Goal: Entertainment & Leisure: Consume media (video, audio)

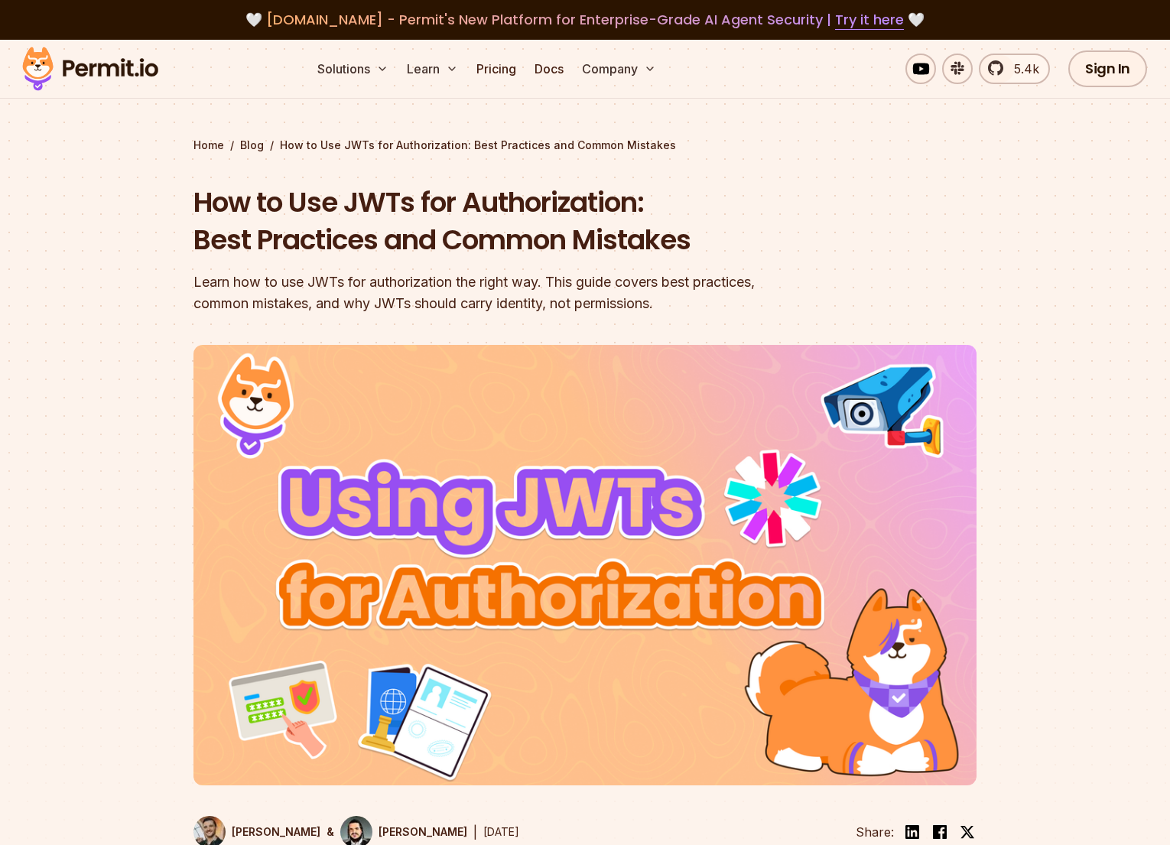
click at [401, 285] on div "Learn how to use JWTs for authorization the right way. This guide covers best p…" at bounding box center [486, 292] width 587 height 43
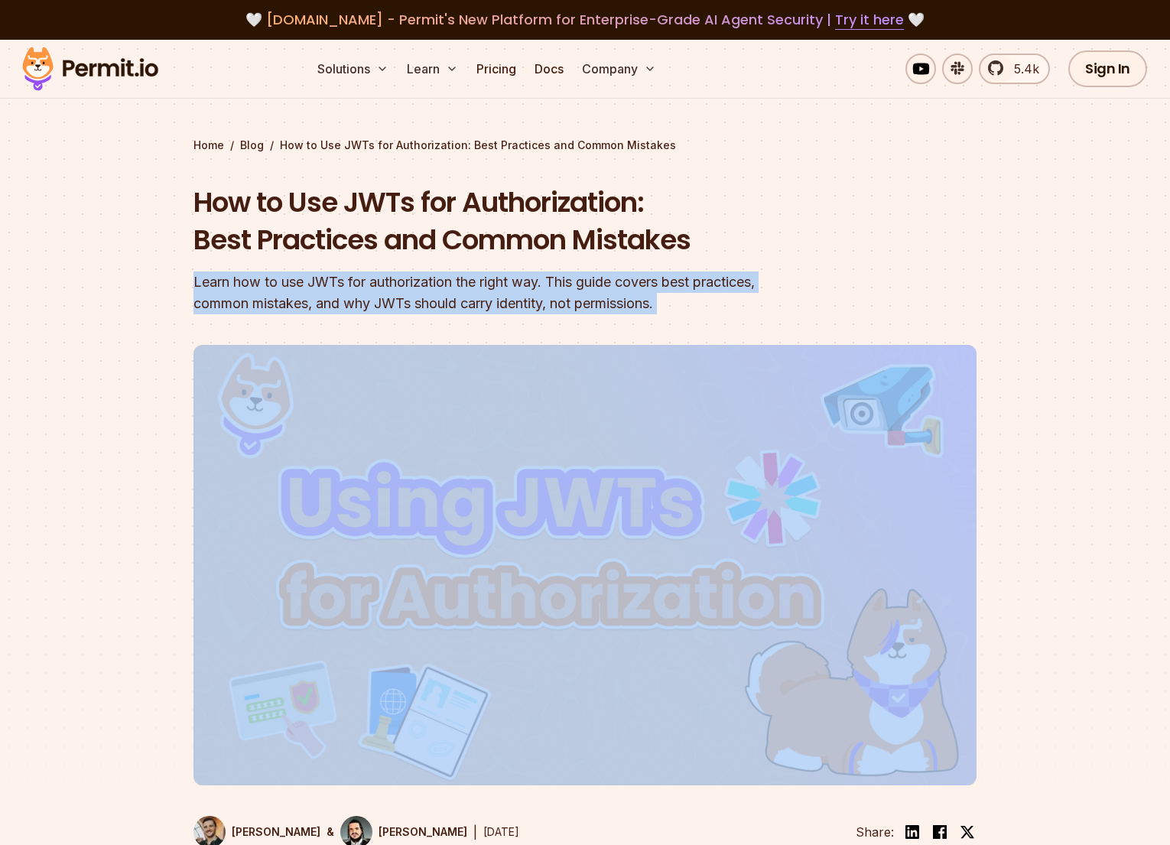
click at [401, 285] on div "Learn how to use JWTs for authorization the right way. This guide covers best p…" at bounding box center [486, 292] width 587 height 43
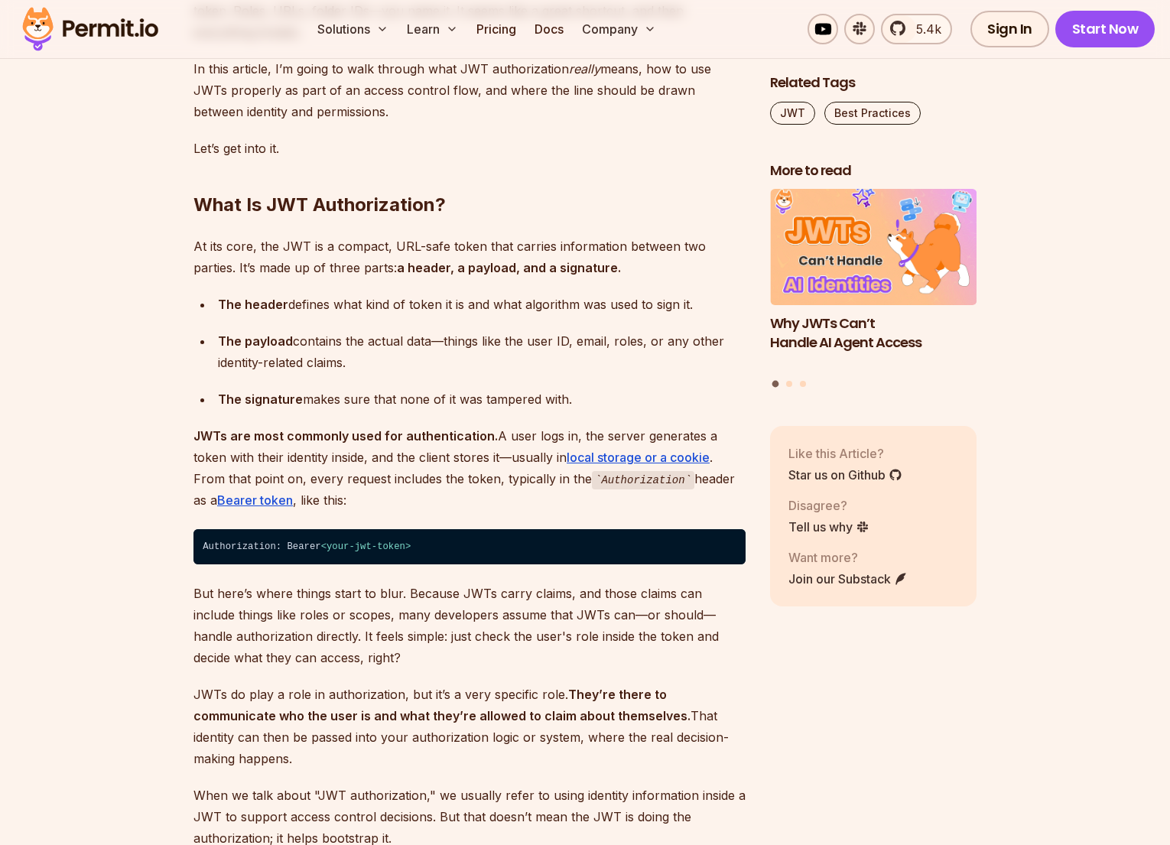
scroll to position [1430, 0]
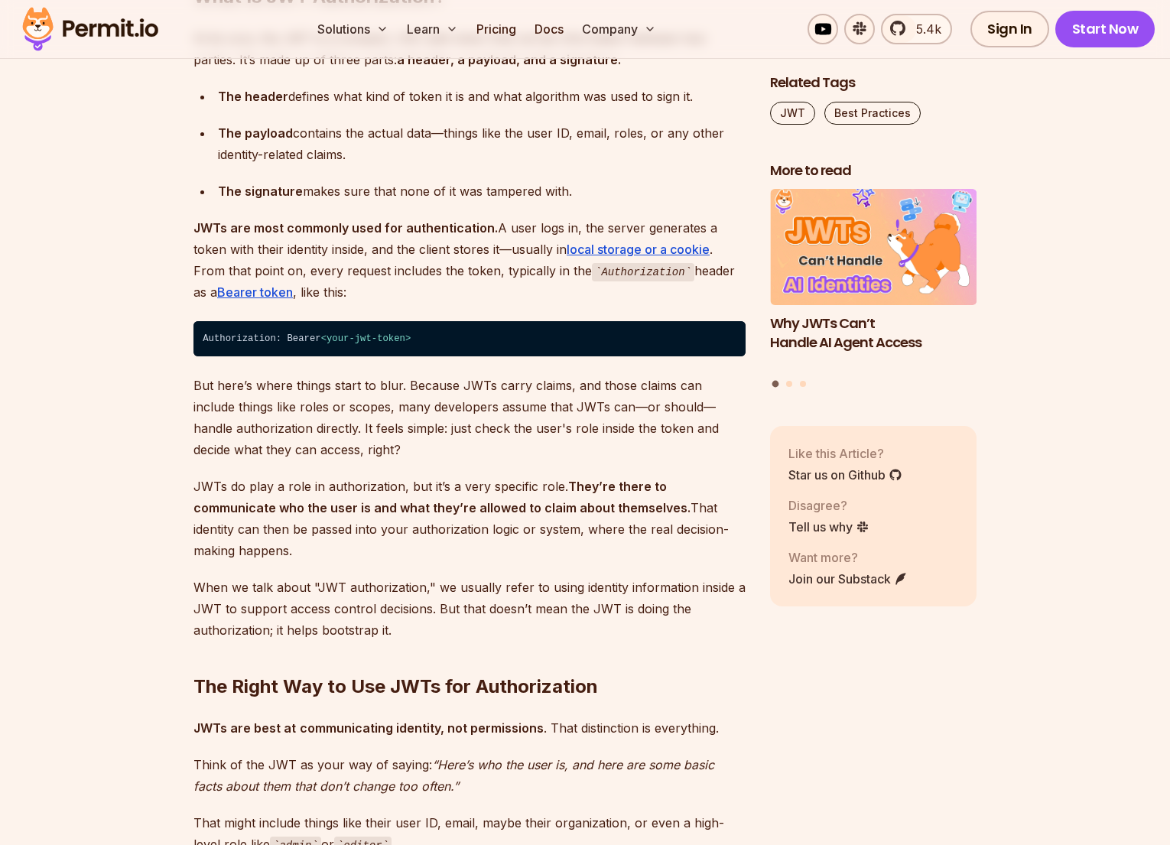
click at [390, 229] on strong "JWTs are most commonly used for authentication." at bounding box center [345, 227] width 304 height 15
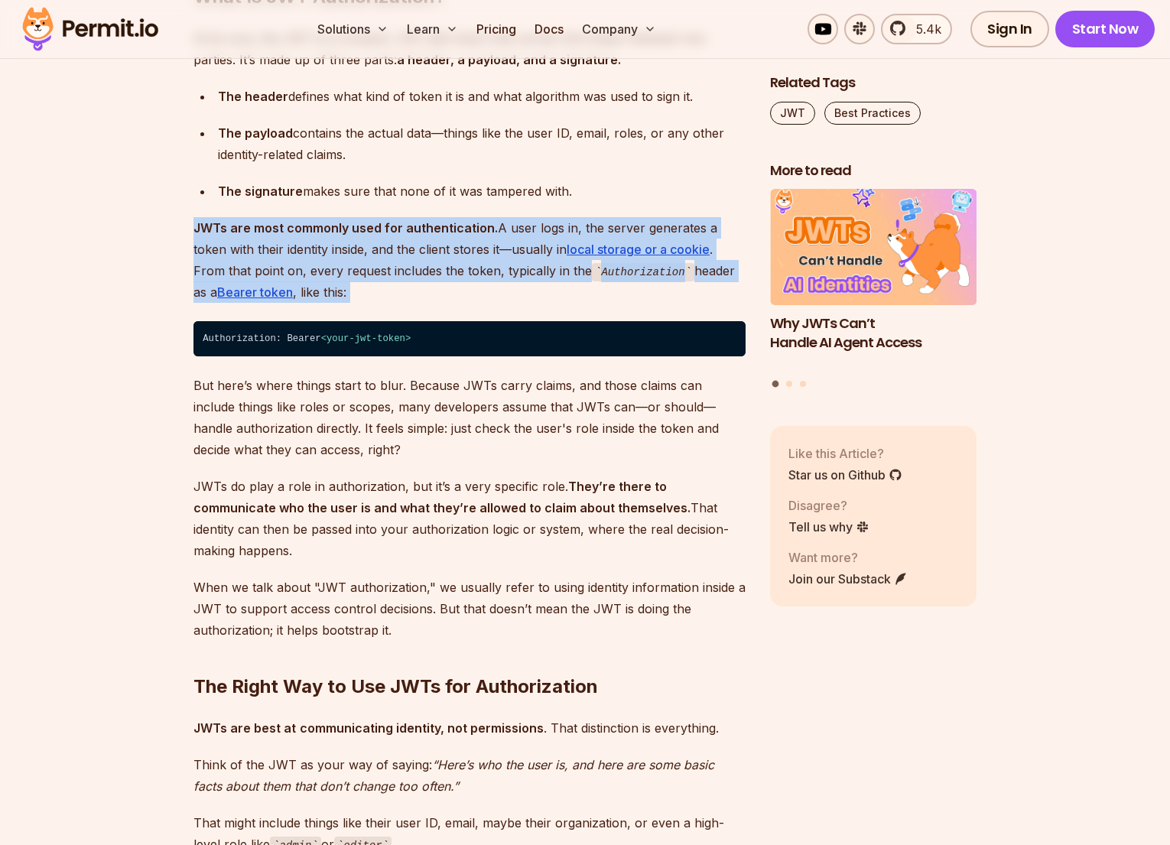
click at [390, 229] on strong "JWTs are most commonly used for authentication." at bounding box center [345, 227] width 304 height 15
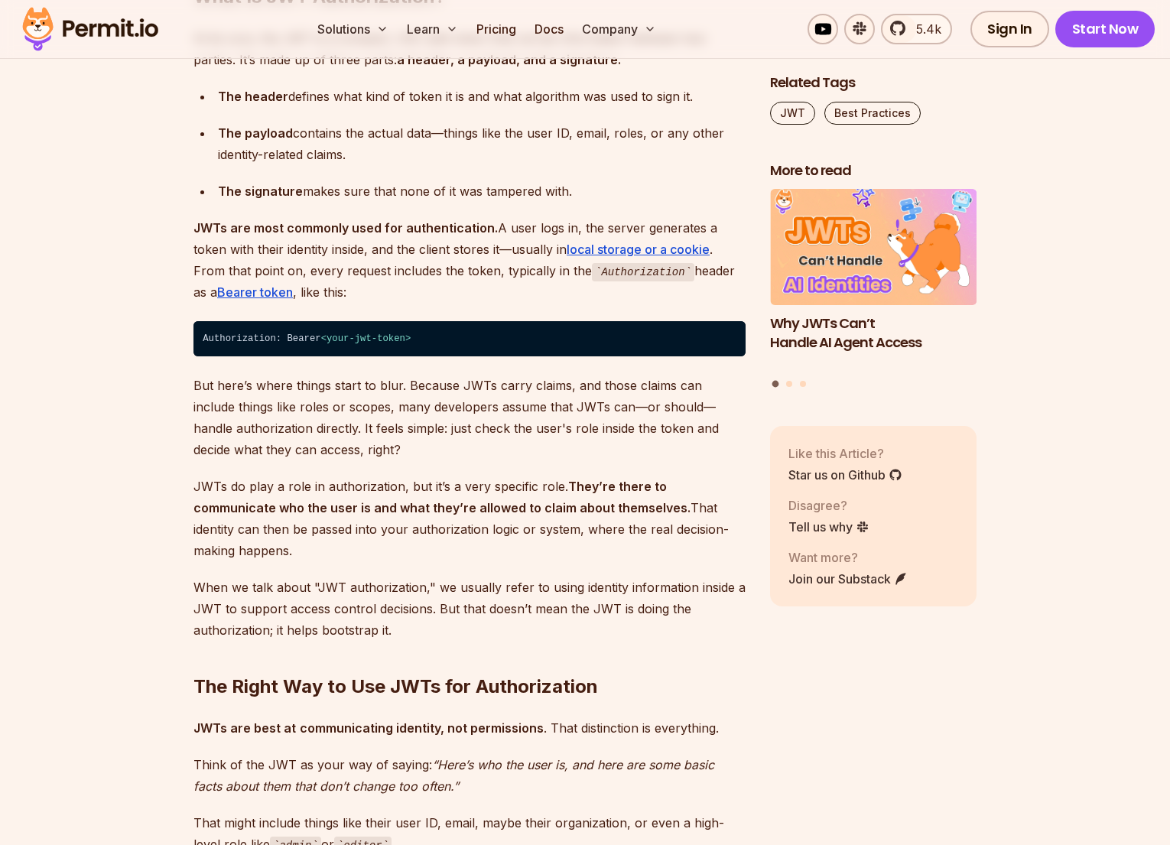
click at [262, 423] on p "But here’s where things start to blur. Because JWTs carry claims, and those cla…" at bounding box center [469, 418] width 552 height 86
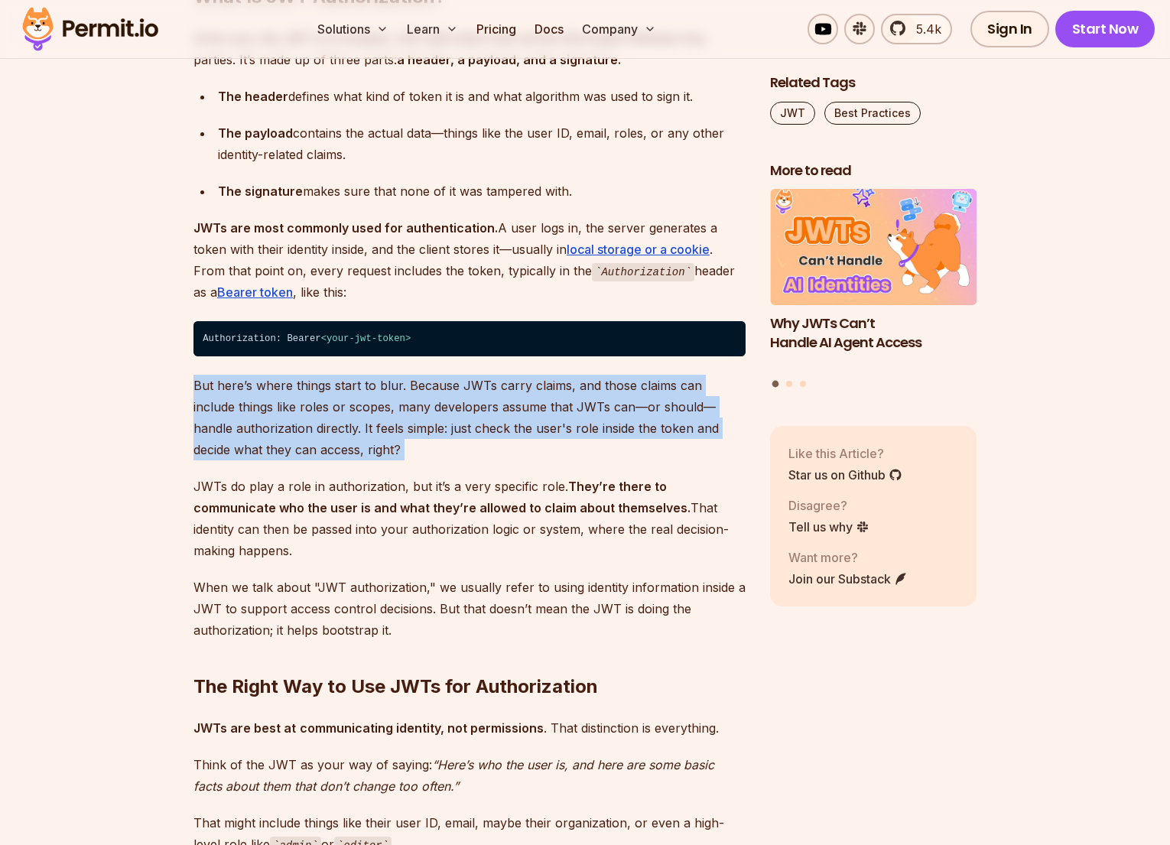
click at [262, 423] on p "But here’s where things start to blur. Because JWTs carry claims, and those cla…" at bounding box center [469, 418] width 552 height 86
click at [245, 526] on p "JWTs do play a role in authorization, but it’s a very specific role. They’re th…" at bounding box center [469, 519] width 552 height 86
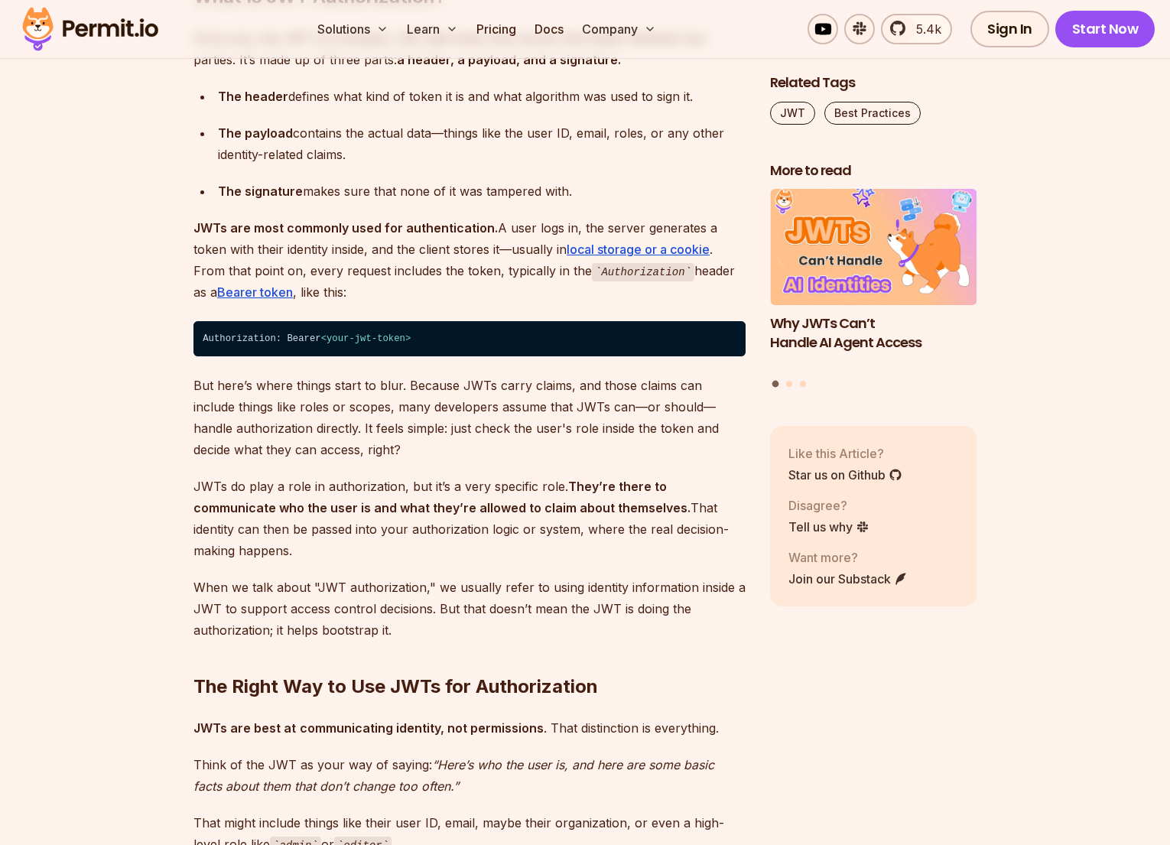
click at [245, 526] on p "JWTs do play a role in authorization, but it’s a very specific role. They’re th…" at bounding box center [469, 519] width 552 height 86
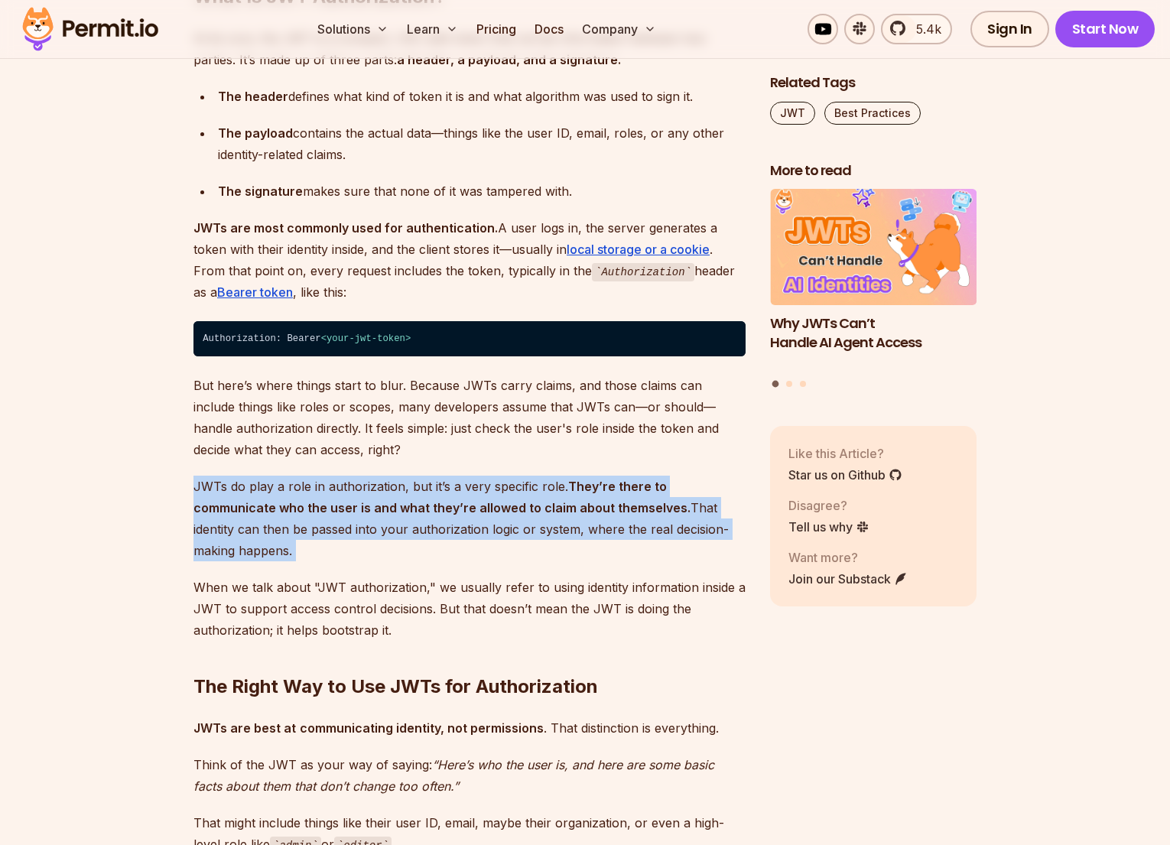
click at [290, 521] on p "JWTs do play a role in authorization, but it’s a very specific role. They’re th…" at bounding box center [469, 519] width 552 height 86
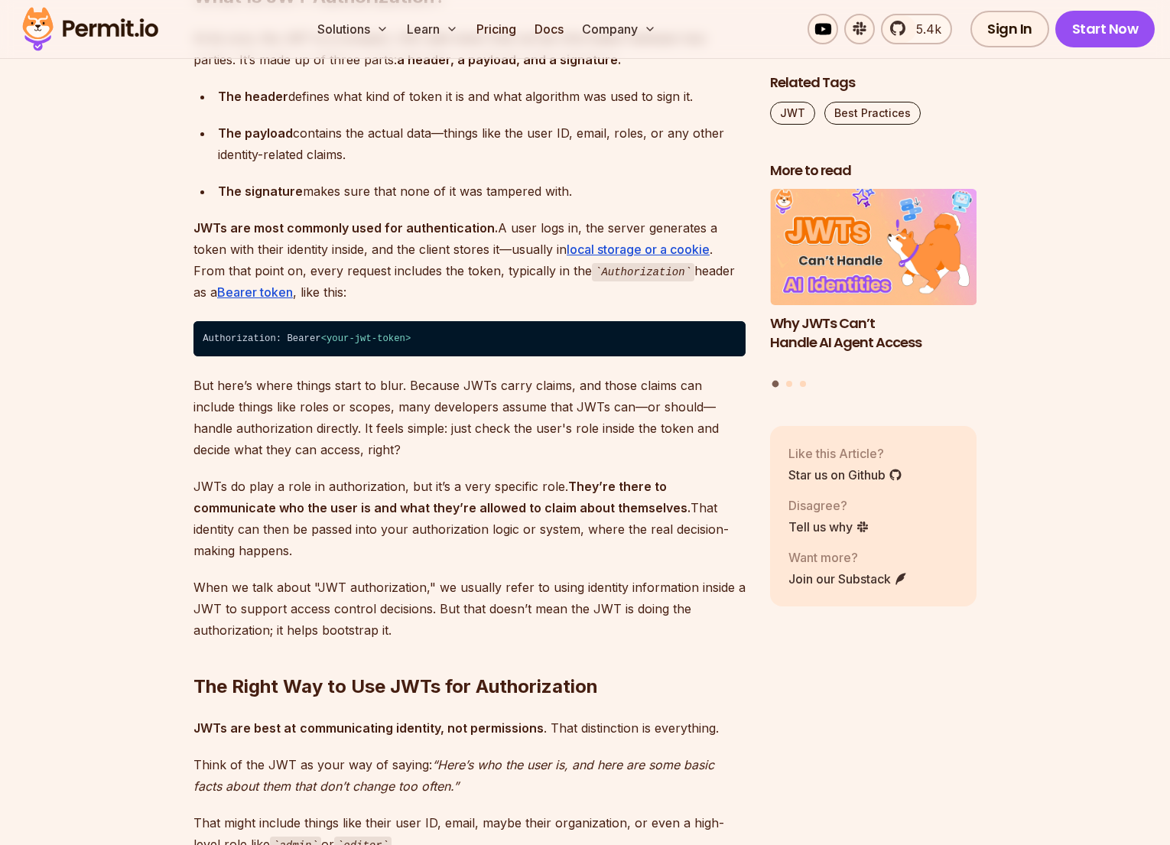
click at [290, 521] on p "JWTs do play a role in authorization, but it’s a very specific role. They’re th…" at bounding box center [469, 519] width 552 height 86
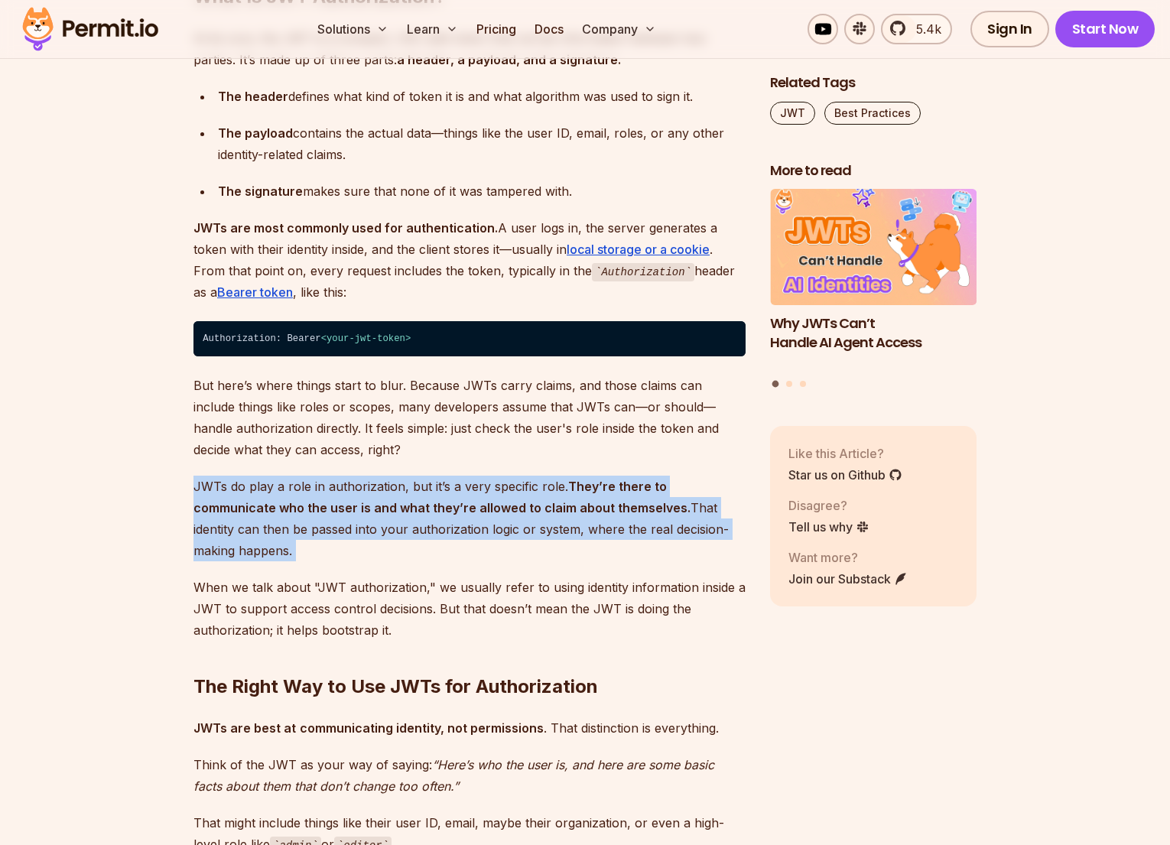
click at [262, 579] on p "When we talk about "JWT authorization," we usually refer to using identity info…" at bounding box center [469, 609] width 552 height 64
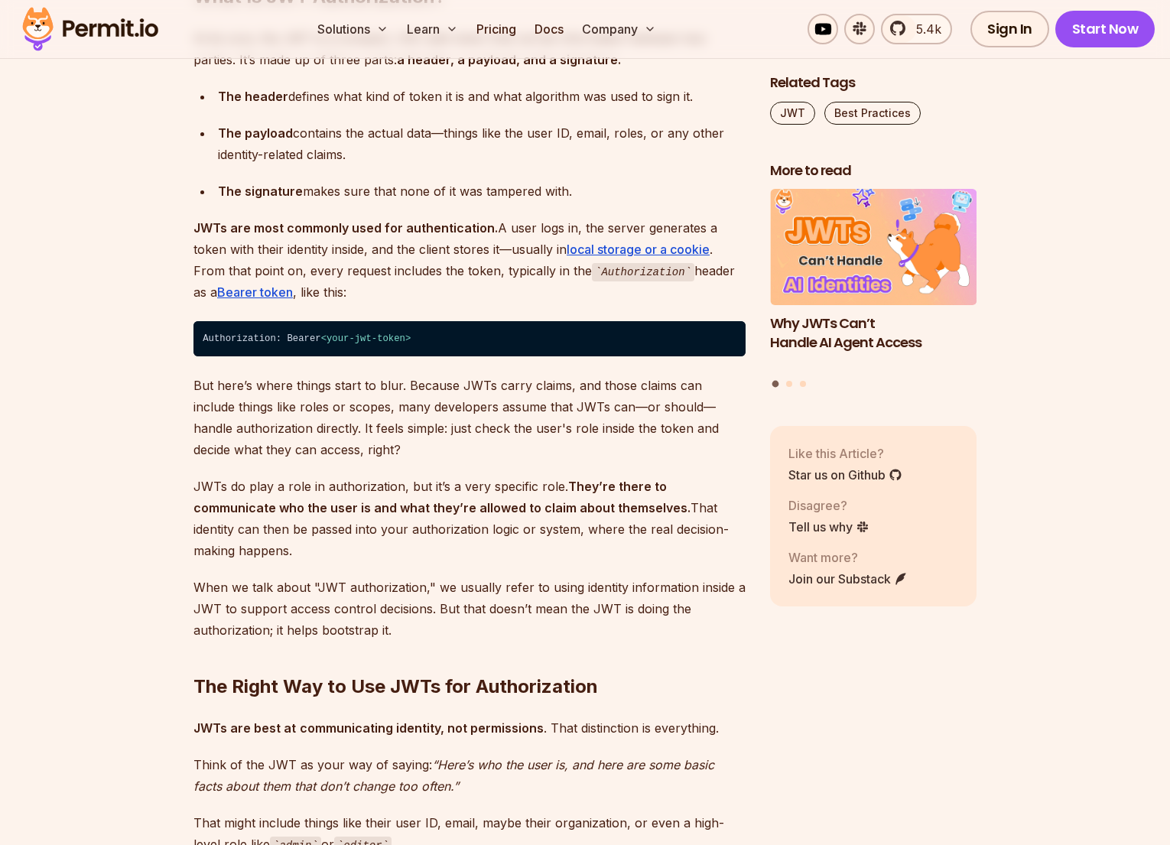
click at [262, 579] on p "When we talk about "JWT authorization," we usually refer to using identity info…" at bounding box center [469, 609] width 552 height 64
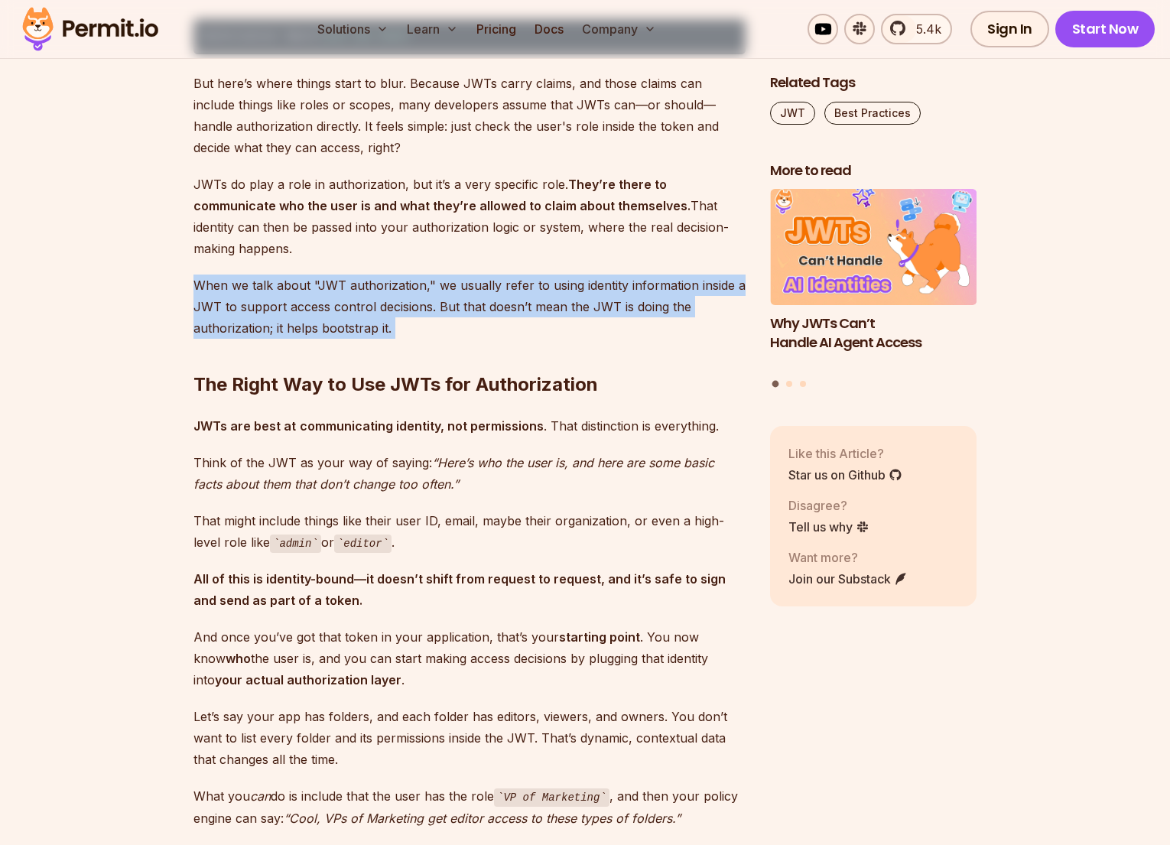
scroll to position [1781, 0]
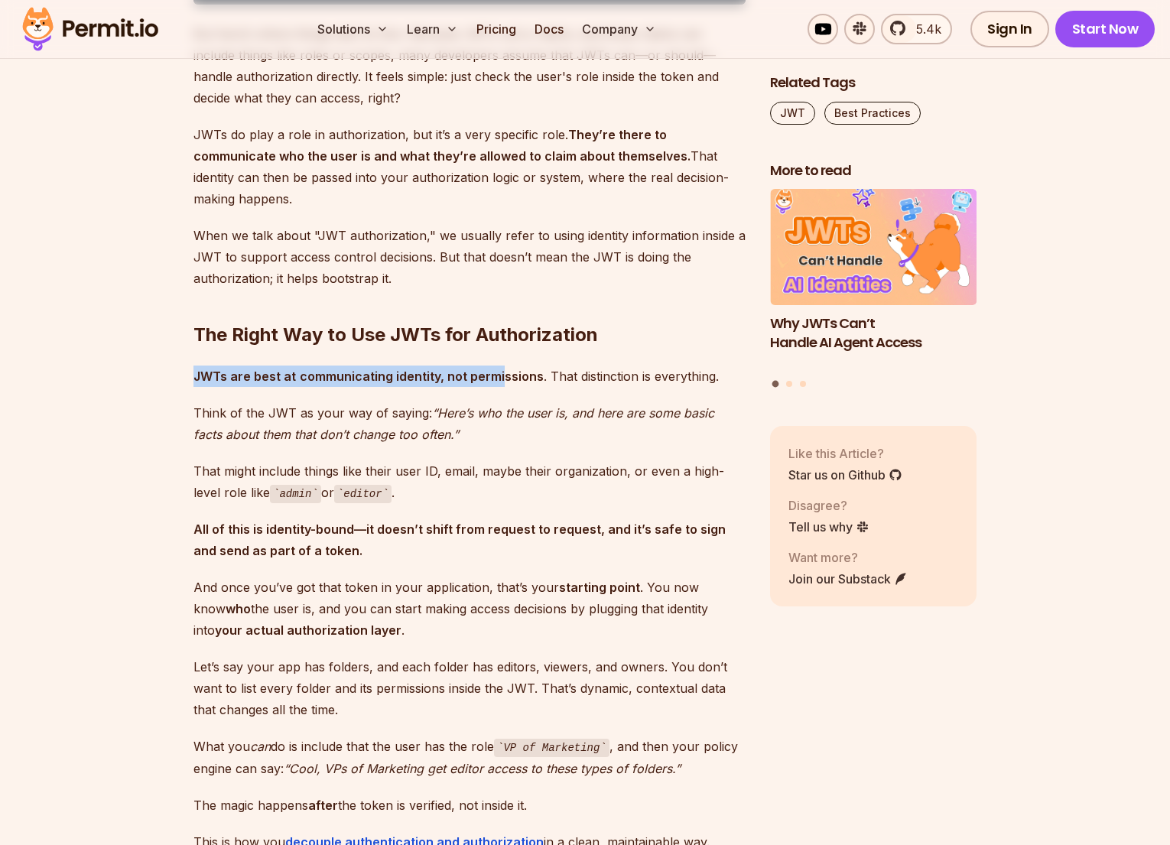
drag, startPoint x: 195, startPoint y: 353, endPoint x: 500, endPoint y: 352, distance: 305.1
click at [500, 365] on p "JWTs are best at communicating identity, not permissions . That distinction is …" at bounding box center [469, 375] width 552 height 21
click at [637, 365] on p "JWTs are best at communicating identity, not permissions . That distinction is …" at bounding box center [469, 375] width 552 height 21
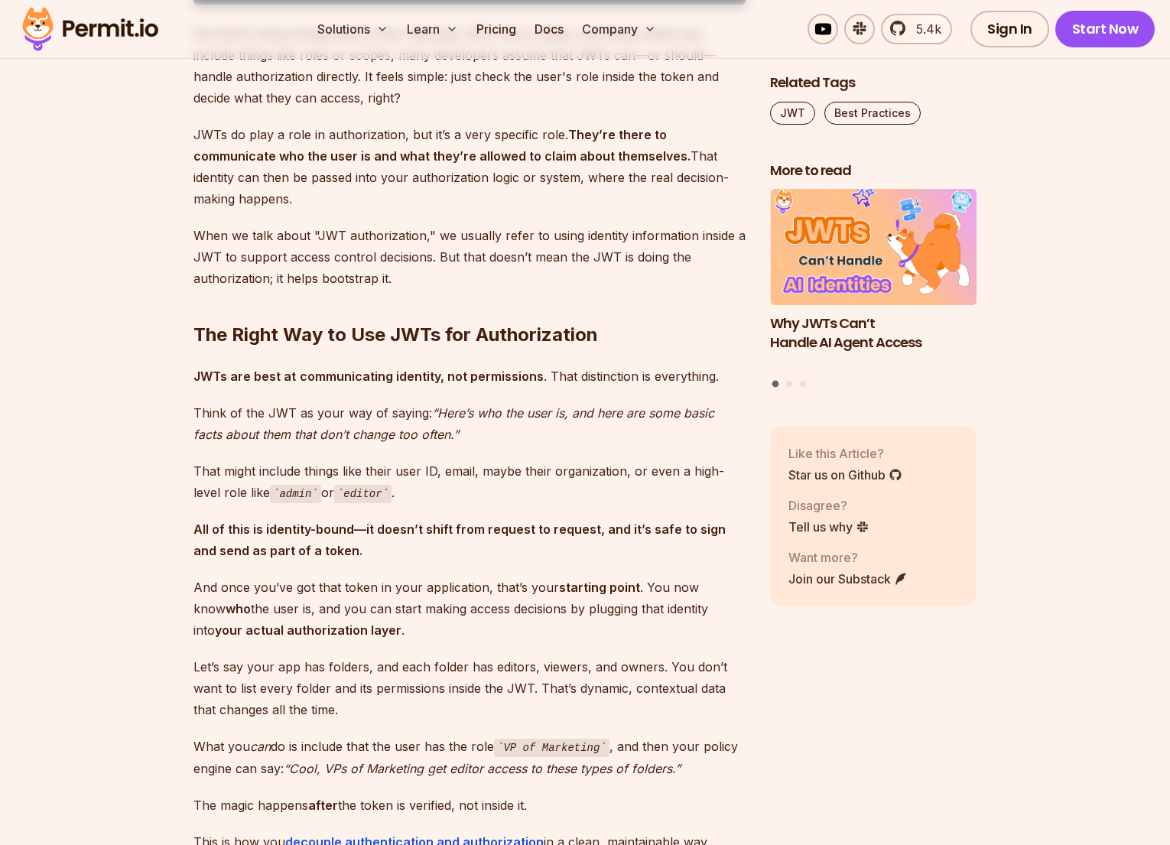
click at [269, 402] on p "Think of the JWT as your way of saying: “Here’s who the user is, and here are s…" at bounding box center [469, 423] width 552 height 43
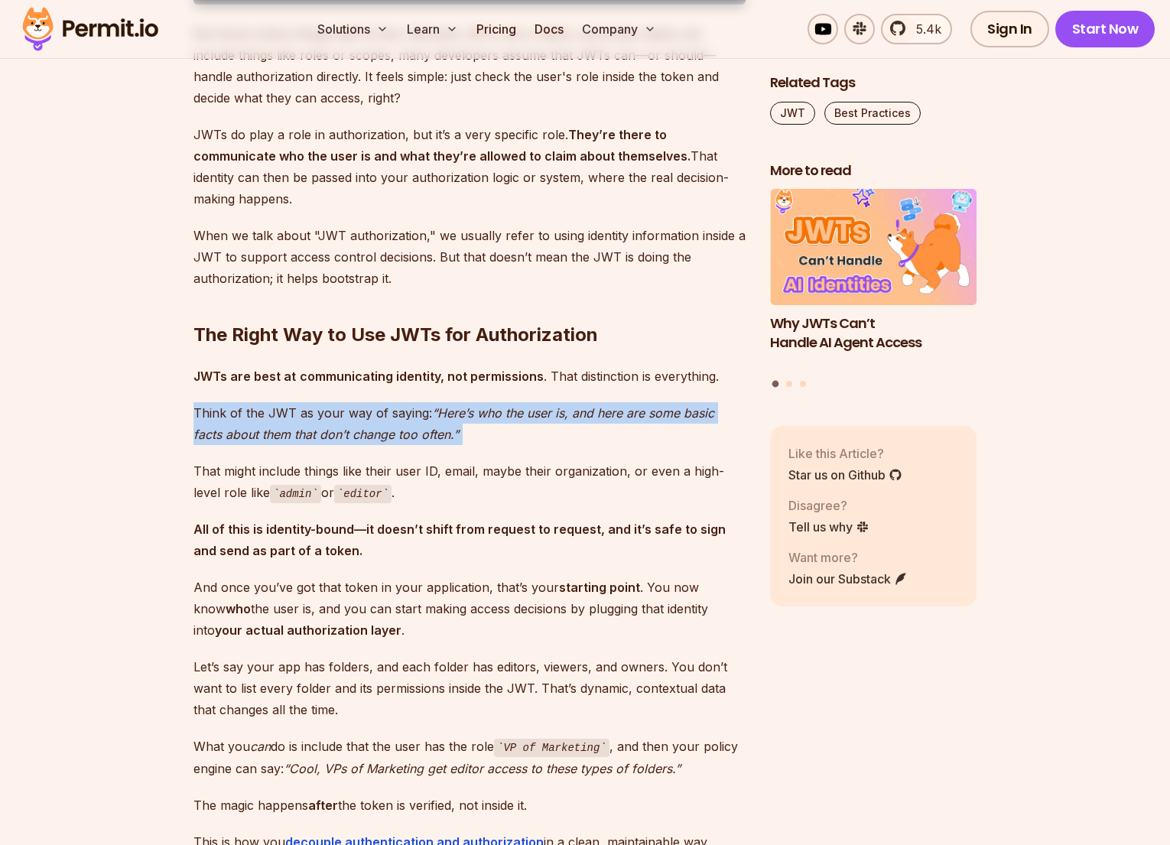
click at [269, 402] on p "Think of the JWT as your way of saying: “Here’s who the user is, and here are s…" at bounding box center [469, 423] width 552 height 43
click at [580, 405] on em "“Here’s who the user is, and here are some basic facts about them that don’t ch…" at bounding box center [453, 423] width 521 height 37
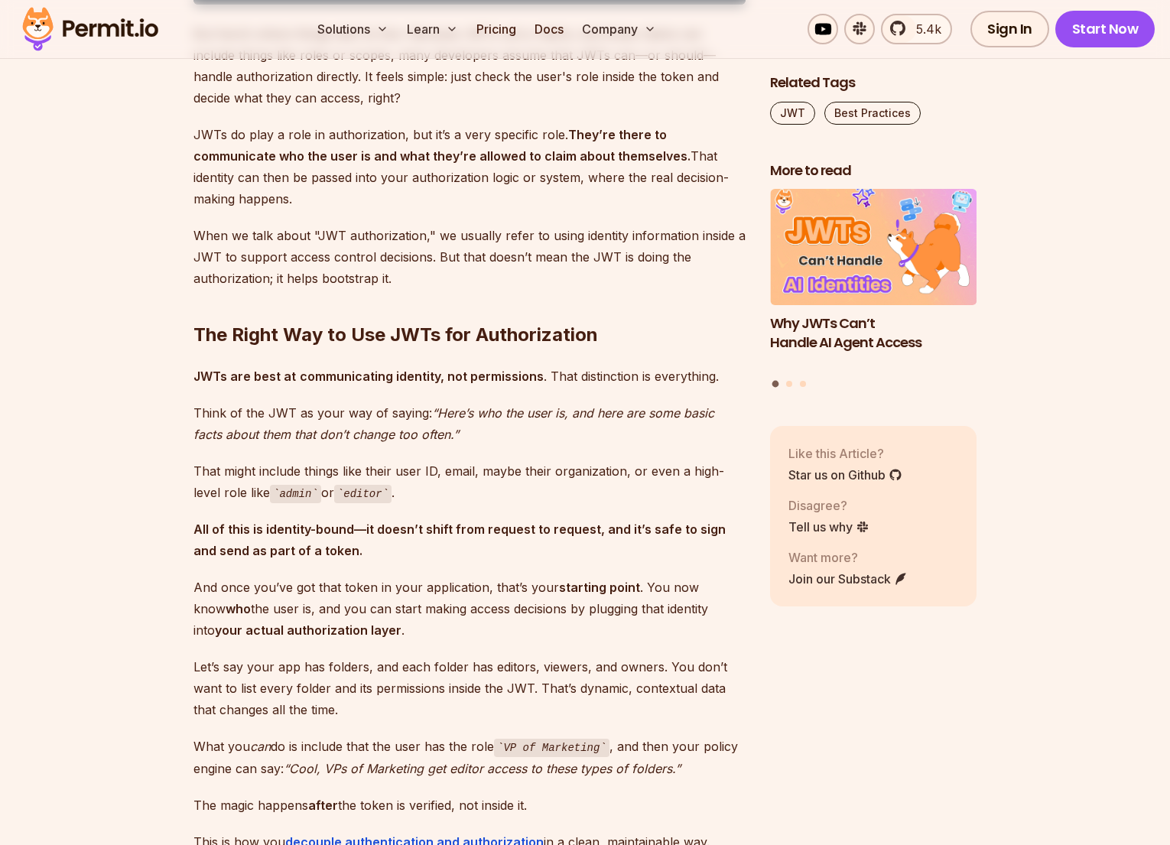
click at [580, 405] on em "“Here’s who the user is, and here are some basic facts about them that don’t ch…" at bounding box center [453, 423] width 521 height 37
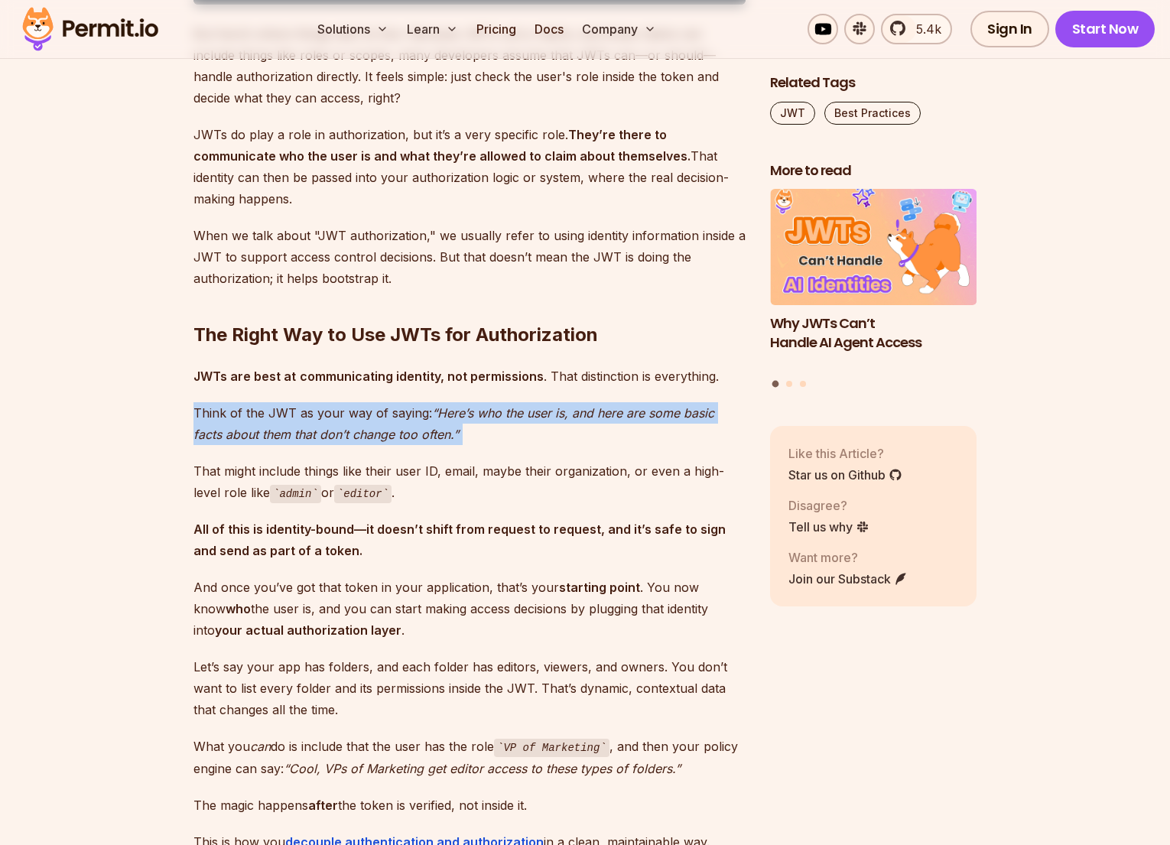
click at [299, 421] on p "Think of the JWT as your way of saying: “Here’s who the user is, and here are s…" at bounding box center [469, 423] width 552 height 43
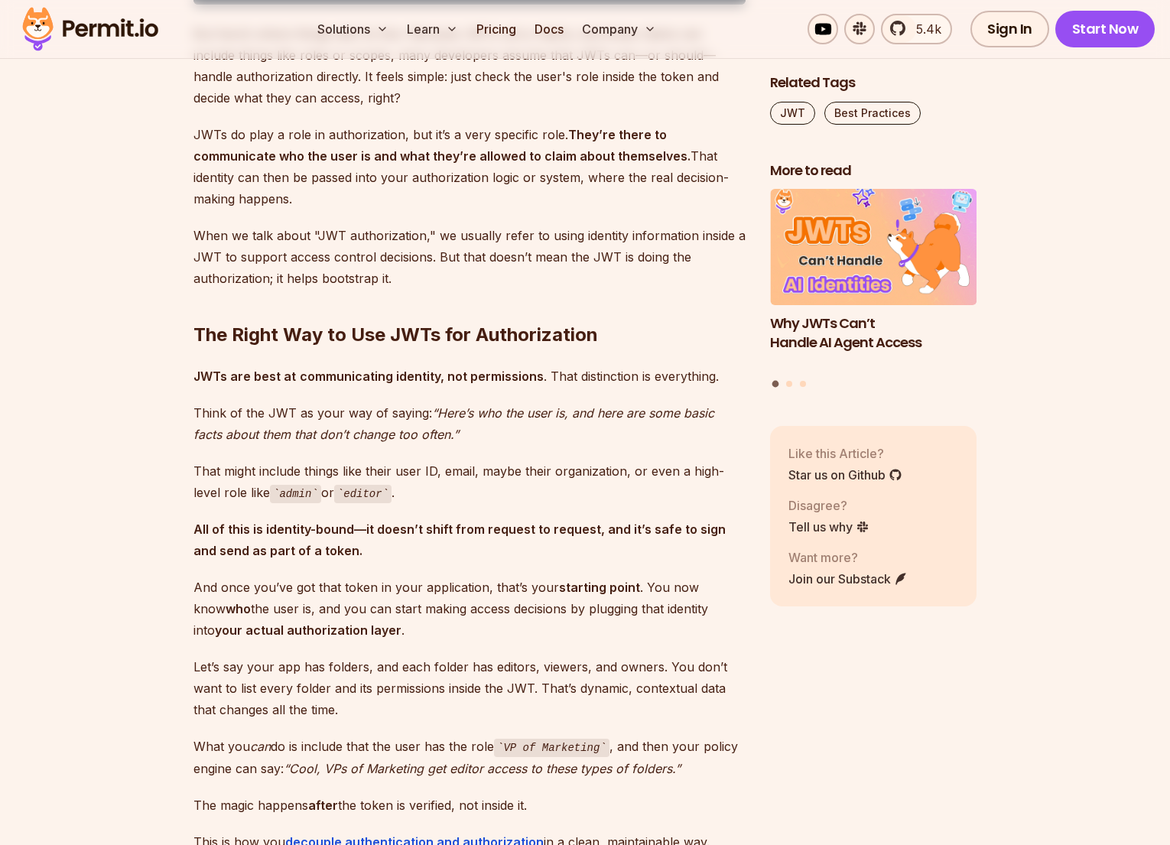
click at [299, 421] on p "Think of the JWT as your way of saying: “Here’s who the user is, and here are s…" at bounding box center [469, 423] width 552 height 43
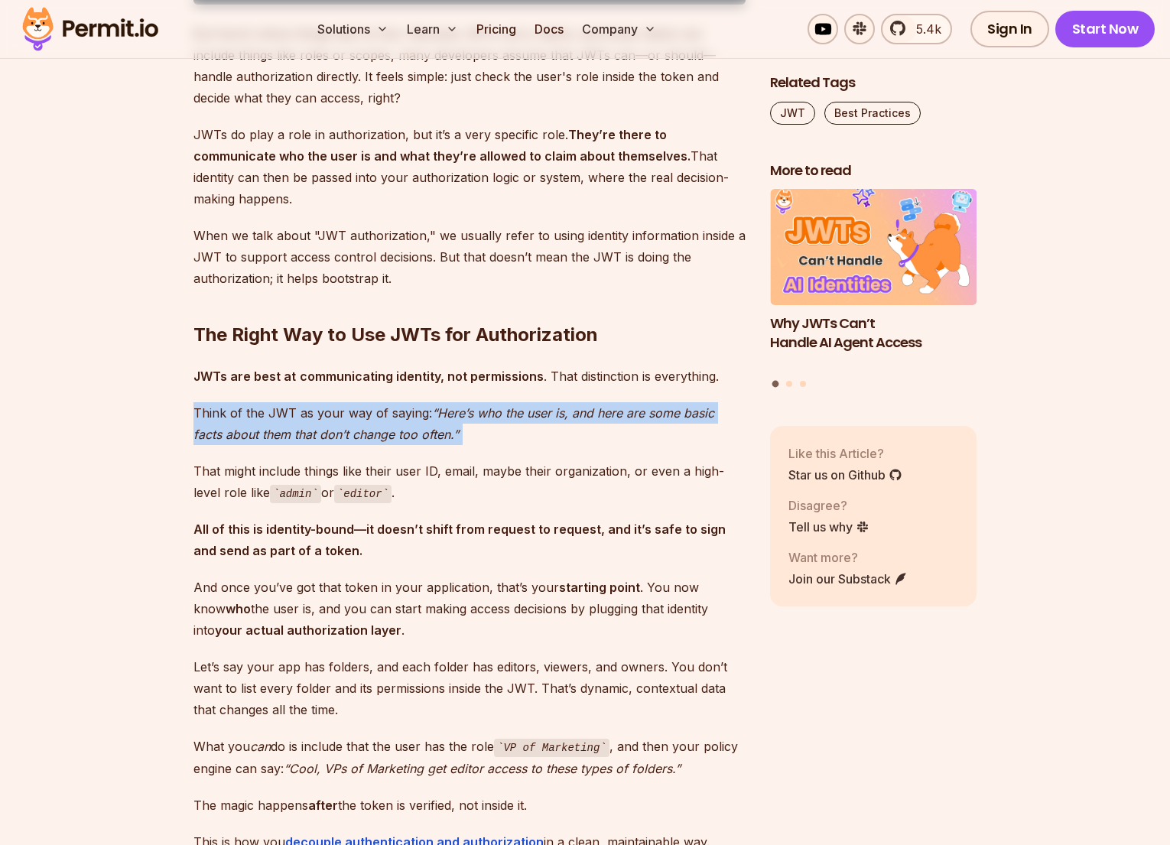
click at [270, 460] on p "That might include things like their user ID, email, maybe their organization, …" at bounding box center [469, 482] width 552 height 44
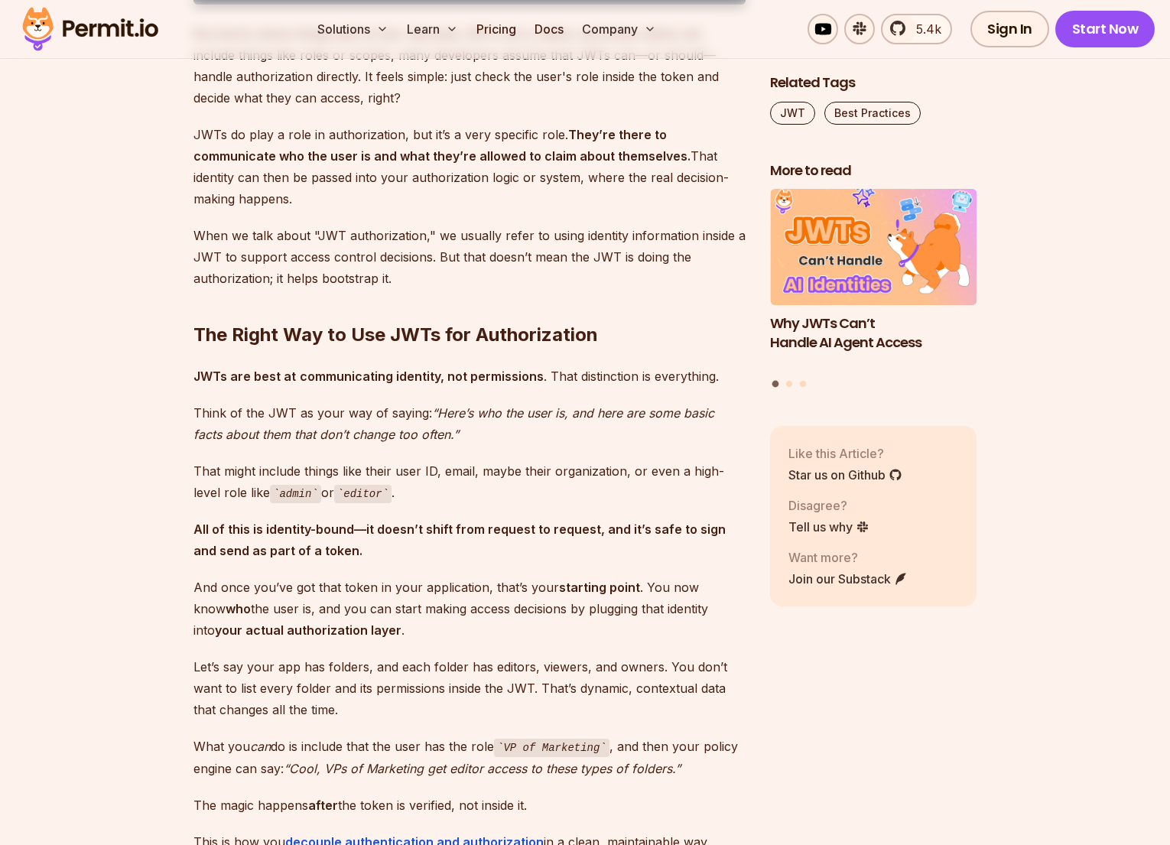
click at [270, 460] on p "That might include things like their user ID, email, maybe their organization, …" at bounding box center [469, 482] width 552 height 44
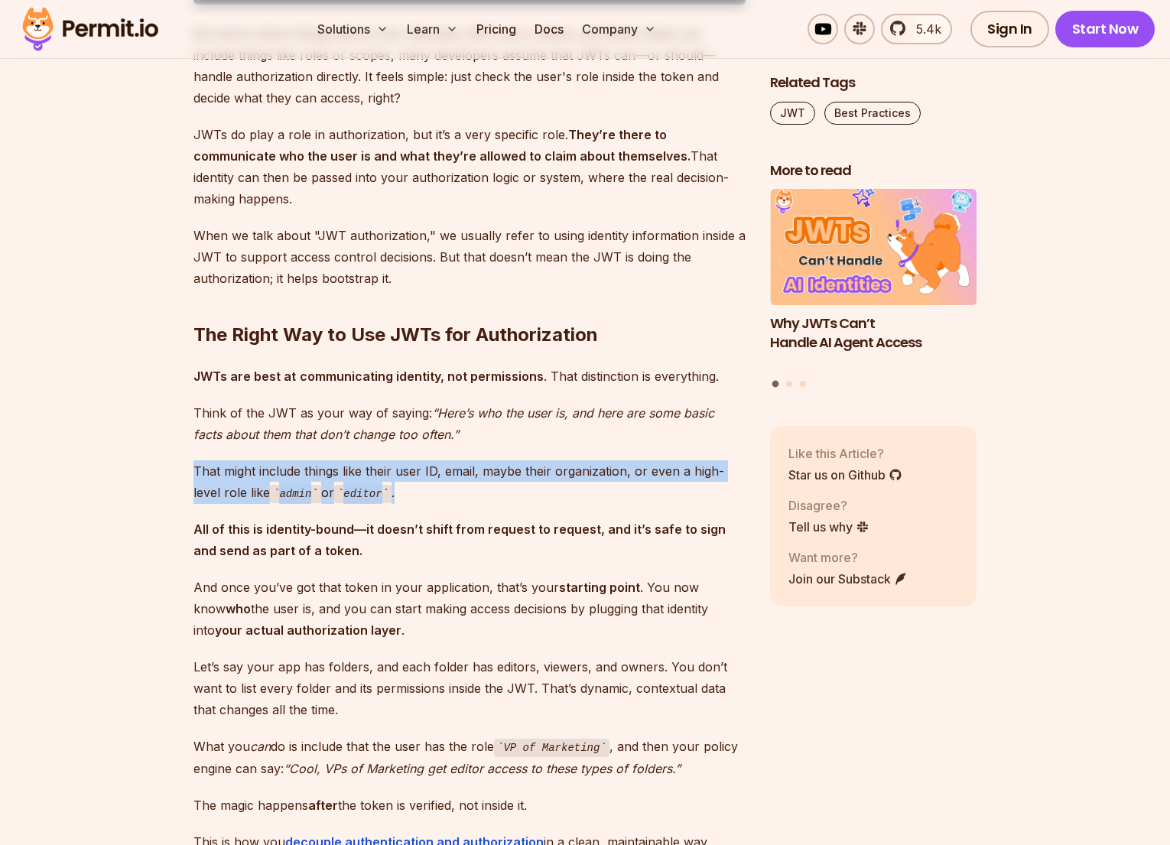
click at [284, 521] on strong "All of this is identity-bound—it doesn’t shift from request to request, and it’…" at bounding box center [459, 539] width 532 height 37
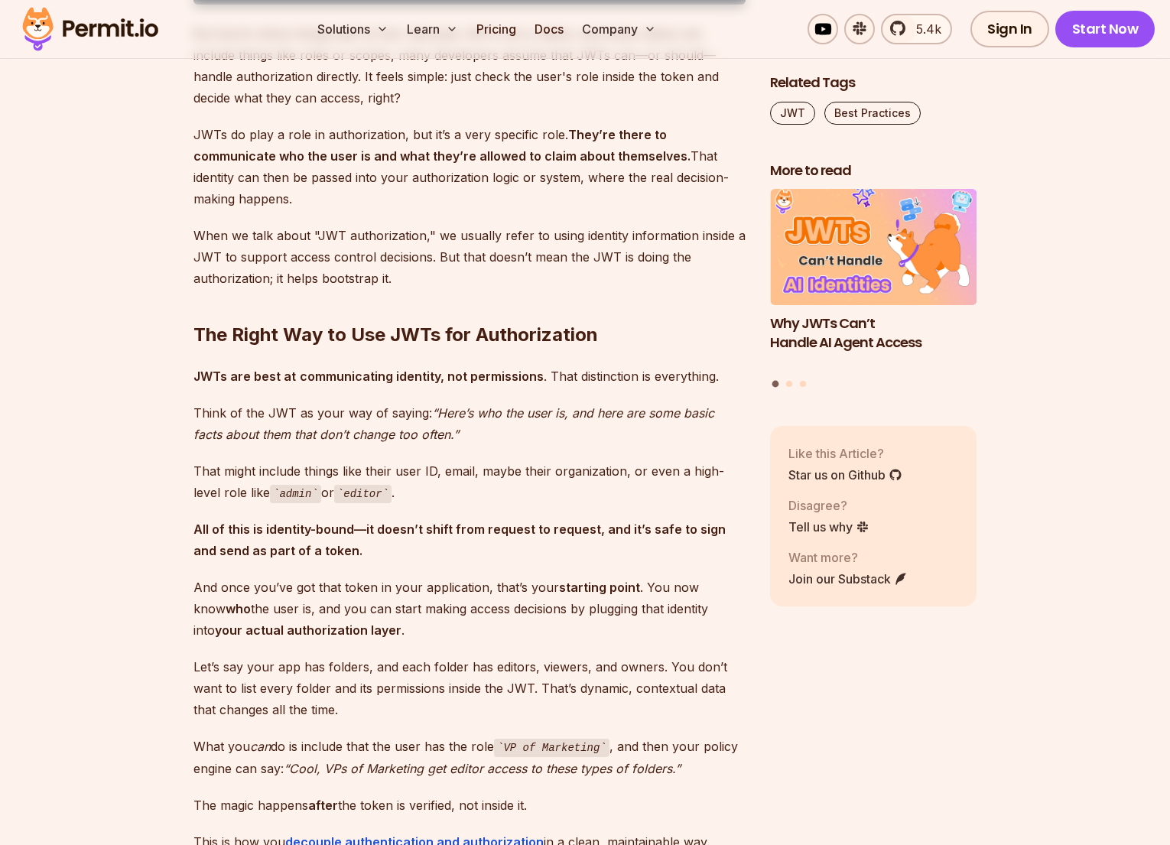
click at [284, 521] on strong "All of this is identity-bound—it doesn’t shift from request to request, and it’…" at bounding box center [459, 539] width 532 height 37
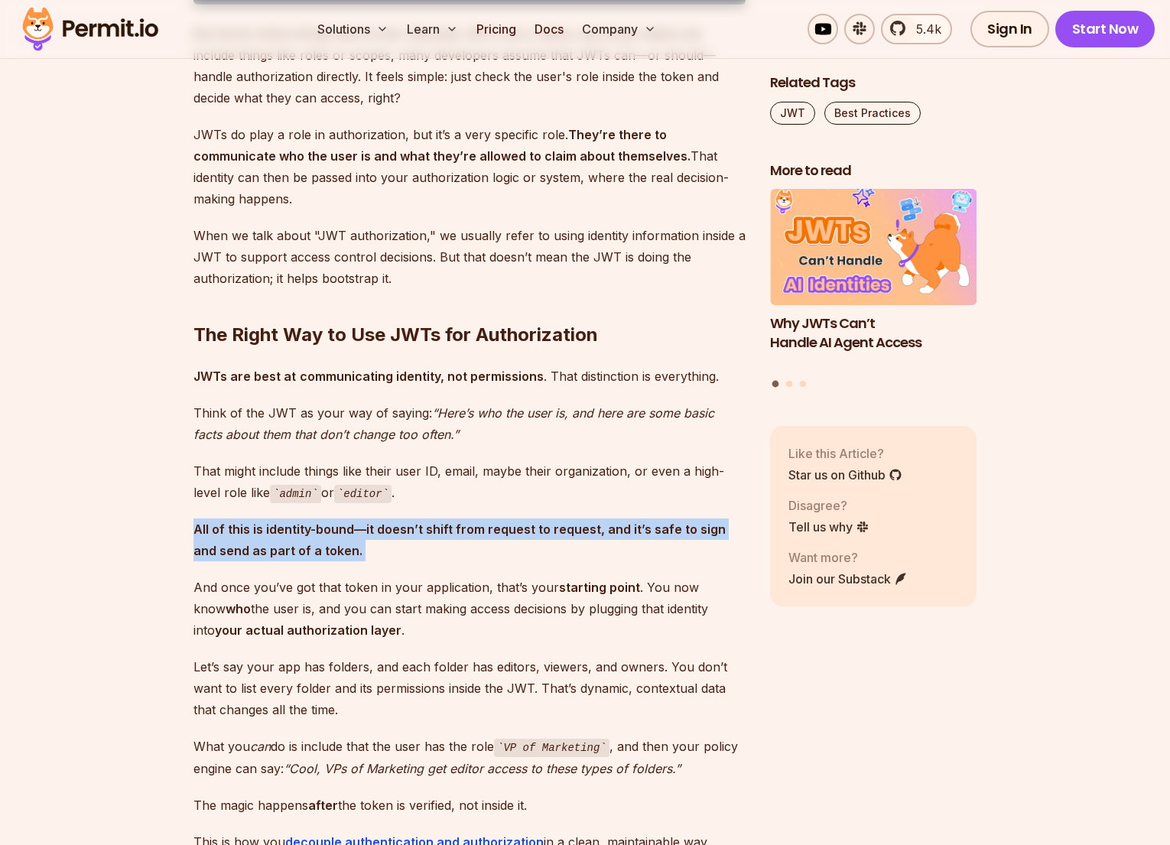
click at [235, 529] on strong "All of this is identity-bound—it doesn’t shift from request to request, and it’…" at bounding box center [459, 539] width 532 height 37
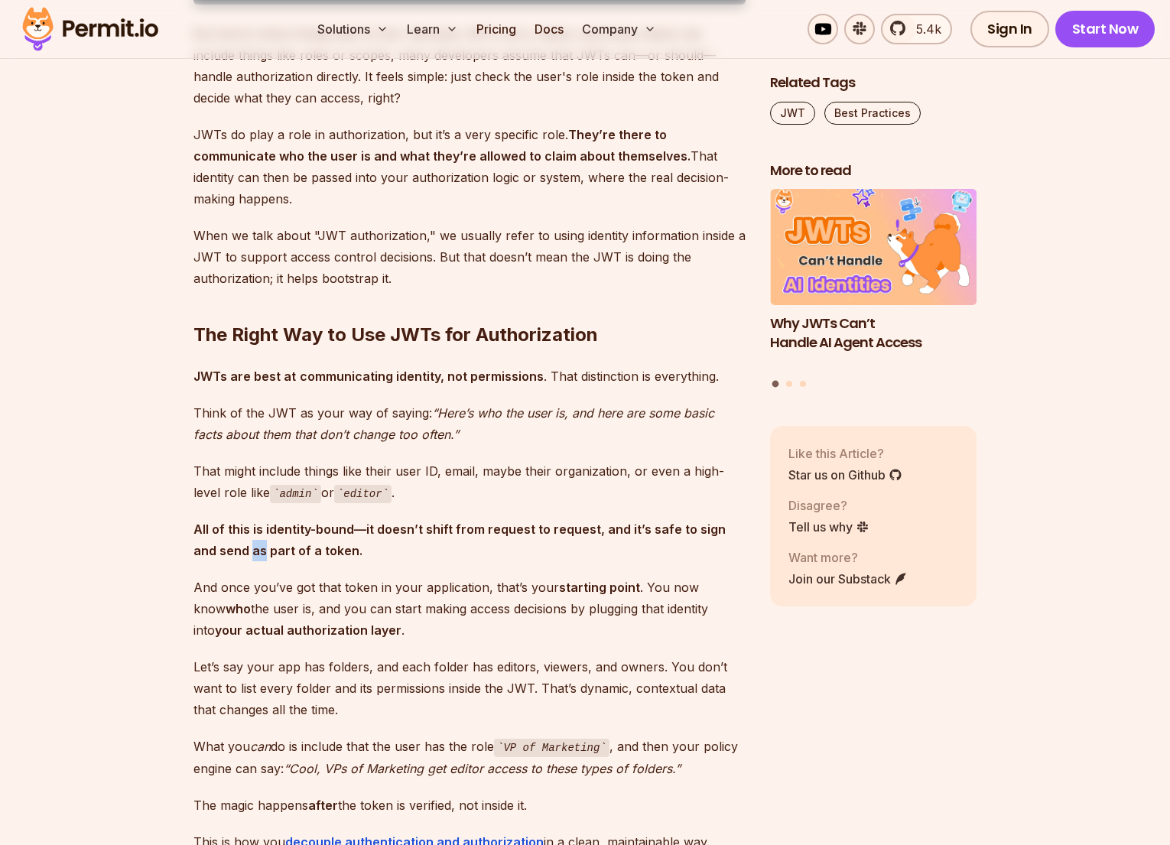
click at [235, 529] on strong "All of this is identity-bound—it doesn’t shift from request to request, and it’…" at bounding box center [459, 539] width 532 height 37
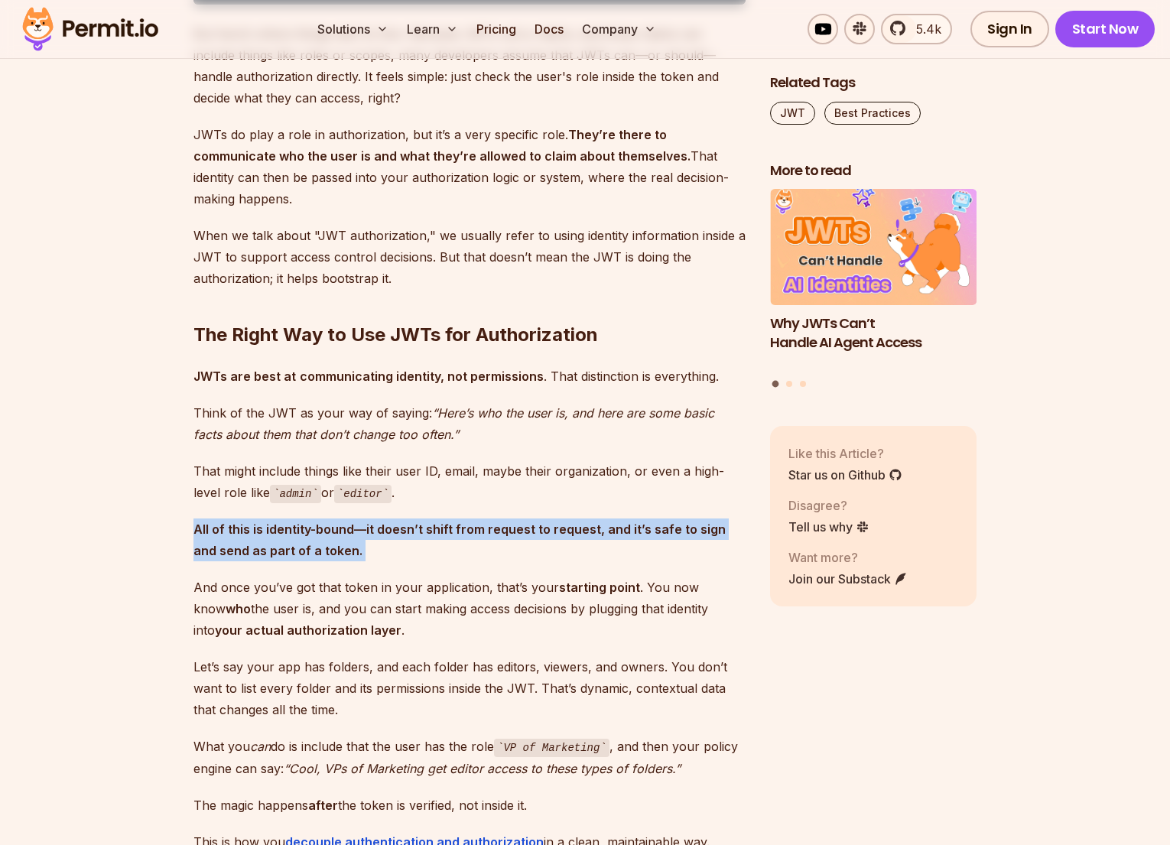
click at [235, 529] on strong "All of this is identity-bound—it doesn’t shift from request to request, and it’…" at bounding box center [459, 539] width 532 height 37
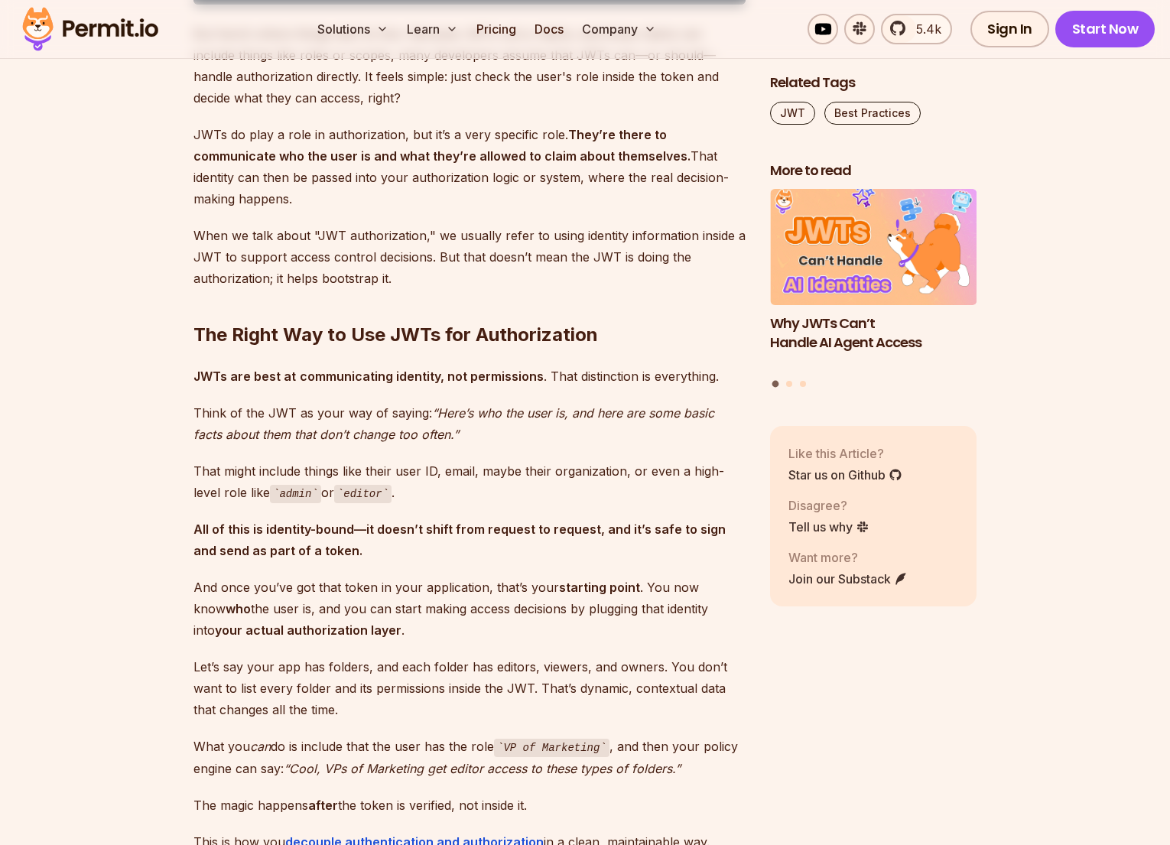
click at [291, 577] on p "And once you’ve got that token in your application, that’s your starting point …" at bounding box center [469, 609] width 552 height 64
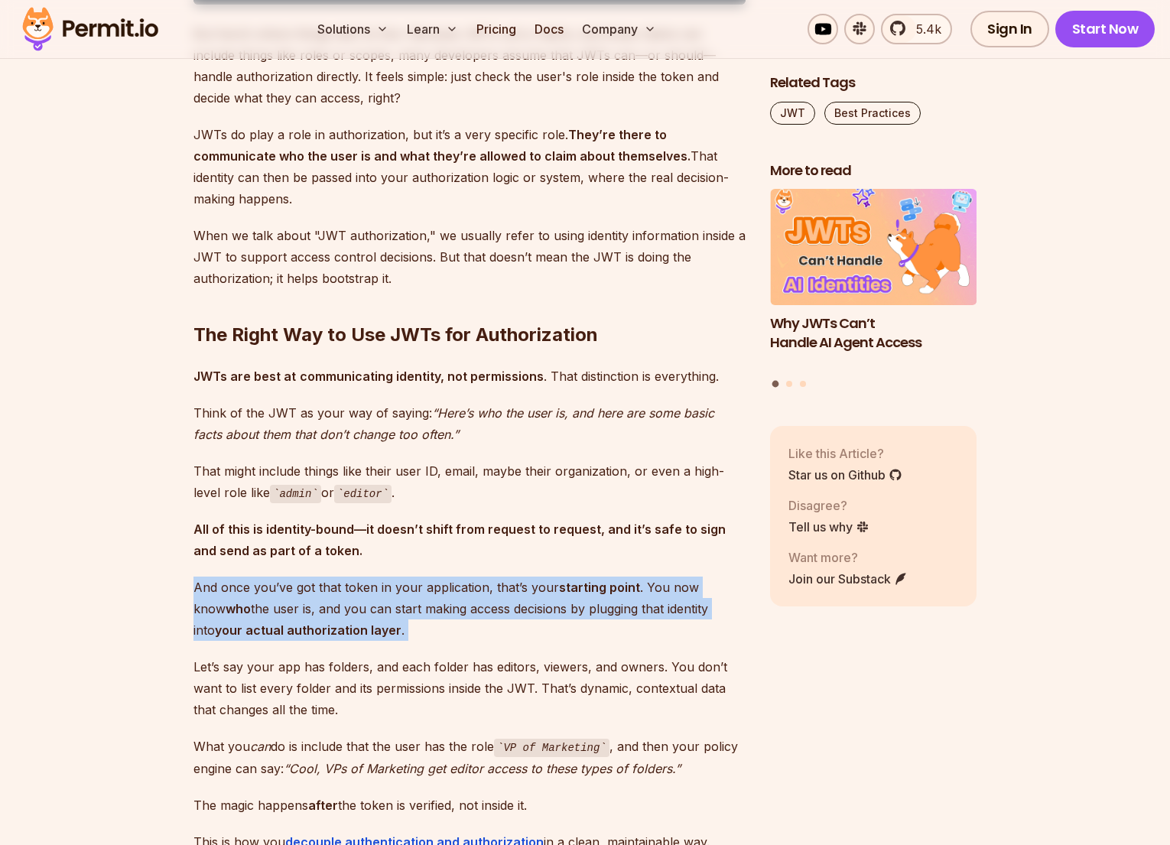
click at [291, 577] on p "And once you’ve got that token in your application, that’s your starting point …" at bounding box center [469, 609] width 552 height 64
click at [421, 578] on p "And once you’ve got that token in your application, that’s your starting point …" at bounding box center [469, 609] width 552 height 64
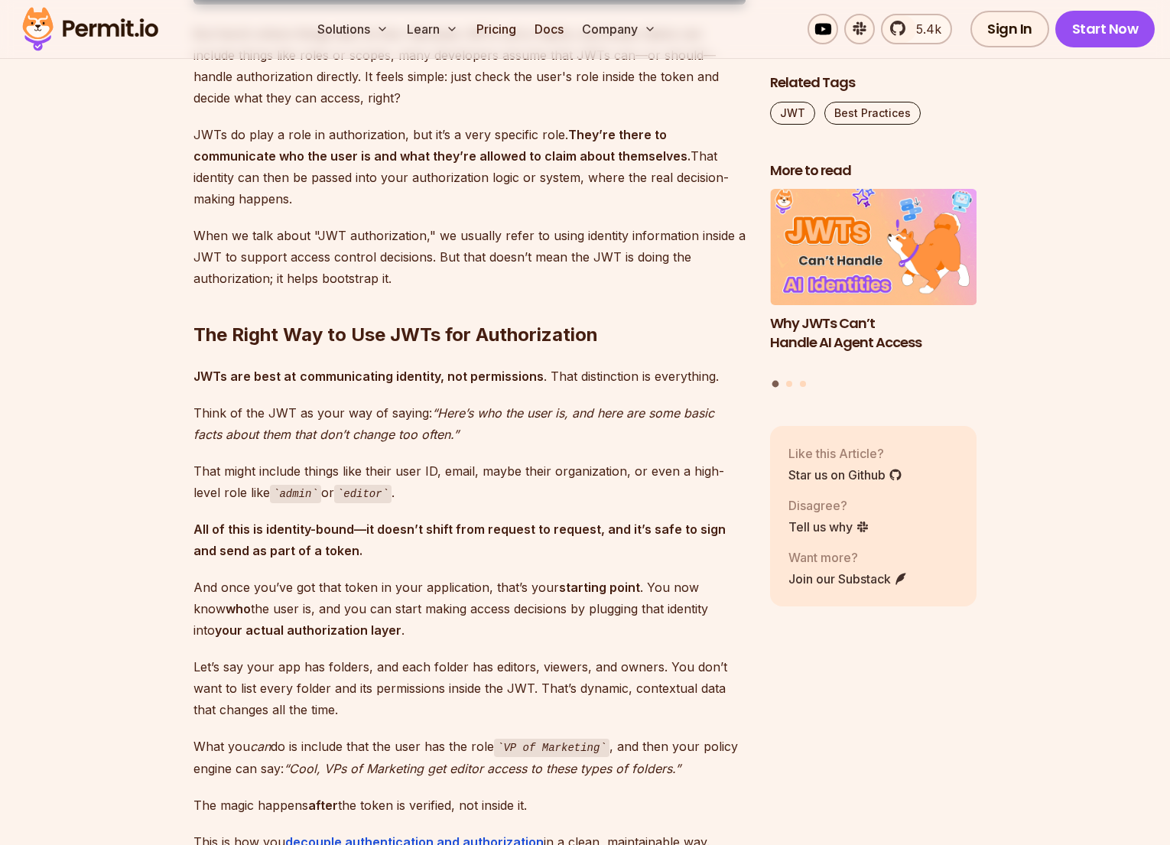
click at [421, 578] on p "And once you’ve got that token in your application, that’s your starting point …" at bounding box center [469, 609] width 552 height 64
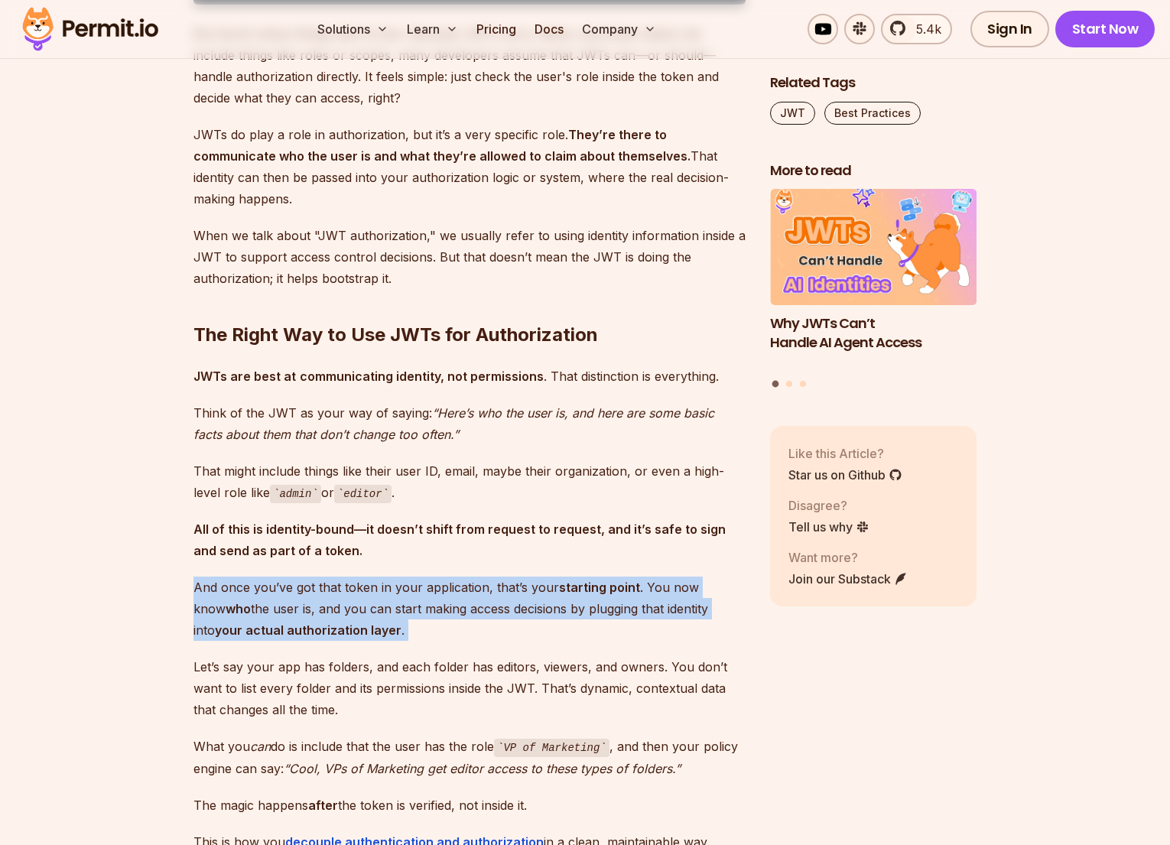
click at [262, 588] on p "And once you’ve got that token in your application, that’s your starting point …" at bounding box center [469, 609] width 552 height 64
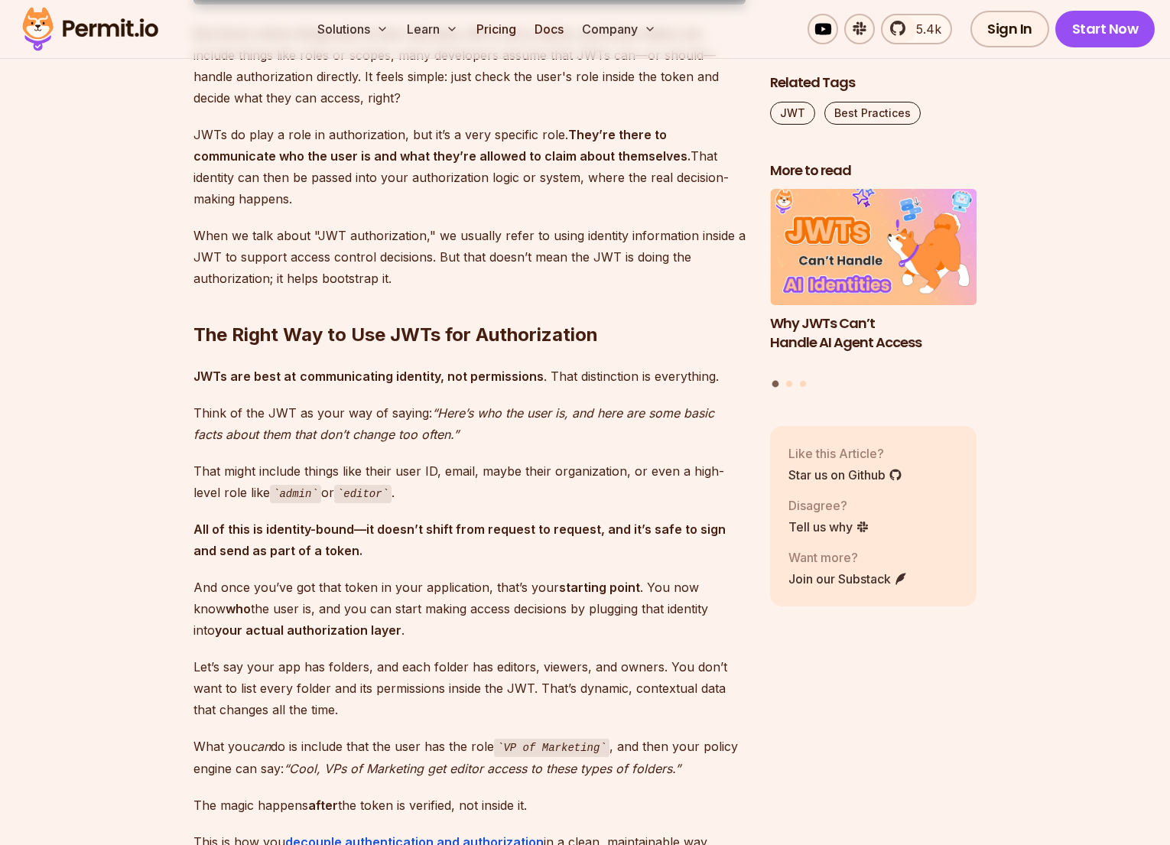
click at [262, 588] on p "And once you’ve got that token in your application, that’s your starting point …" at bounding box center [469, 609] width 552 height 64
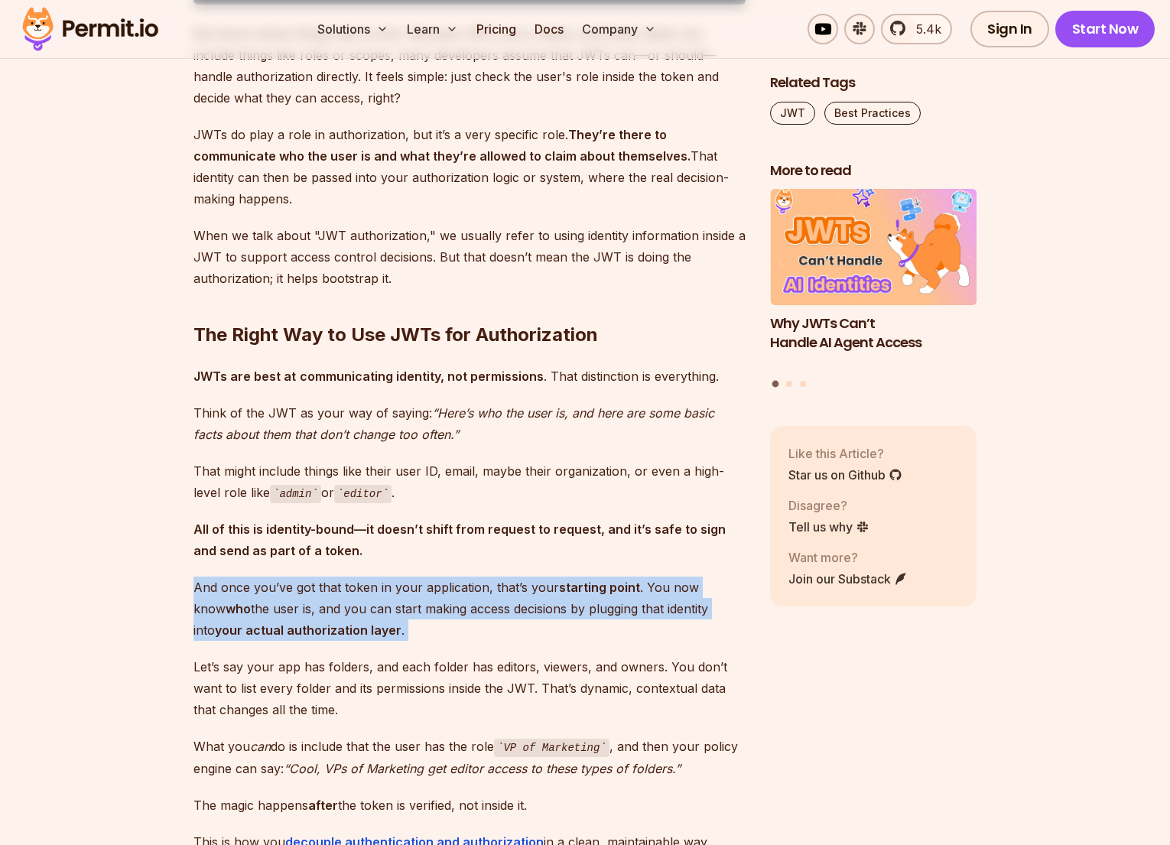
click at [235, 622] on strong "your actual authorization layer" at bounding box center [308, 629] width 187 height 15
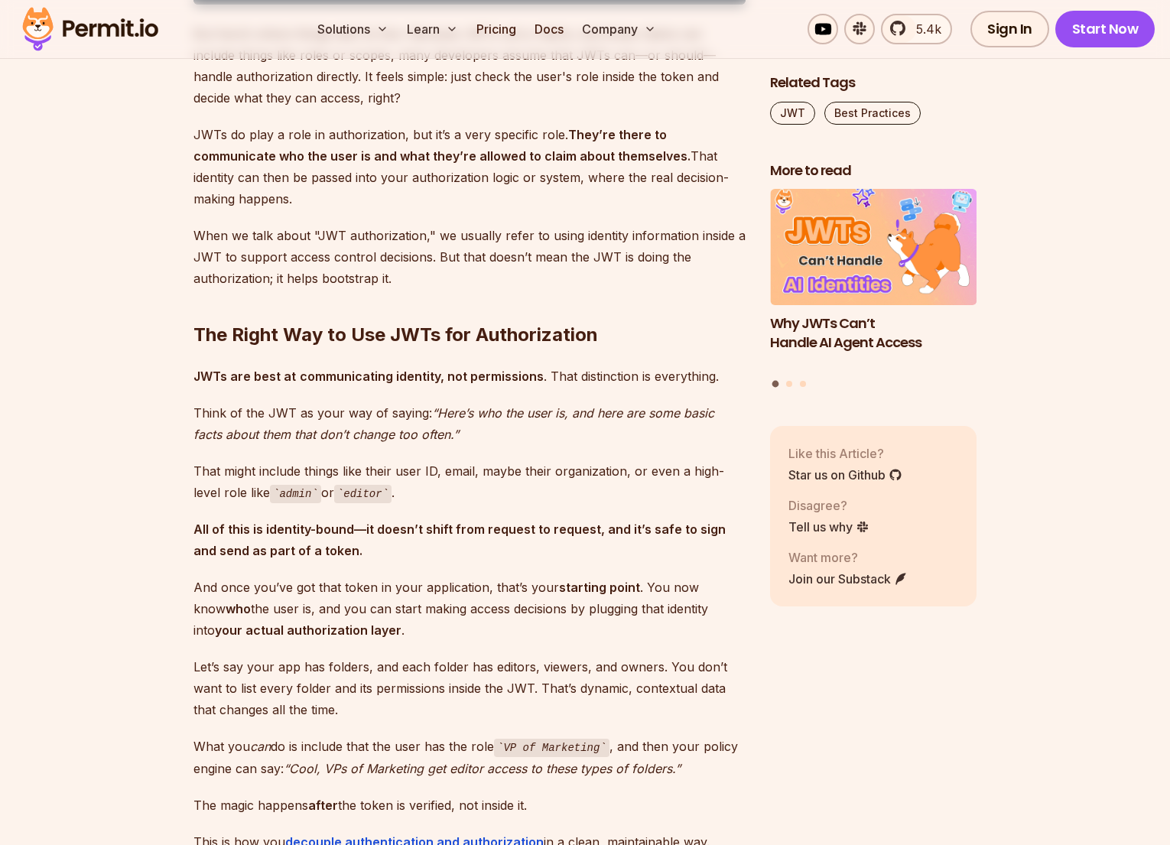
click at [235, 622] on strong "your actual authorization layer" at bounding box center [308, 629] width 187 height 15
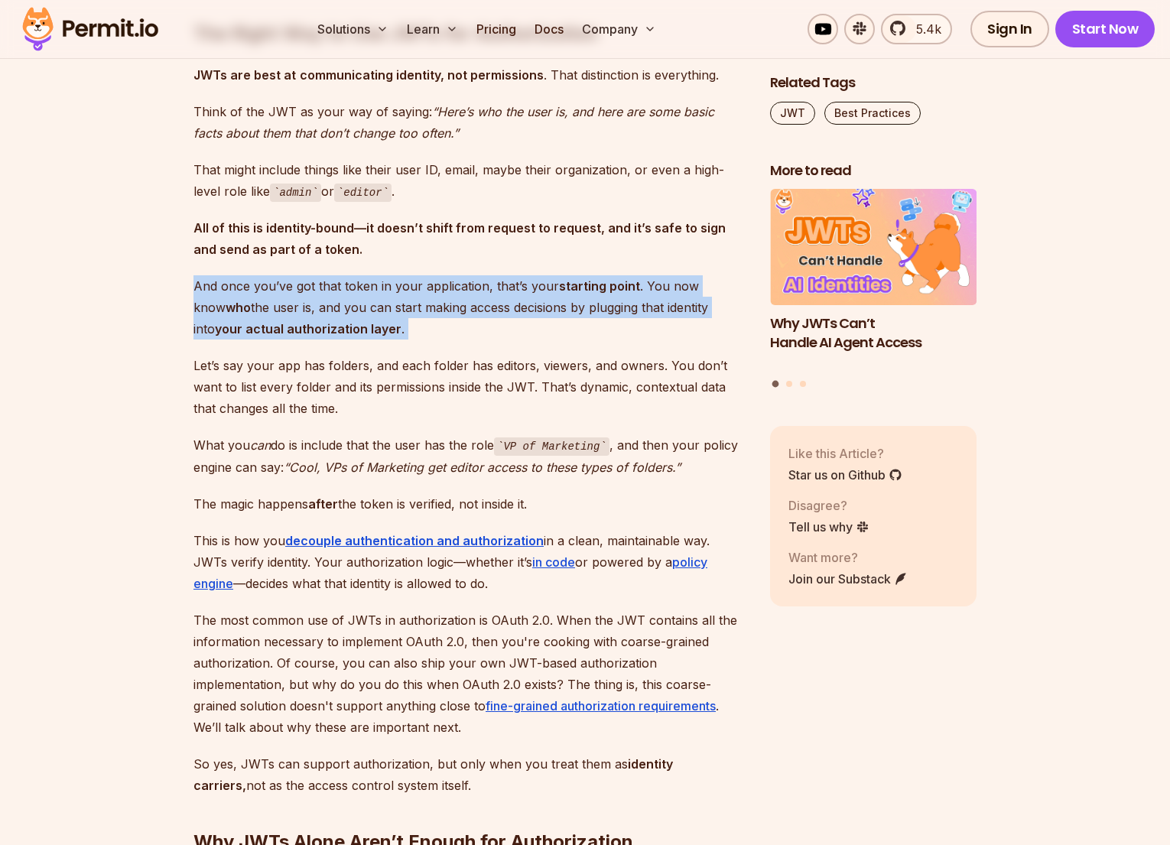
scroll to position [2088, 0]
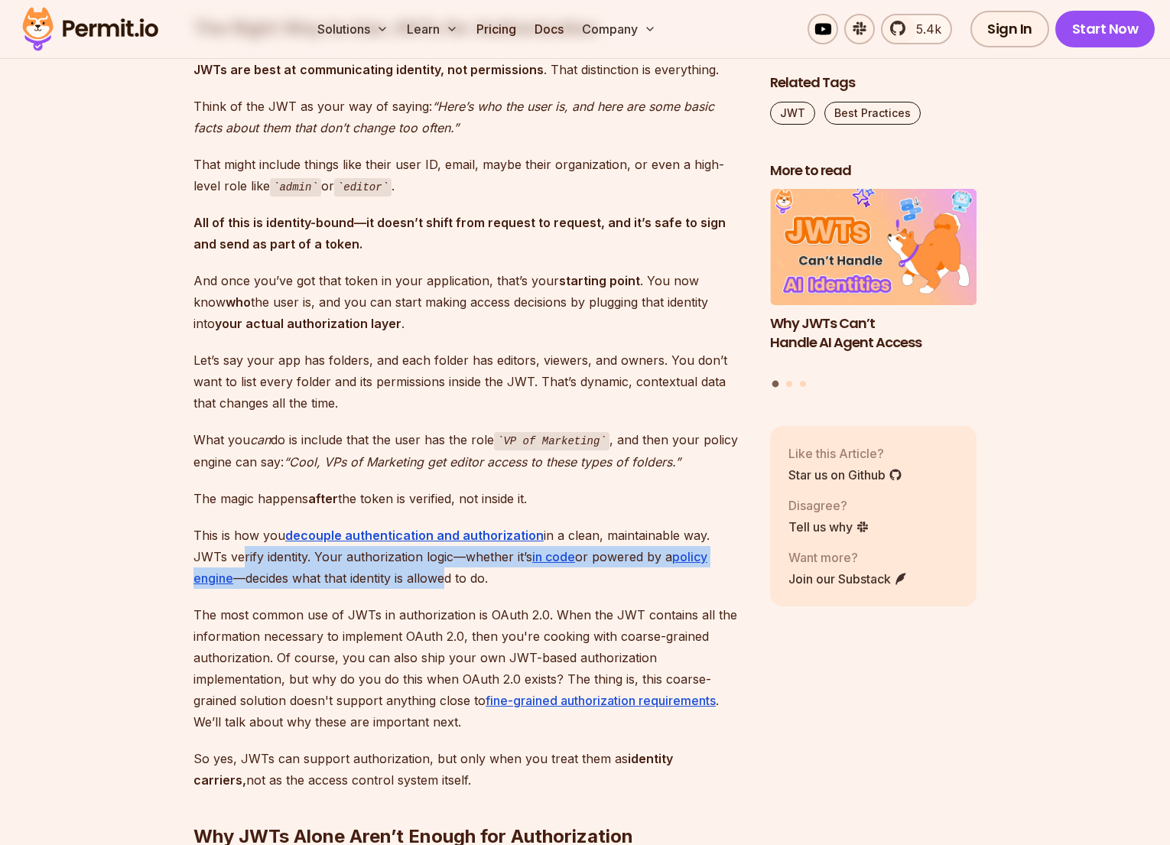
drag, startPoint x: 197, startPoint y: 534, endPoint x: 395, endPoint y: 554, distance: 199.1
click at [395, 554] on p "This is how you decouple authentication and authorization in a clean, maintaina…" at bounding box center [469, 557] width 552 height 64
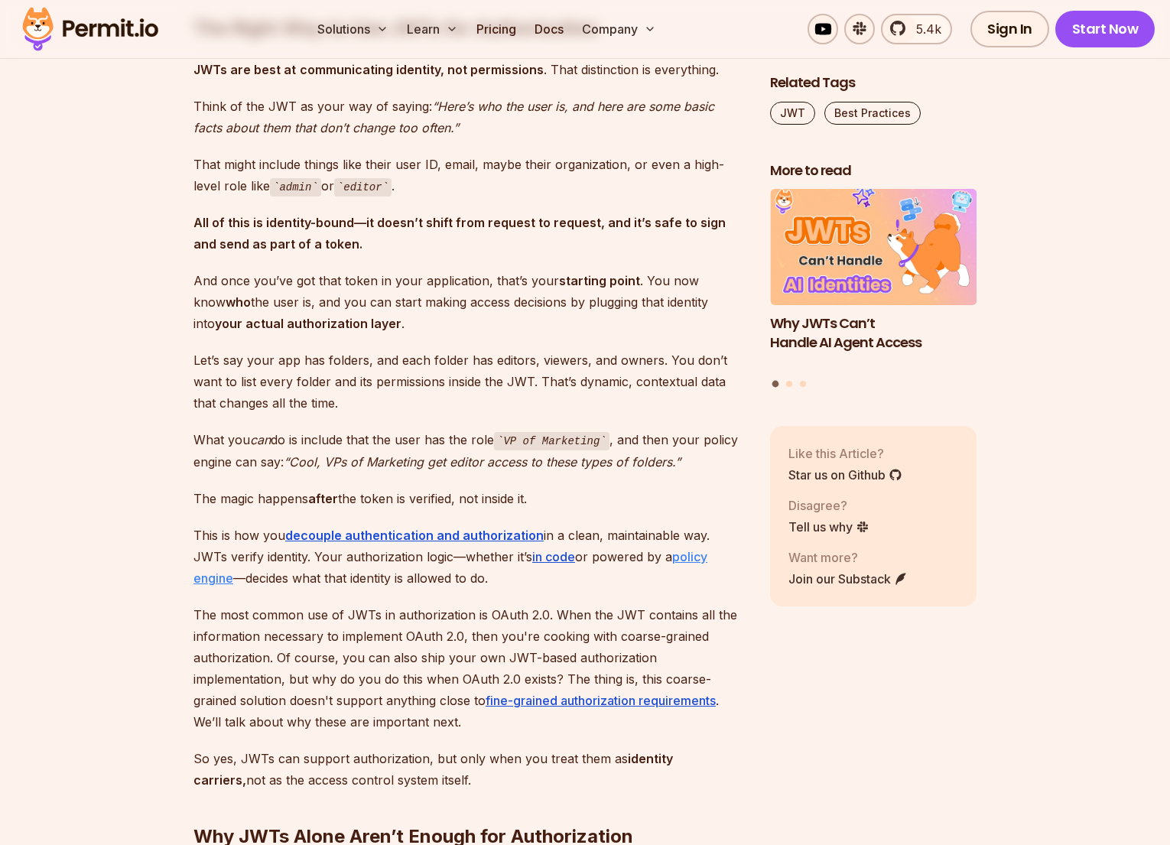
click at [678, 549] on link "policy engine" at bounding box center [450, 567] width 514 height 37
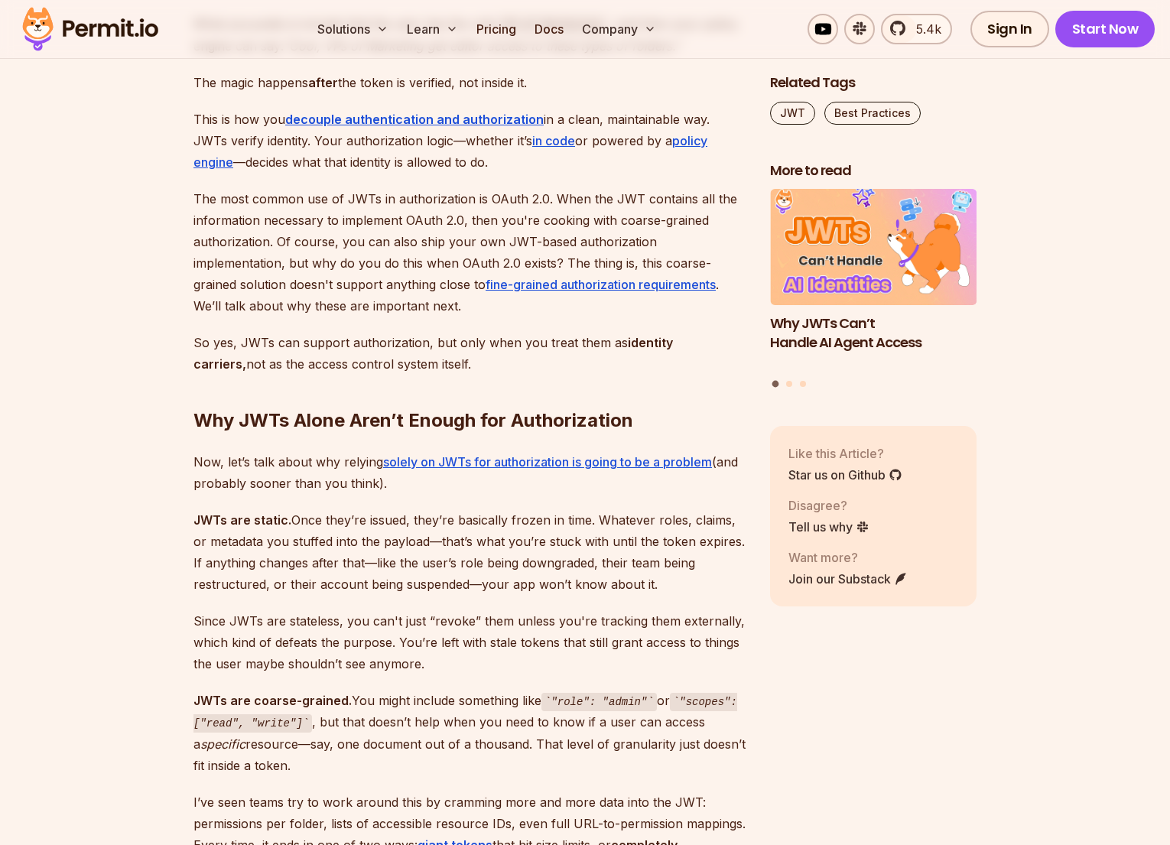
scroll to position [2522, 0]
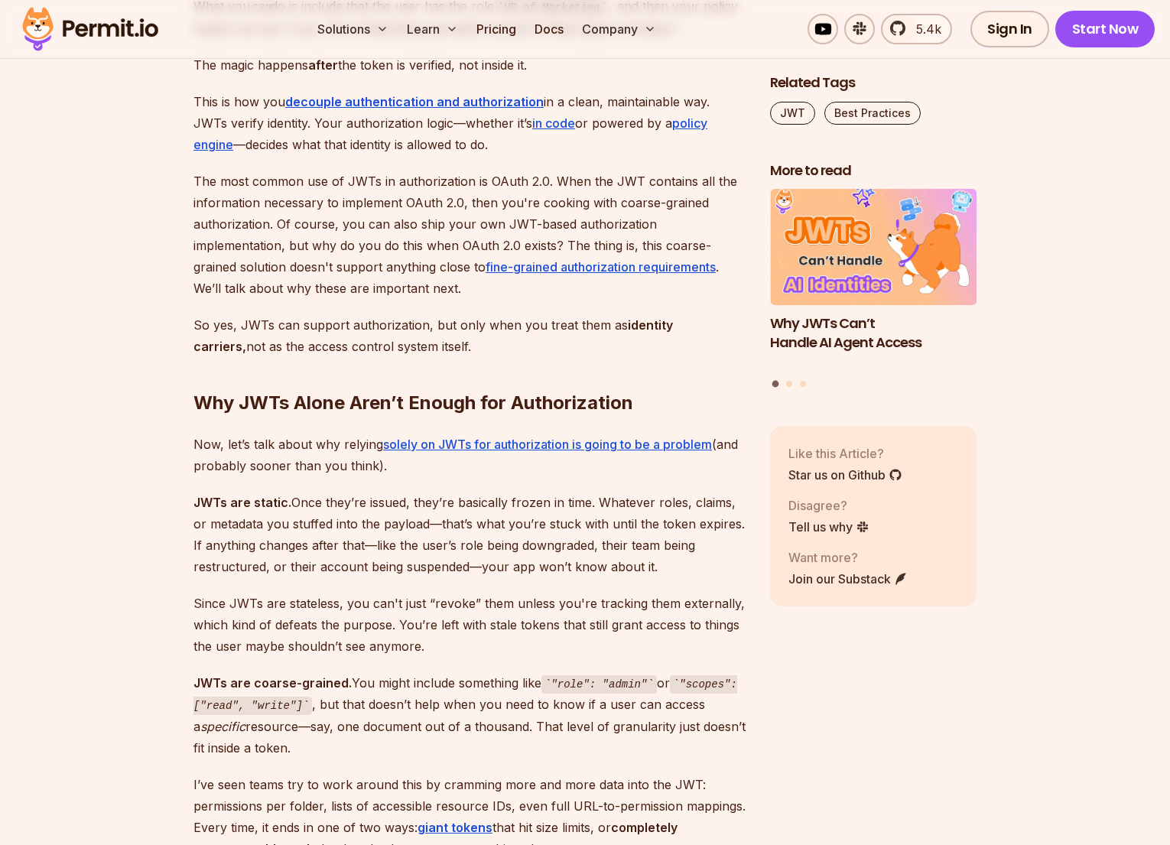
click at [320, 372] on h2 "Why JWTs Alone Aren’t Enough for Authorization" at bounding box center [469, 373] width 552 height 86
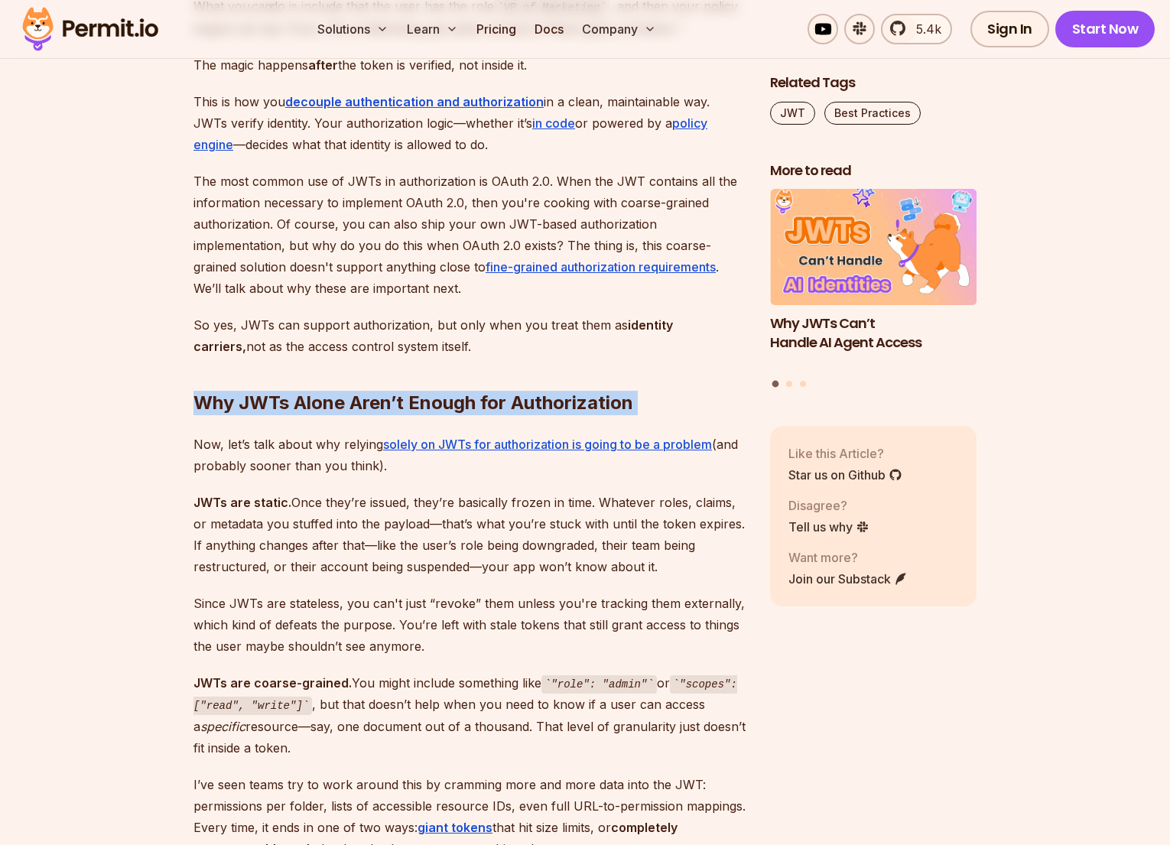
click at [320, 372] on h2 "Why JWTs Alone Aren’t Enough for Authorization" at bounding box center [469, 373] width 552 height 86
click at [265, 512] on p "JWTs are static. Once they’re issued, they’re basically frozen in time. Whateve…" at bounding box center [469, 535] width 552 height 86
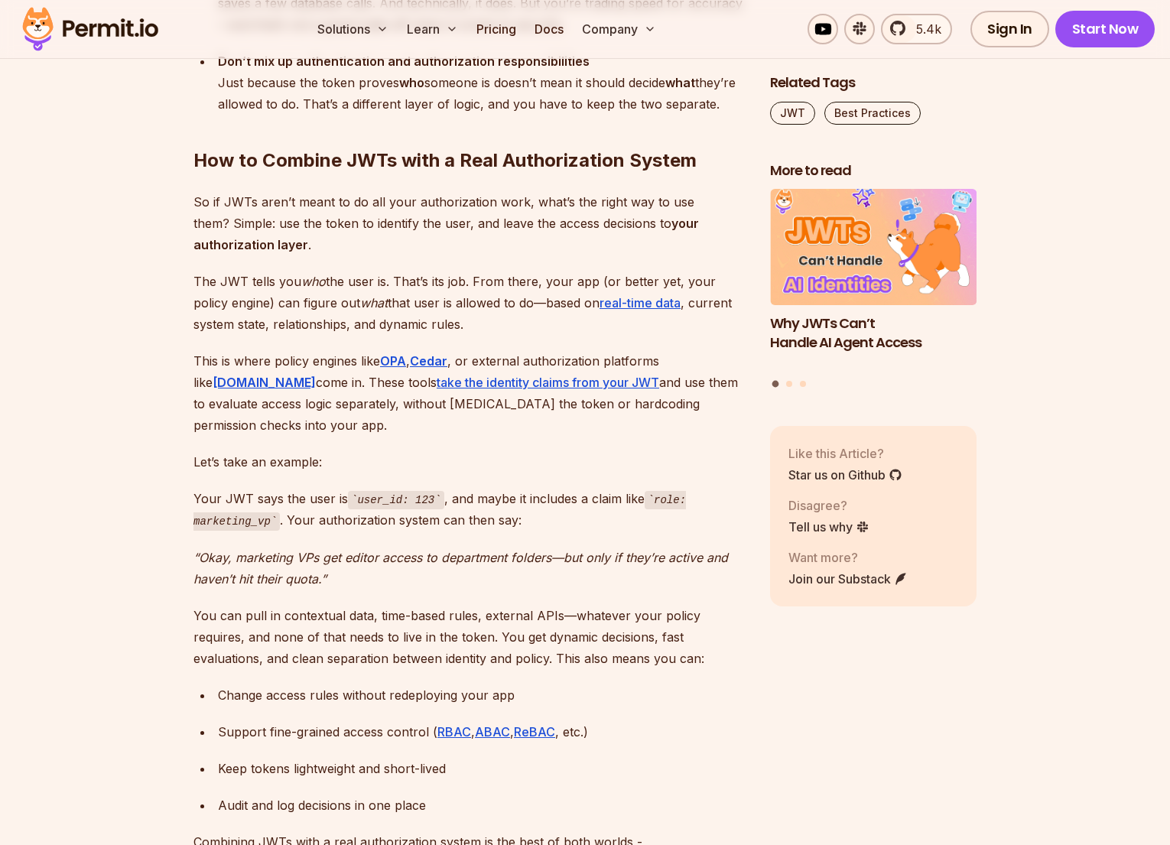
scroll to position [4485, 0]
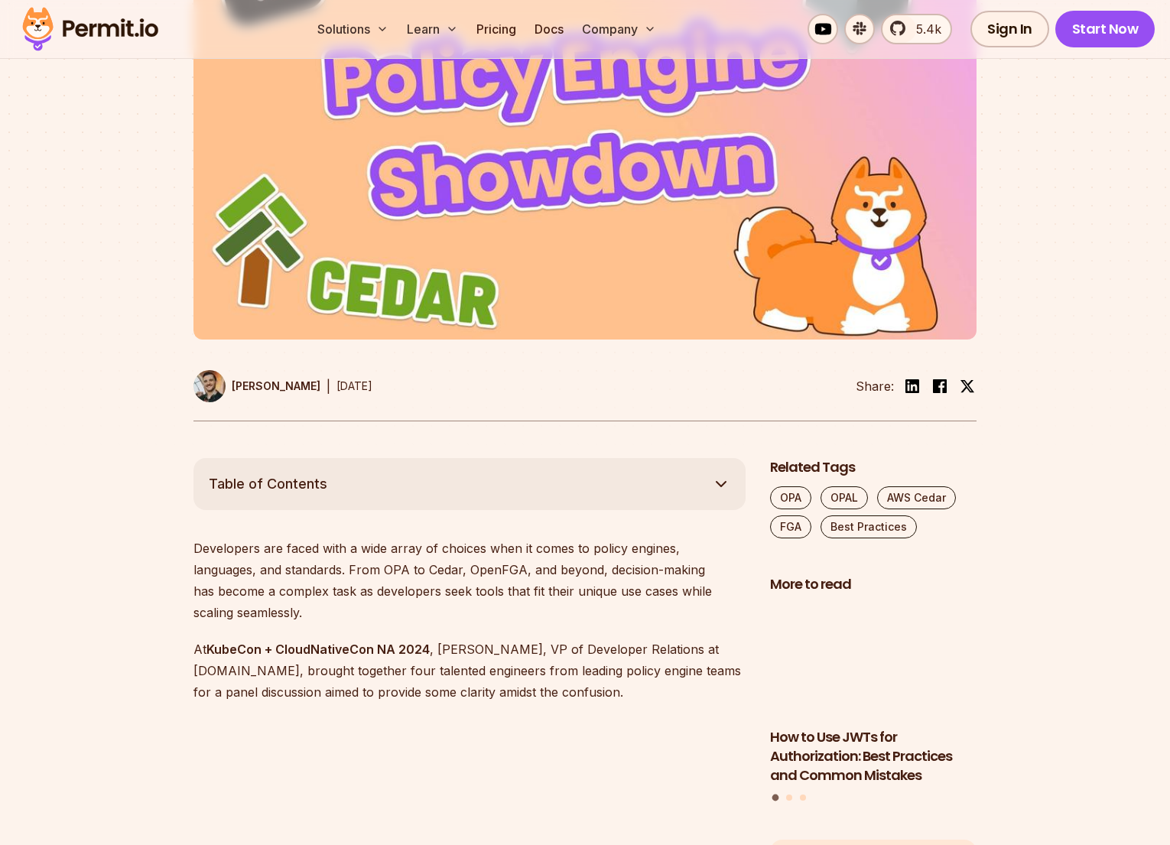
scroll to position [591, 0]
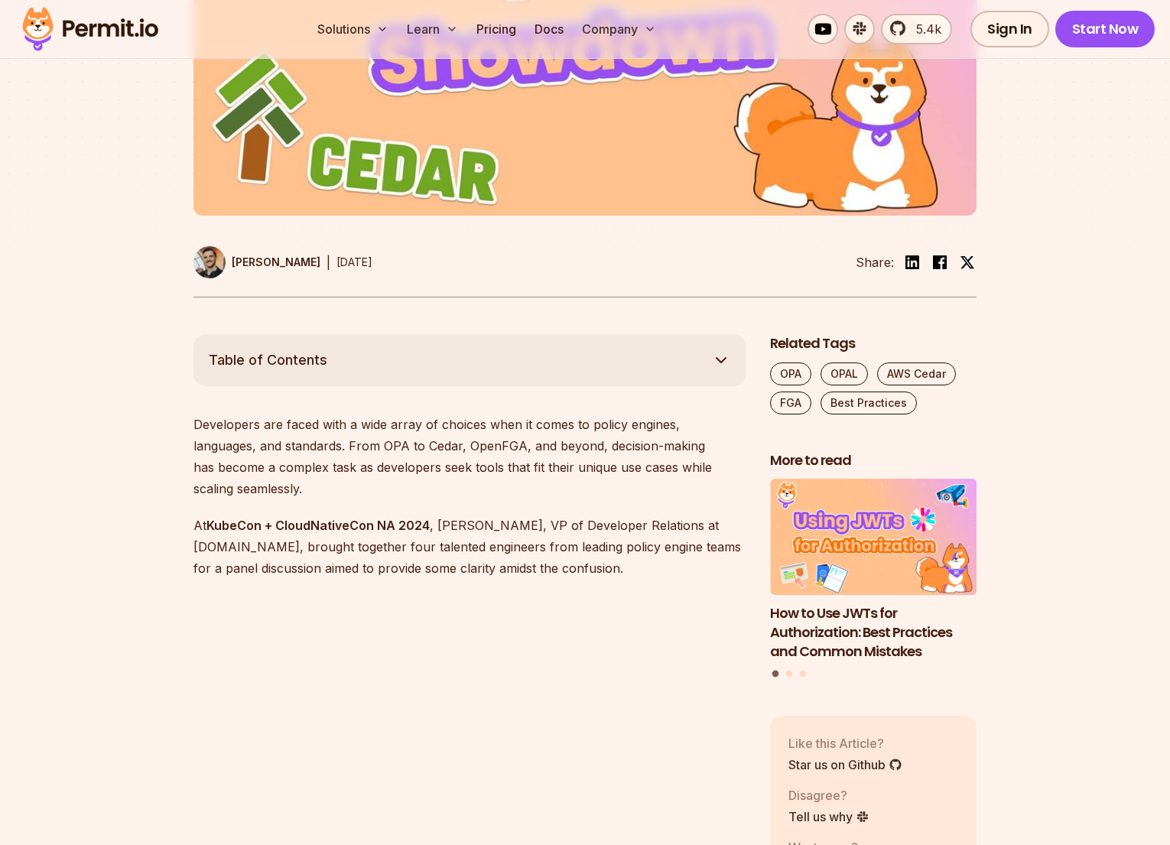
click at [272, 518] on strong "KubeCon + CloudNativeCon NA 2024" at bounding box center [317, 525] width 223 height 15
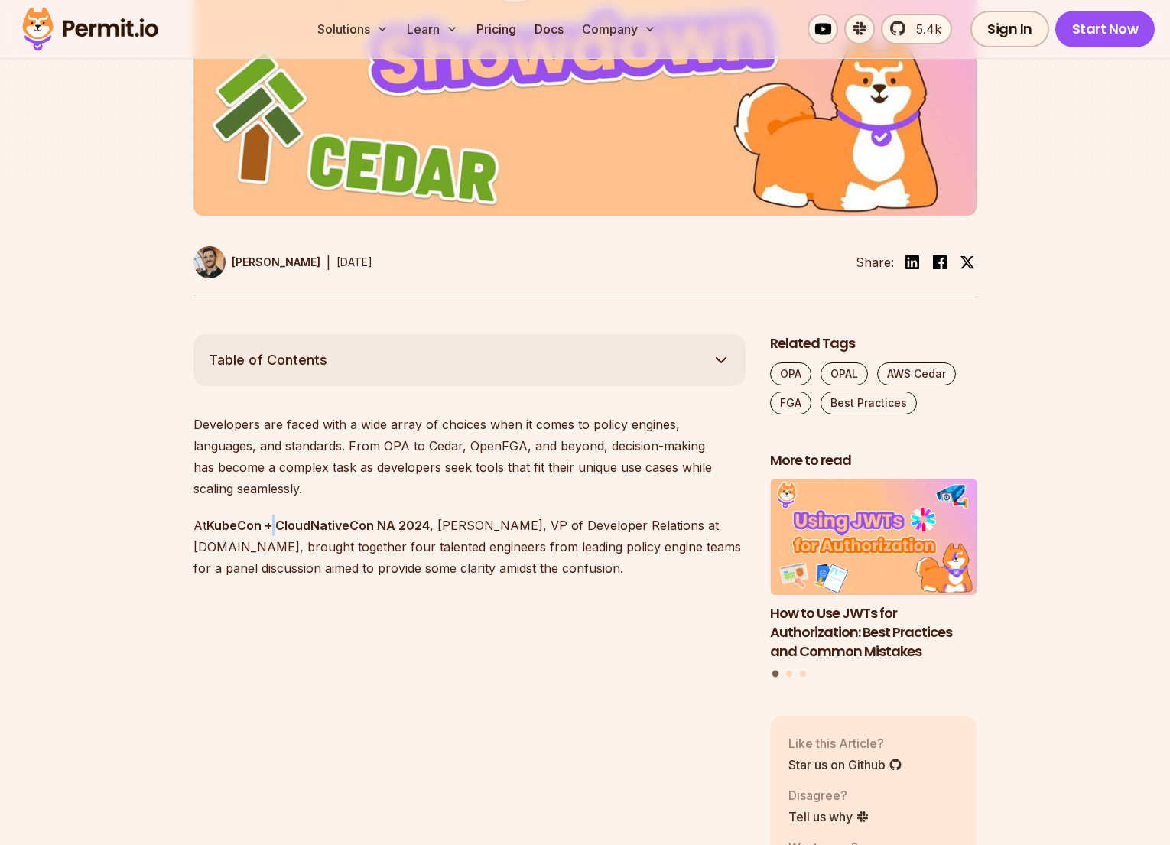
click at [272, 518] on strong "KubeCon + CloudNativeCon NA 2024" at bounding box center [317, 525] width 223 height 15
click at [412, 521] on p "At KubeCon + CloudNativeCon NA 2024 , [PERSON_NAME], VP of Developer Relations …" at bounding box center [469, 547] width 552 height 64
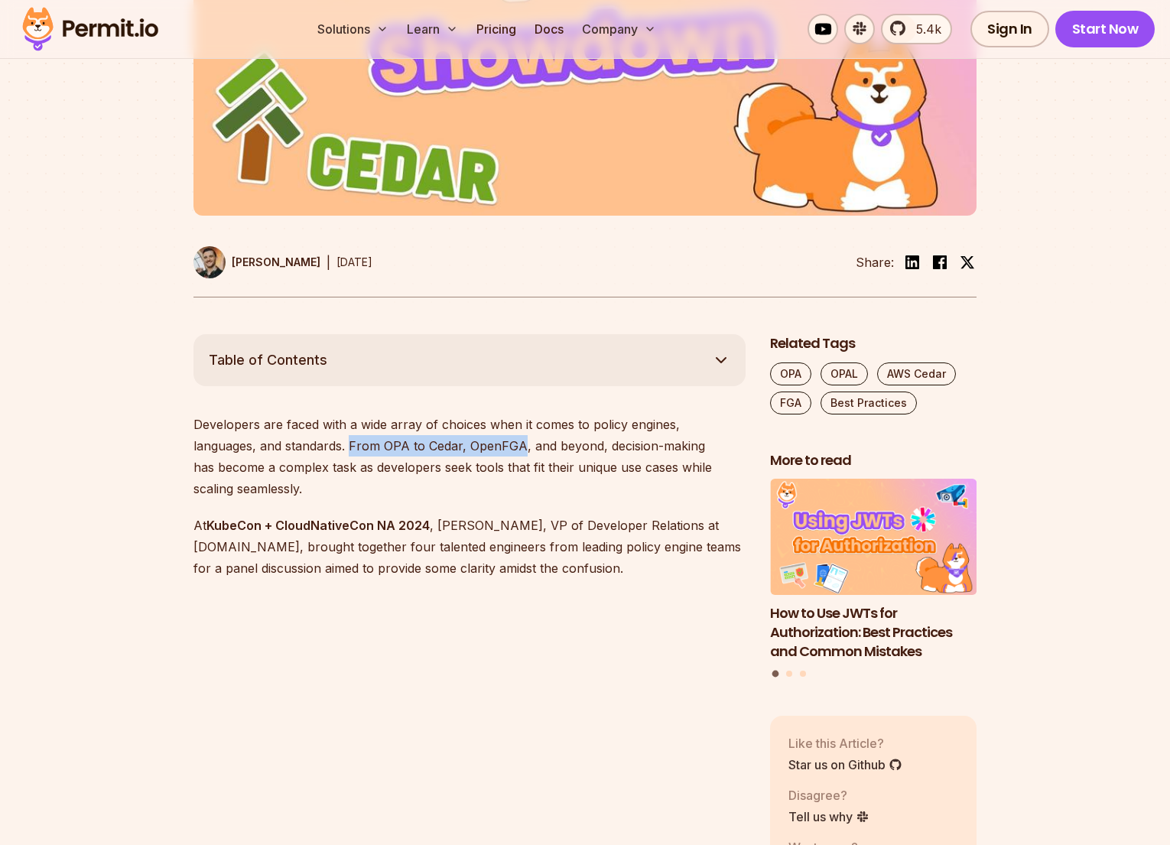
drag, startPoint x: 283, startPoint y: 447, endPoint x: 454, endPoint y: 450, distance: 171.3
click at [454, 450] on p "Developers are faced with a wide array of choices when it comes to policy engin…" at bounding box center [469, 457] width 552 height 86
click at [437, 451] on p "Developers are faced with a wide array of choices when it comes to policy engin…" at bounding box center [469, 457] width 552 height 86
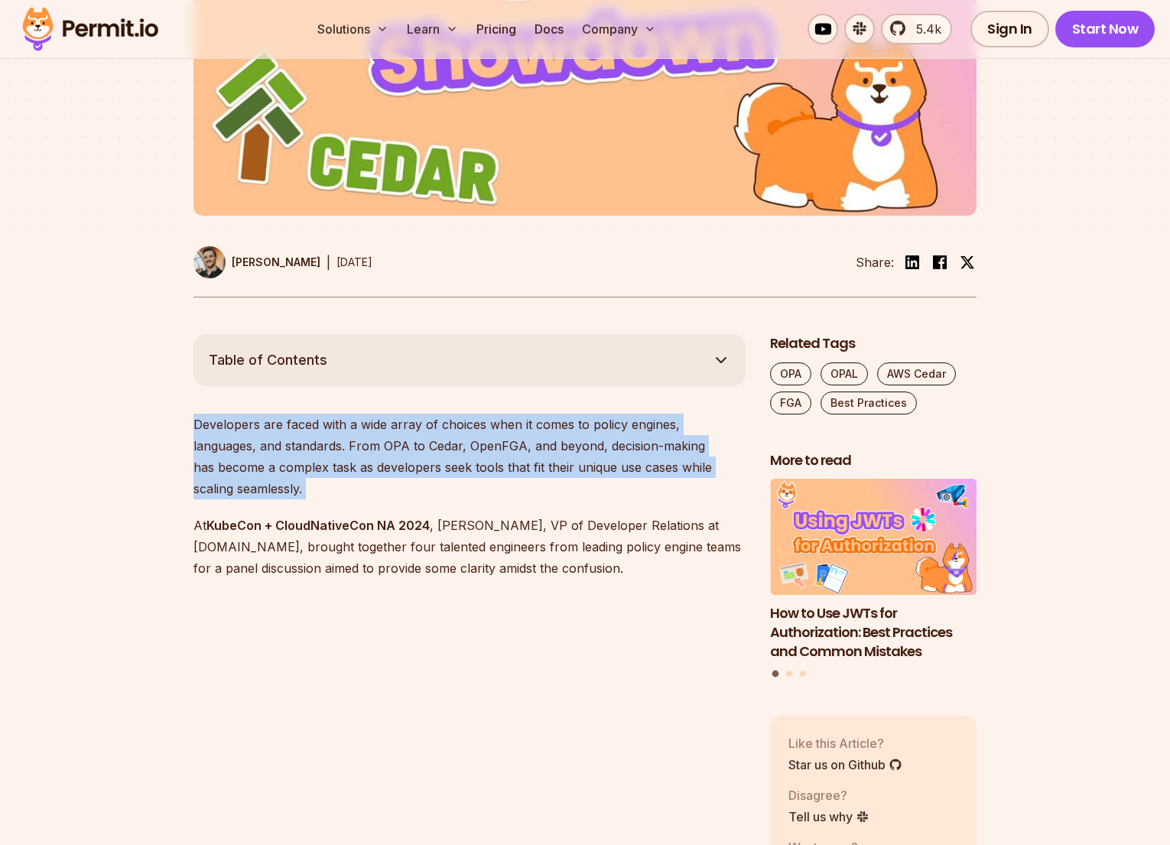
click at [437, 451] on p "Developers are faced with a wide array of choices when it comes to policy engin…" at bounding box center [469, 457] width 552 height 86
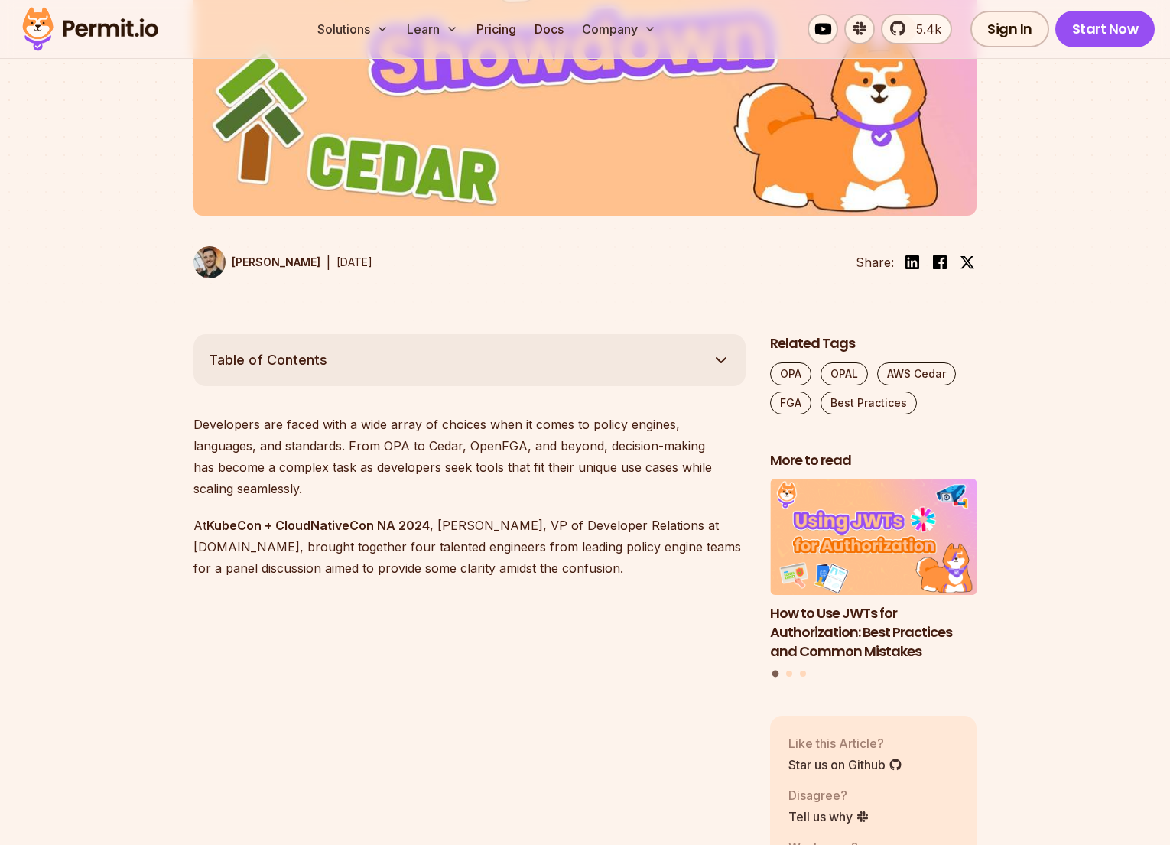
click at [437, 451] on p "Developers are faced with a wide array of choices when it comes to policy engin…" at bounding box center [469, 457] width 552 height 86
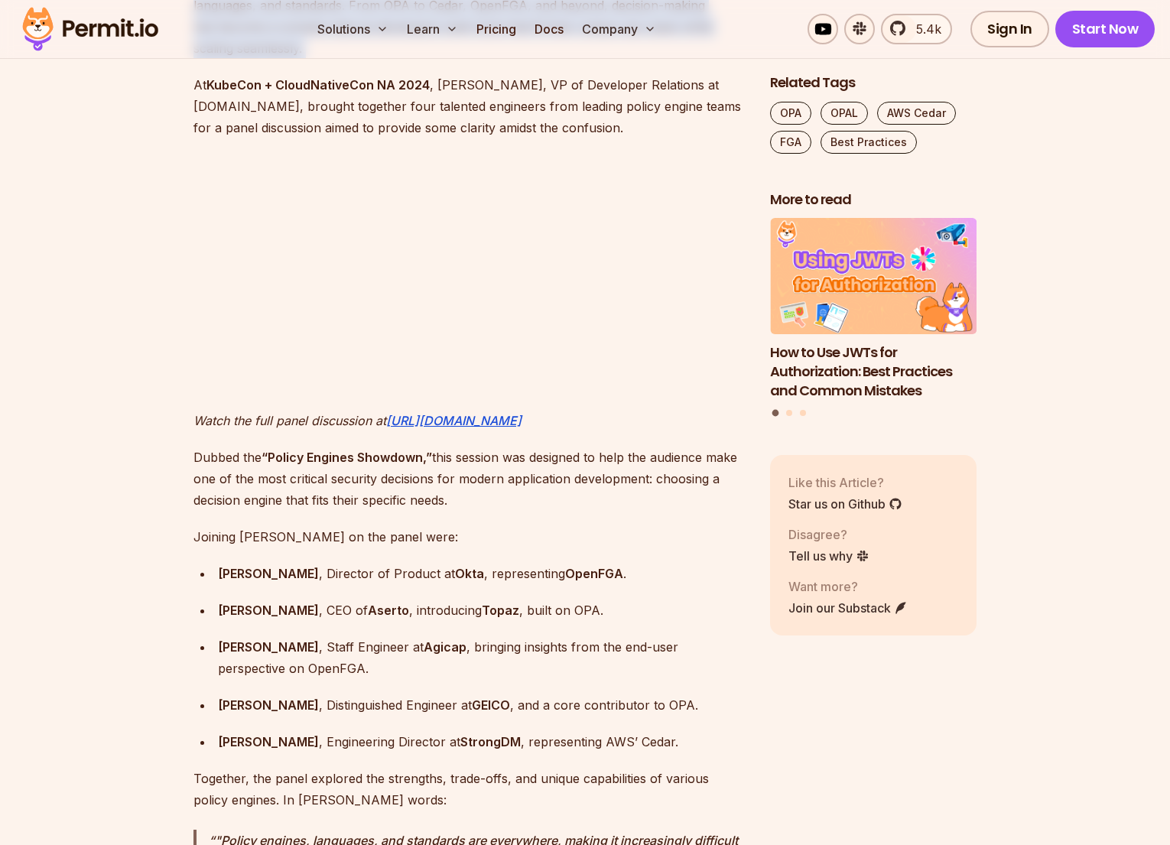
scroll to position [1032, 0]
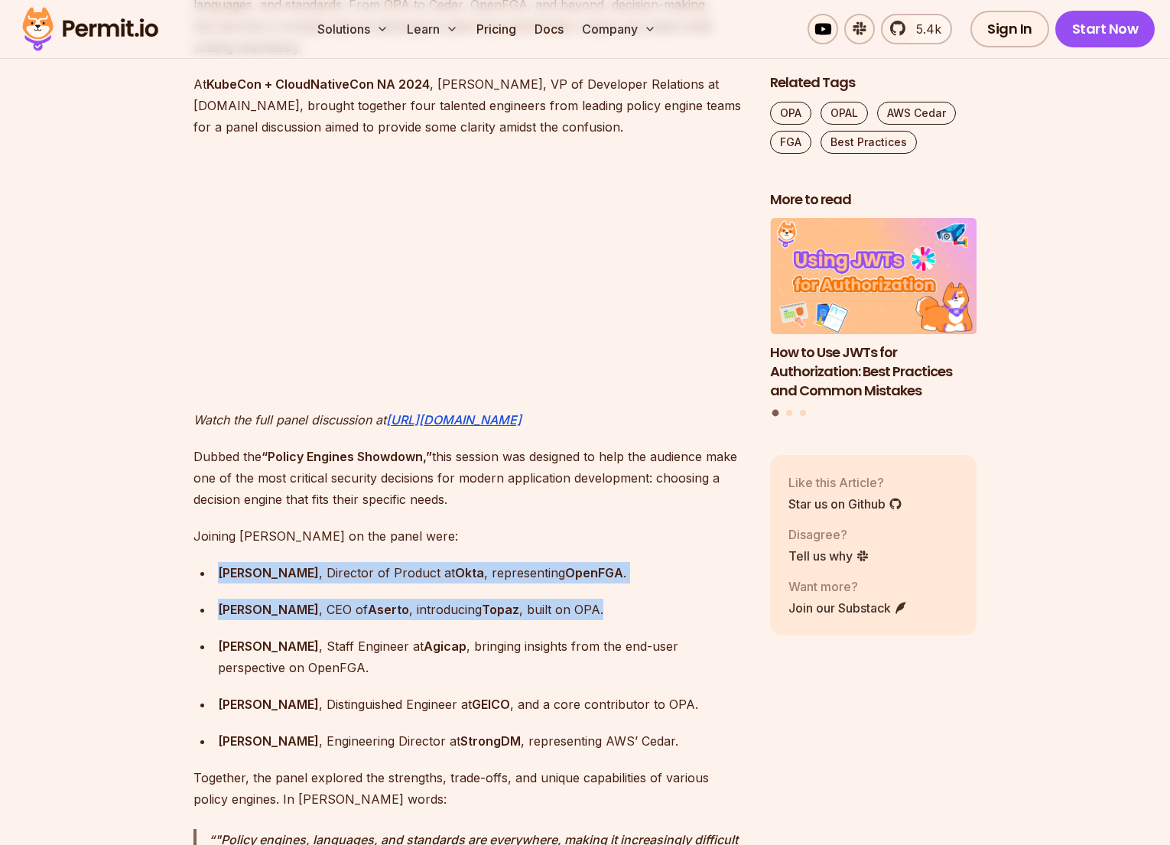
drag, startPoint x: 218, startPoint y: 547, endPoint x: 576, endPoint y: 581, distance: 359.5
click at [577, 582] on ul "[PERSON_NAME] , Director of Product at Okta , representing OpenFGA . [PERSON_NA…" at bounding box center [469, 657] width 552 height 190
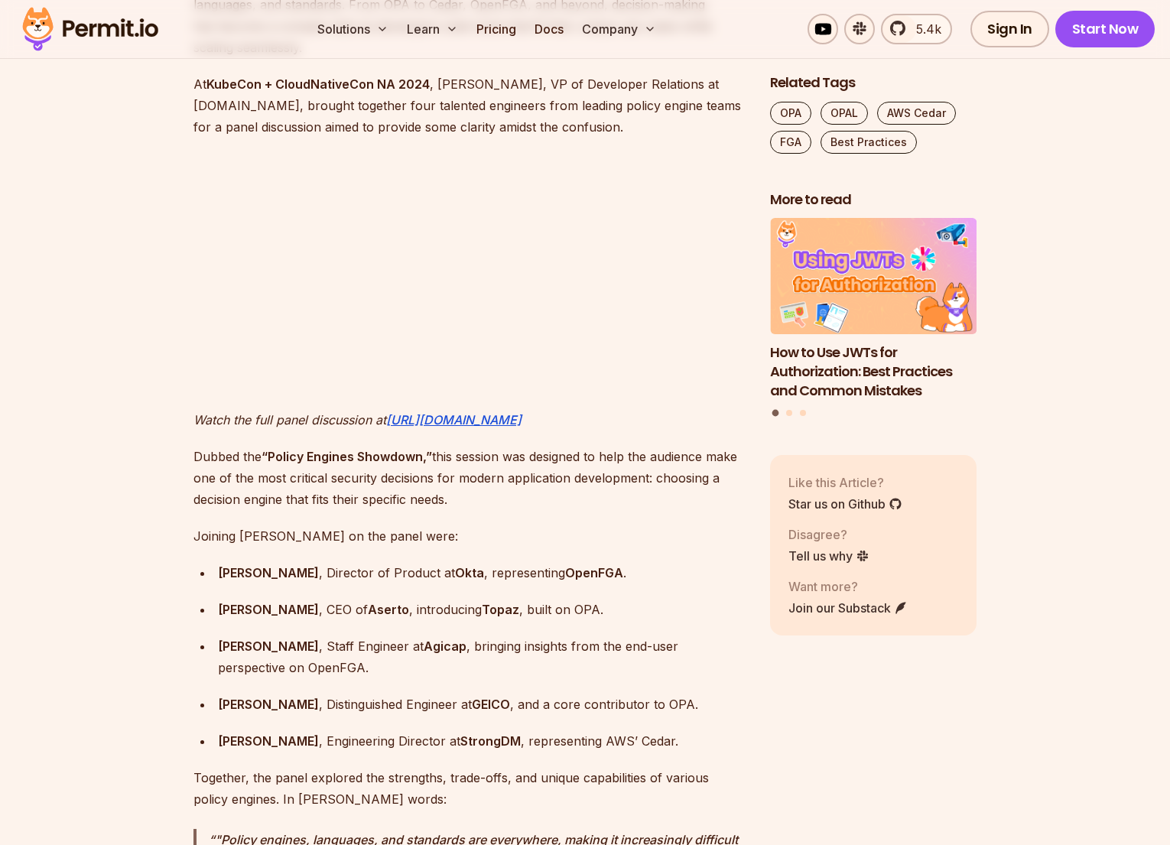
click at [482, 602] on strong "Topaz" at bounding box center [500, 609] width 37 height 15
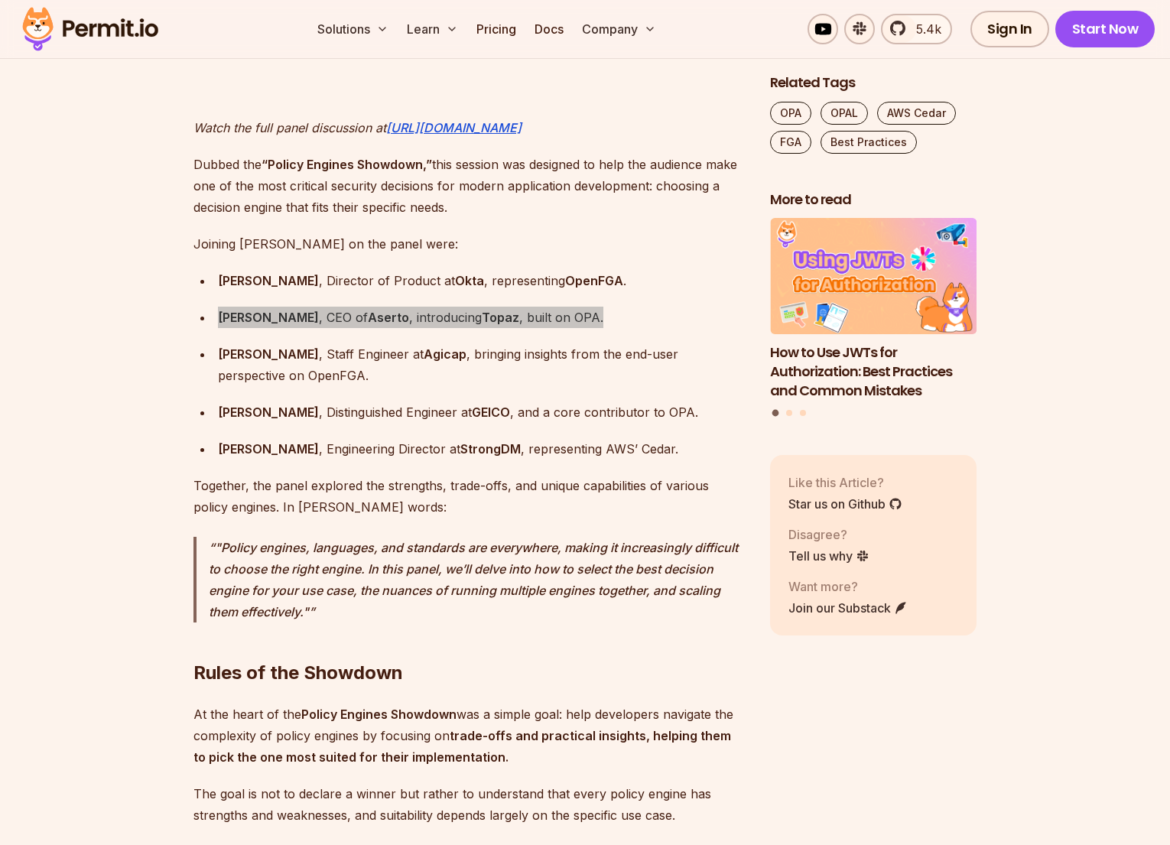
scroll to position [1444, 0]
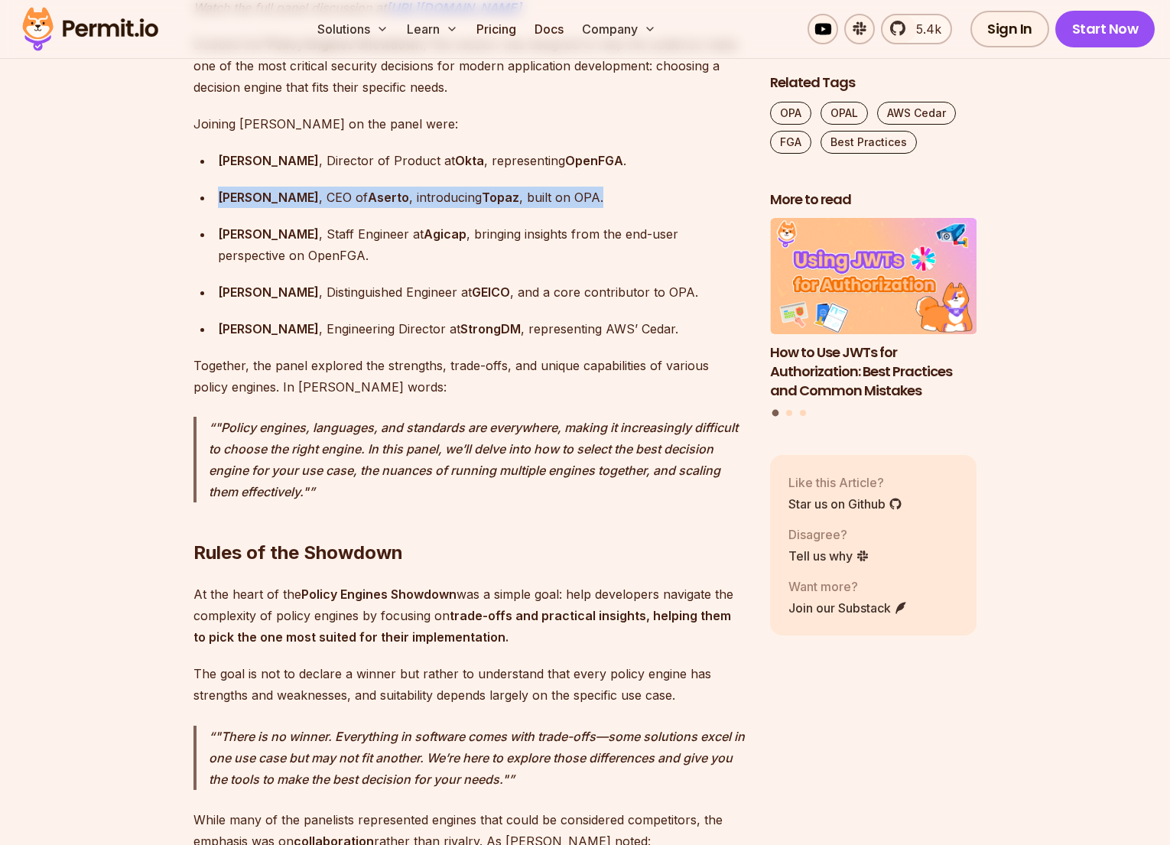
click at [417, 318] on div "[PERSON_NAME] , Engineering Director at StrongDM , representing AWS’ Cedar." at bounding box center [482, 328] width 528 height 21
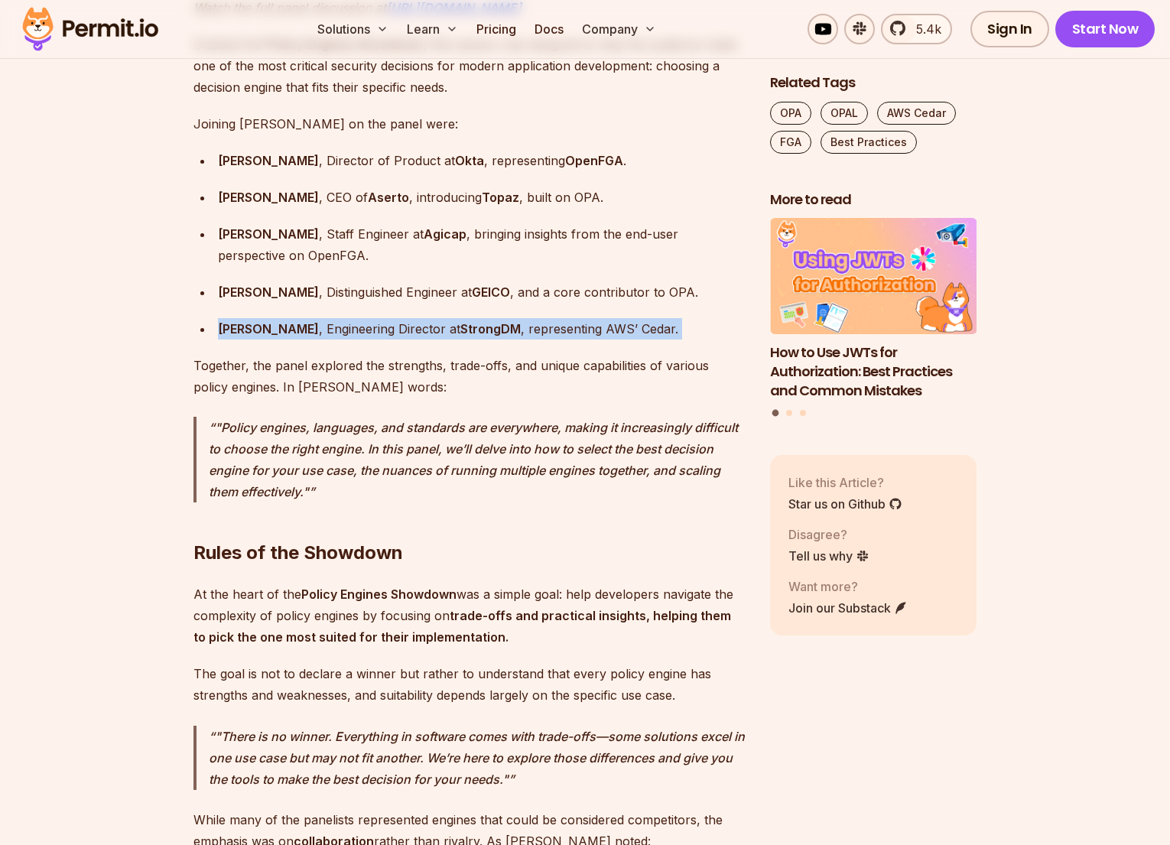
click at [417, 318] on div "[PERSON_NAME] , Engineering Director at StrongDM , representing AWS’ Cedar." at bounding box center [482, 328] width 528 height 21
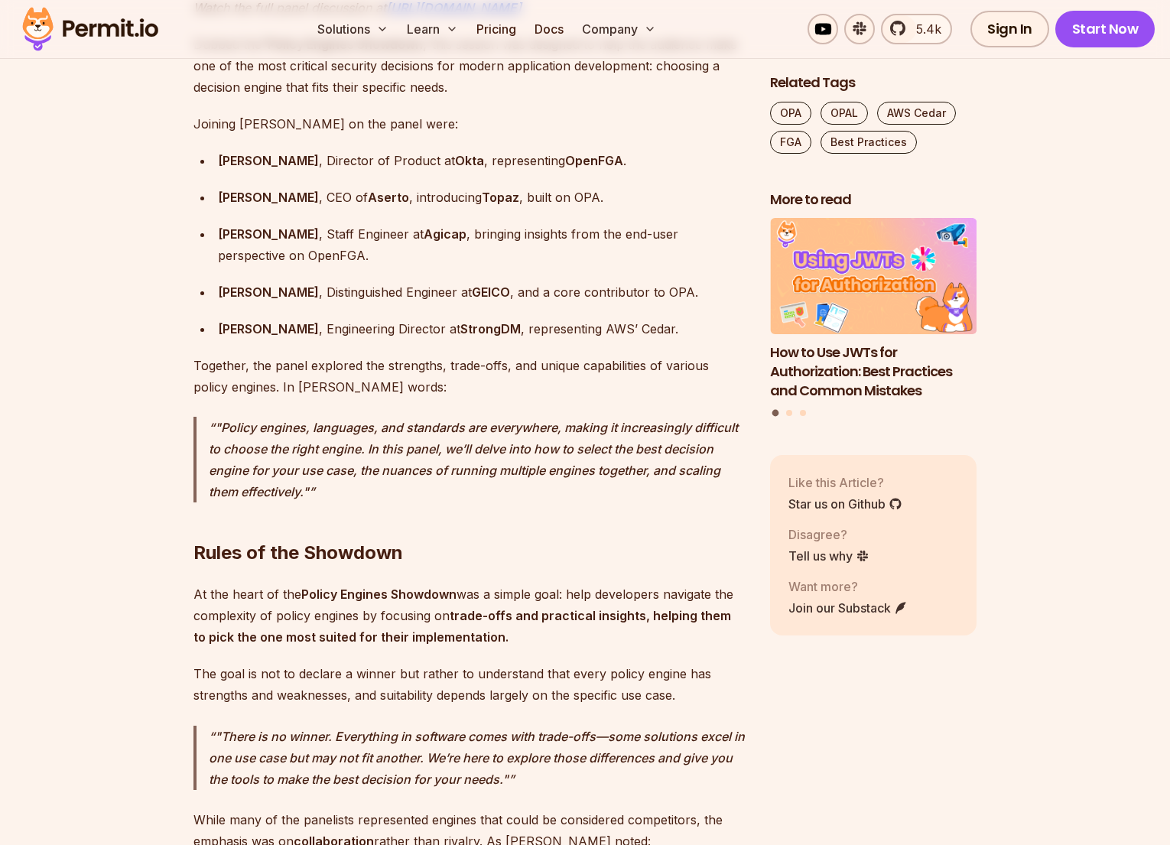
click at [417, 318] on div "[PERSON_NAME] , Engineering Director at StrongDM , representing AWS’ Cedar." at bounding box center [482, 328] width 528 height 21
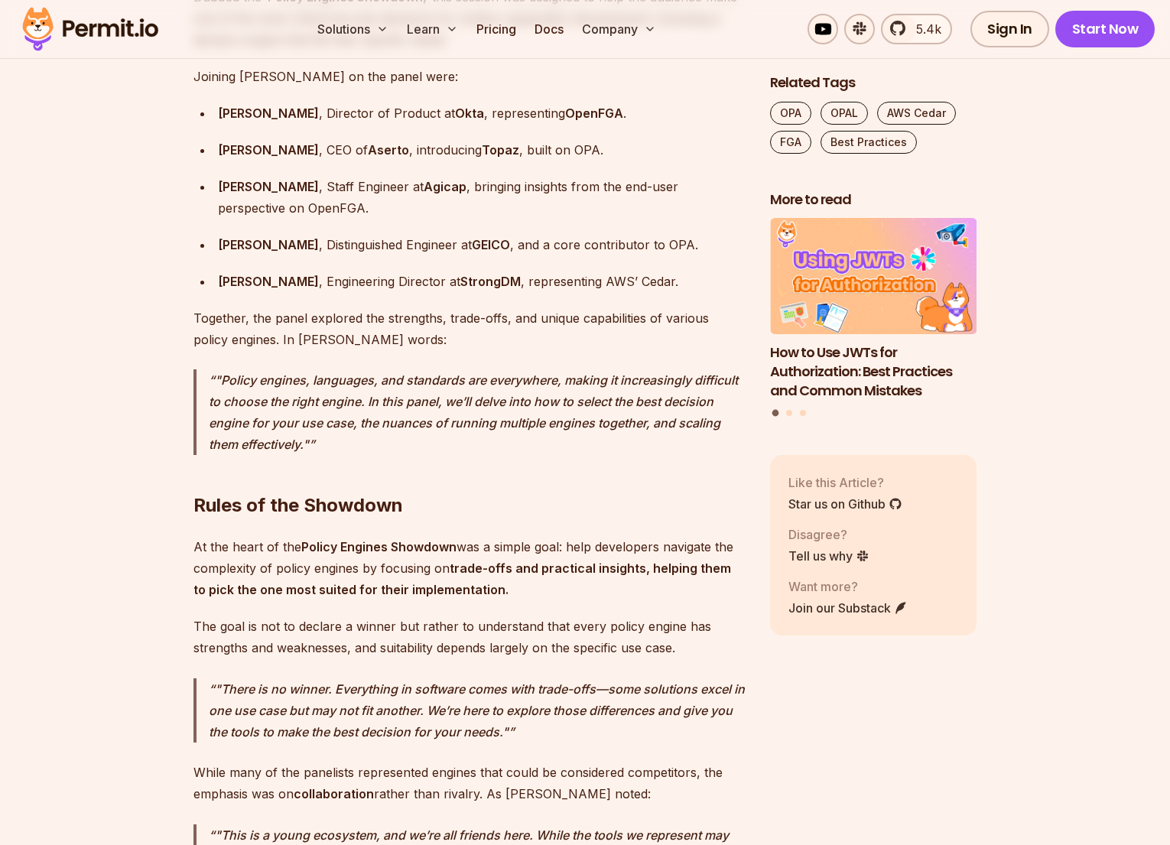
scroll to position [1497, 0]
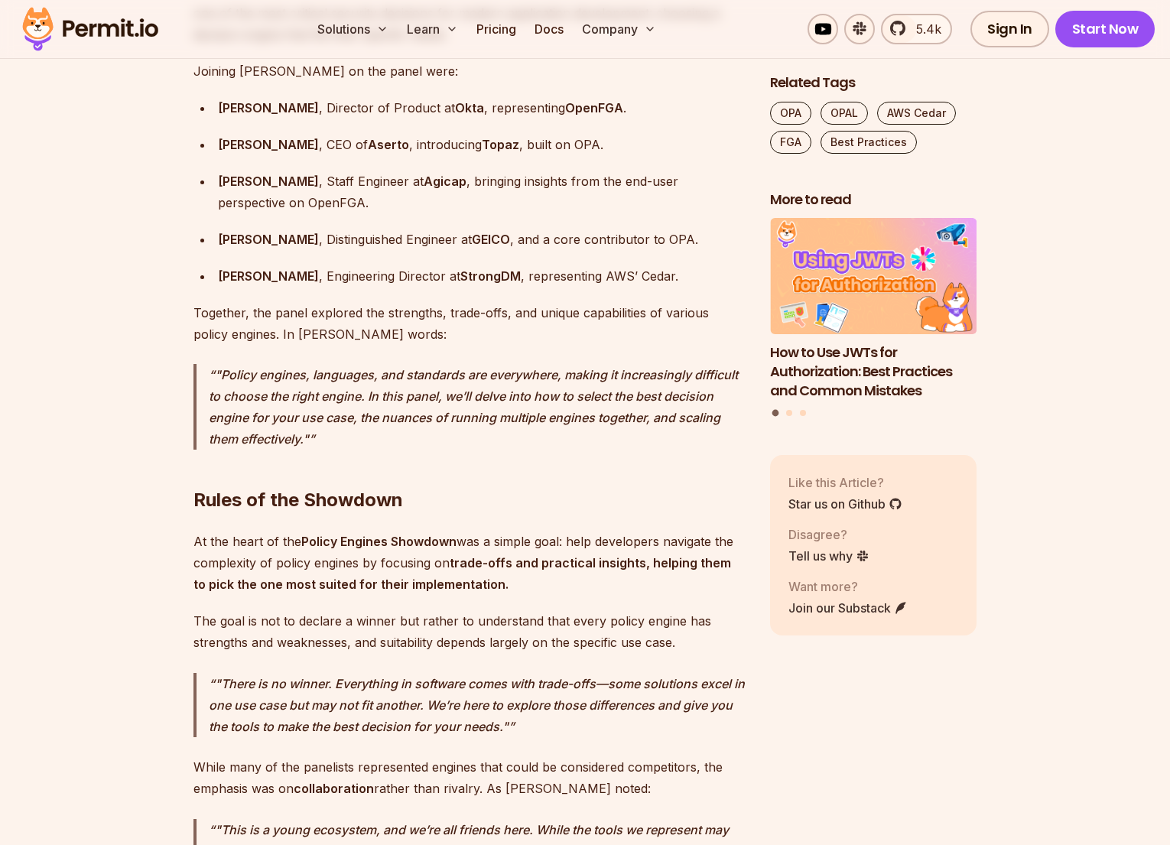
click at [370, 380] on p ""Policy engines, languages, and standards are everywhere, making it increasingl…" at bounding box center [477, 407] width 537 height 86
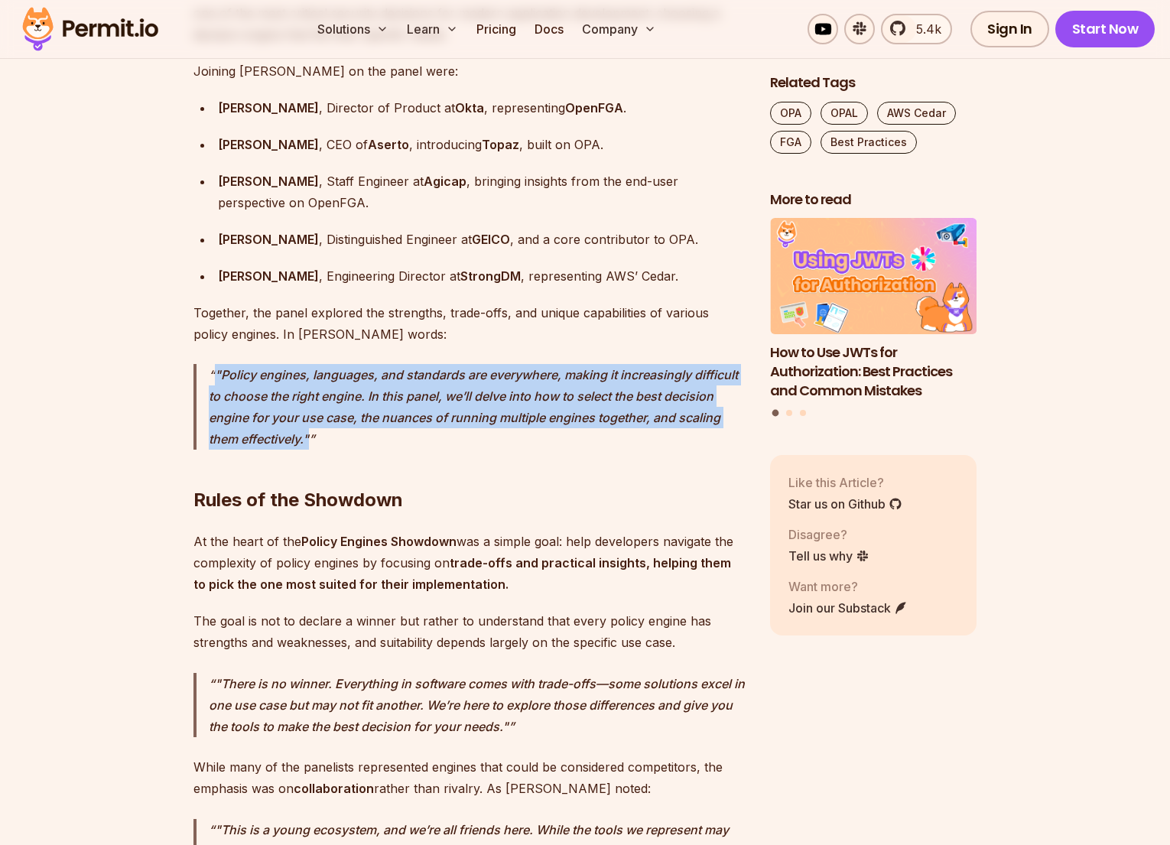
click at [370, 380] on p ""Policy engines, languages, and standards are everywhere, making it increasingl…" at bounding box center [477, 407] width 537 height 86
click at [514, 364] on p ""Policy engines, languages, and standards are everywhere, making it increasingl…" at bounding box center [477, 407] width 537 height 86
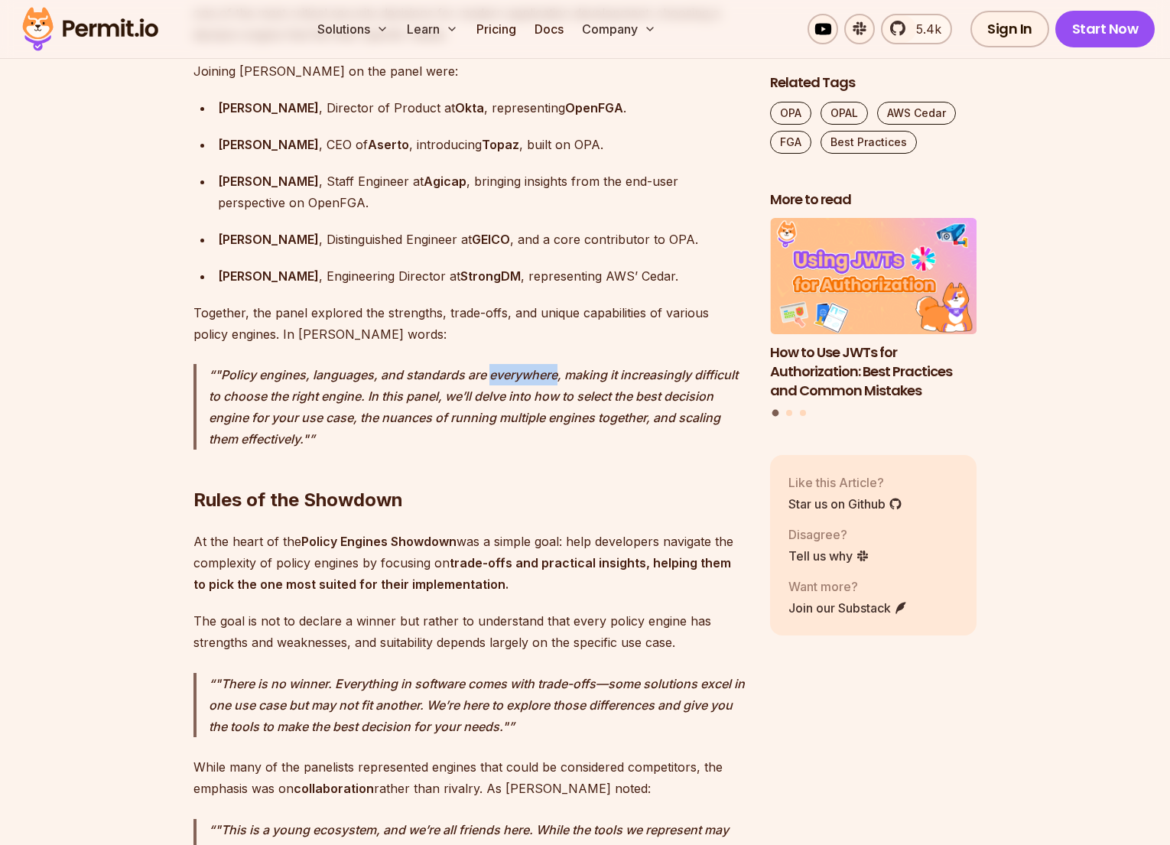
click at [514, 364] on p ""Policy engines, languages, and standards are everywhere, making it increasingl…" at bounding box center [477, 407] width 537 height 86
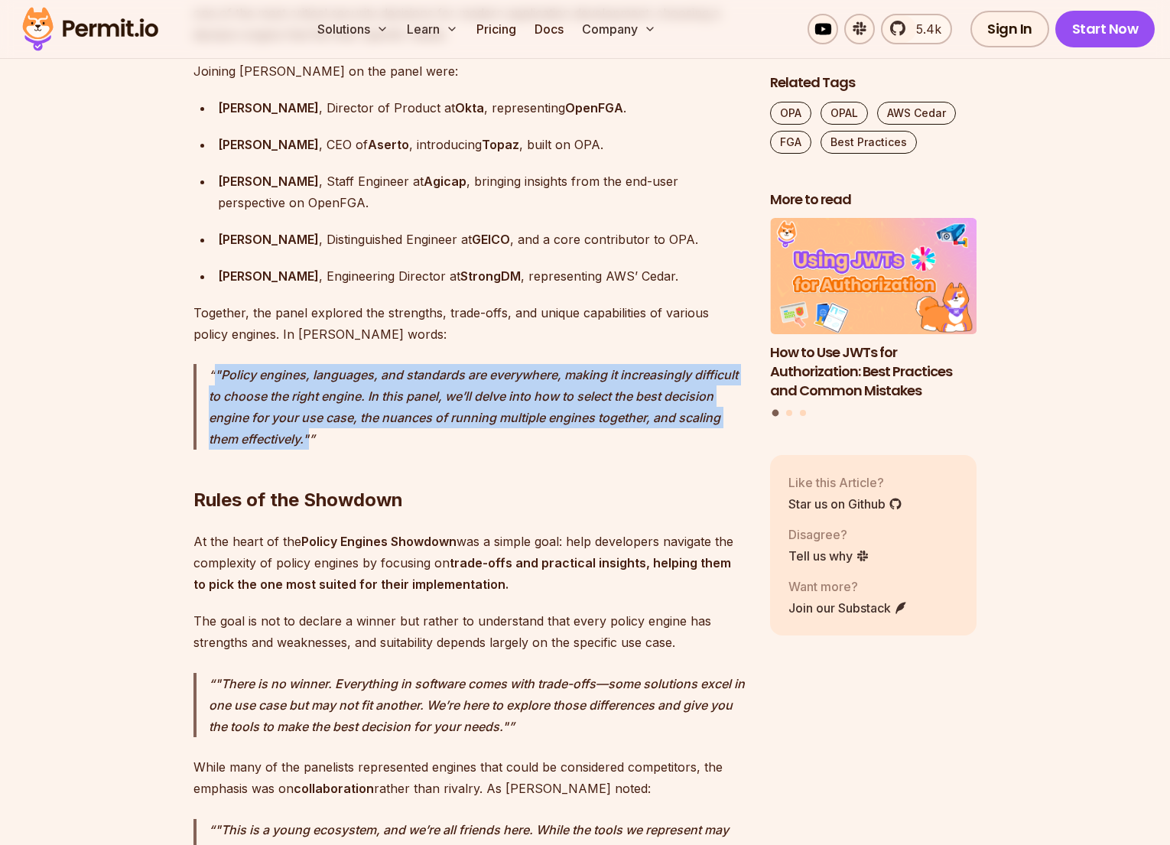
click at [514, 364] on p ""Policy engines, languages, and standards are everywhere, making it increasingl…" at bounding box center [477, 407] width 537 height 86
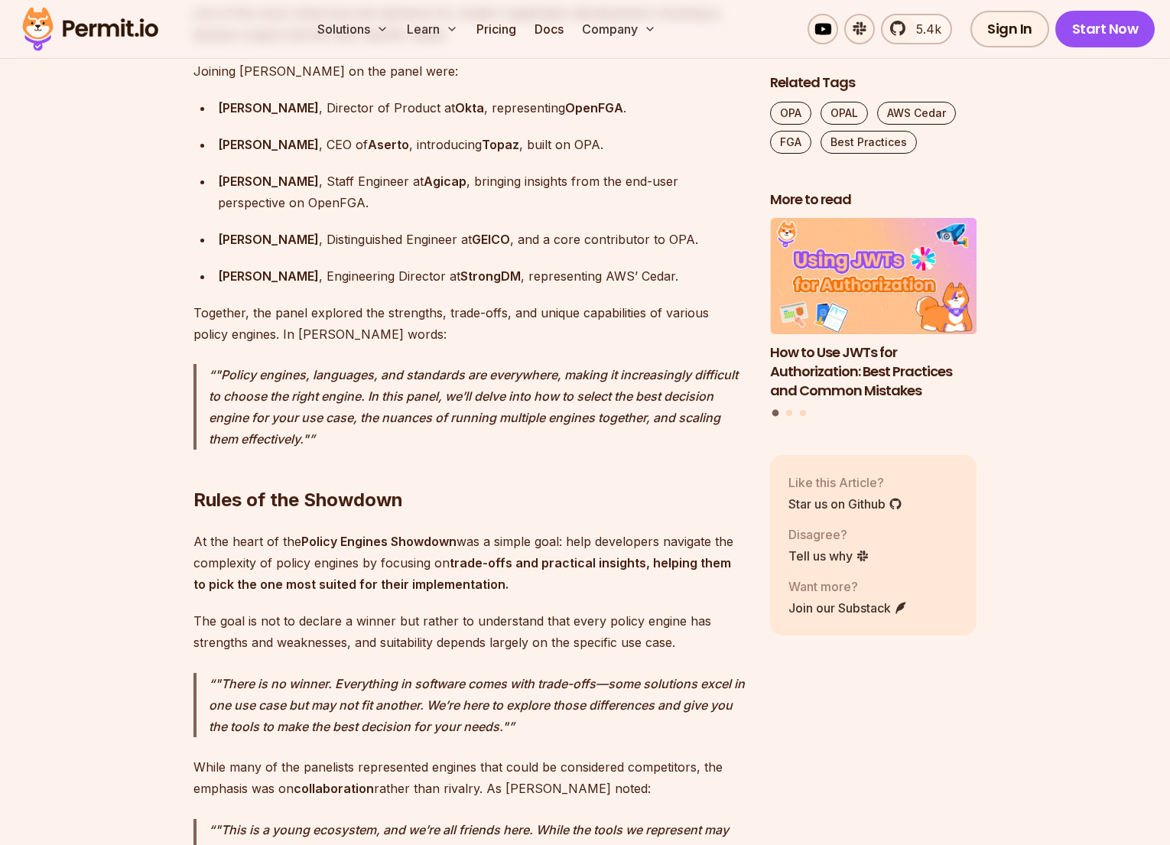
click at [292, 375] on p ""Policy engines, languages, and standards are everywhere, making it increasingl…" at bounding box center [477, 407] width 537 height 86
drag, startPoint x: 282, startPoint y: 376, endPoint x: 554, endPoint y: 373, distance: 272.2
click at [554, 373] on p ""Policy engines, languages, and standards are everywhere, making it increasingl…" at bounding box center [477, 407] width 537 height 86
click at [357, 402] on p ""Policy engines, languages, and standards are everywhere, making it increasingl…" at bounding box center [477, 407] width 537 height 86
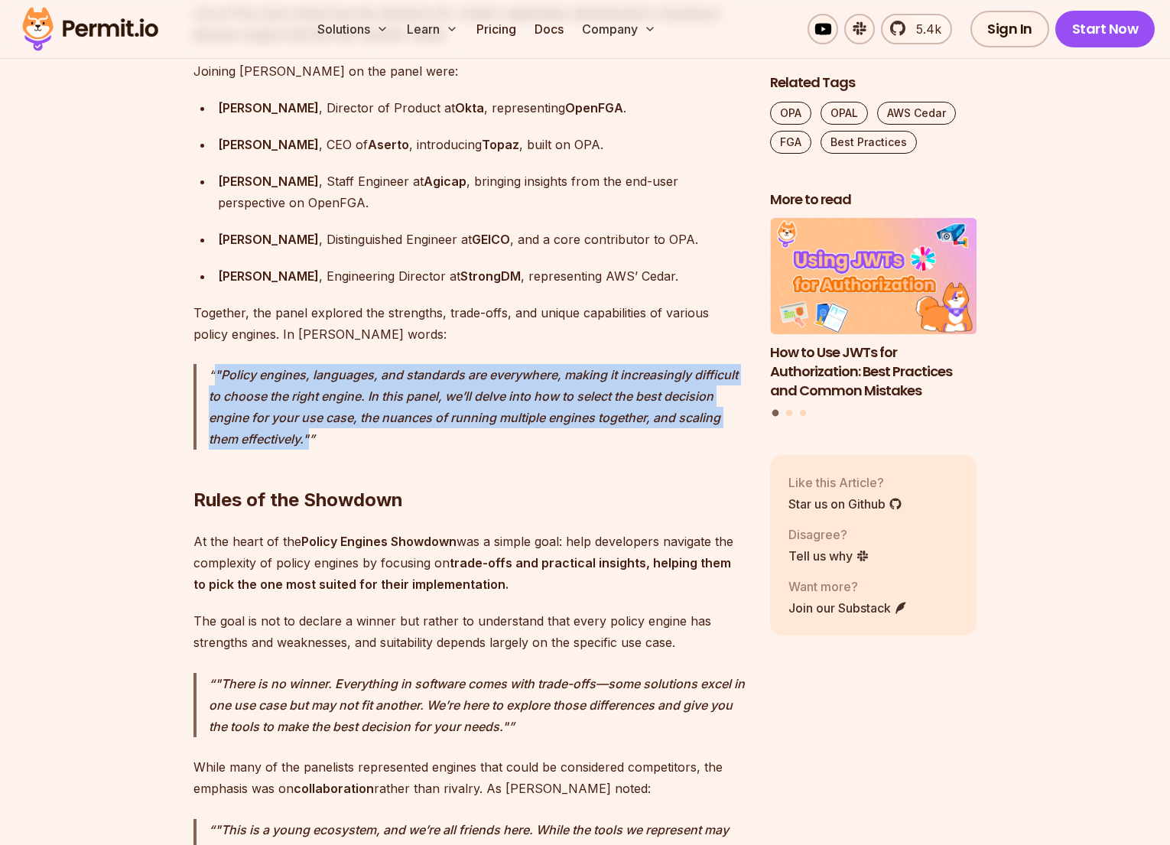
click at [357, 402] on p ""Policy engines, languages, and standards are everywhere, making it increasingl…" at bounding box center [477, 407] width 537 height 86
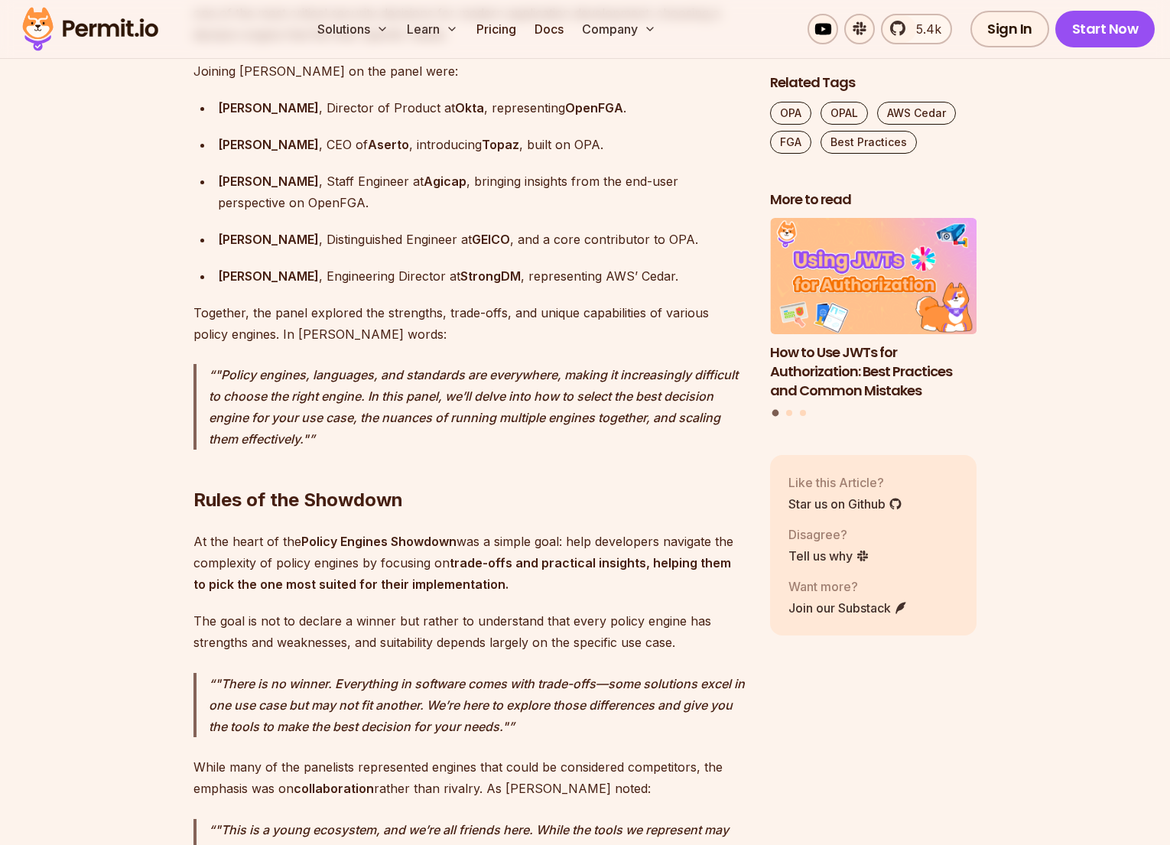
click at [357, 402] on p ""Policy engines, languages, and standards are everywhere, making it increasingl…" at bounding box center [477, 407] width 537 height 86
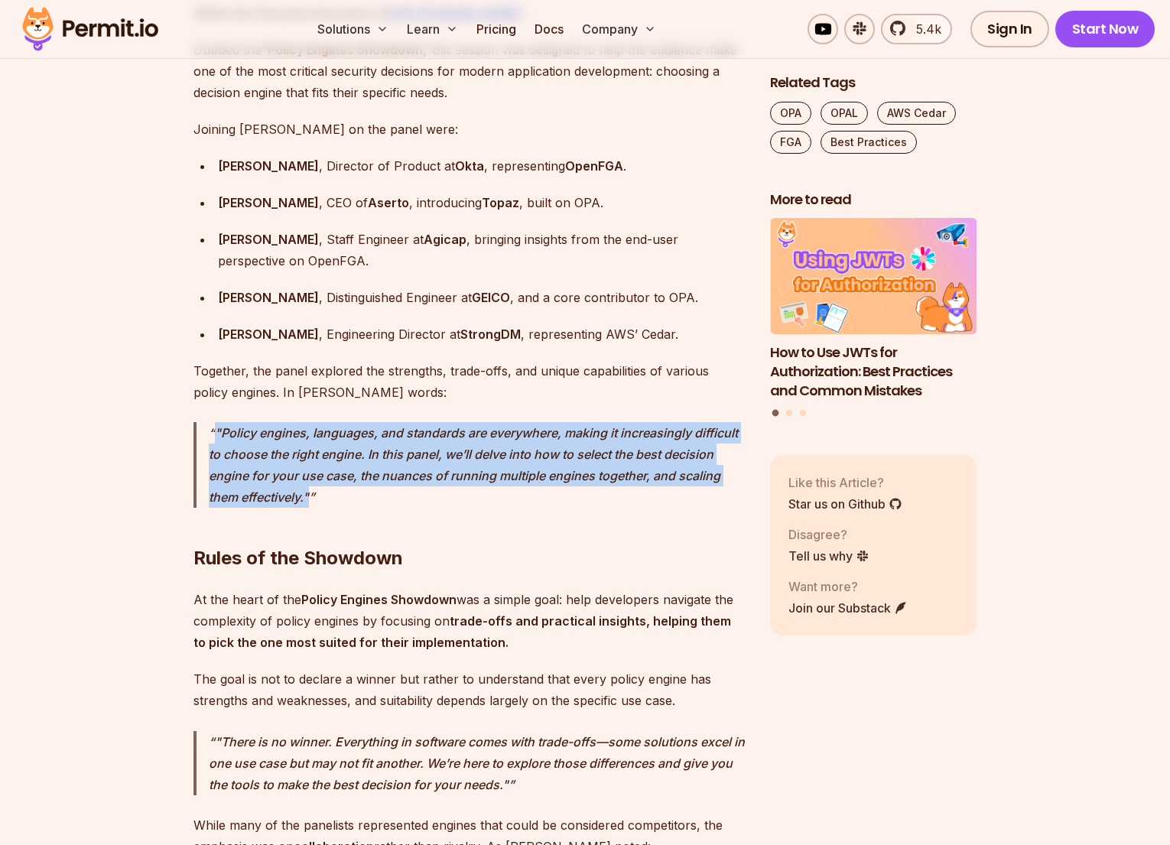
scroll to position [0, 0]
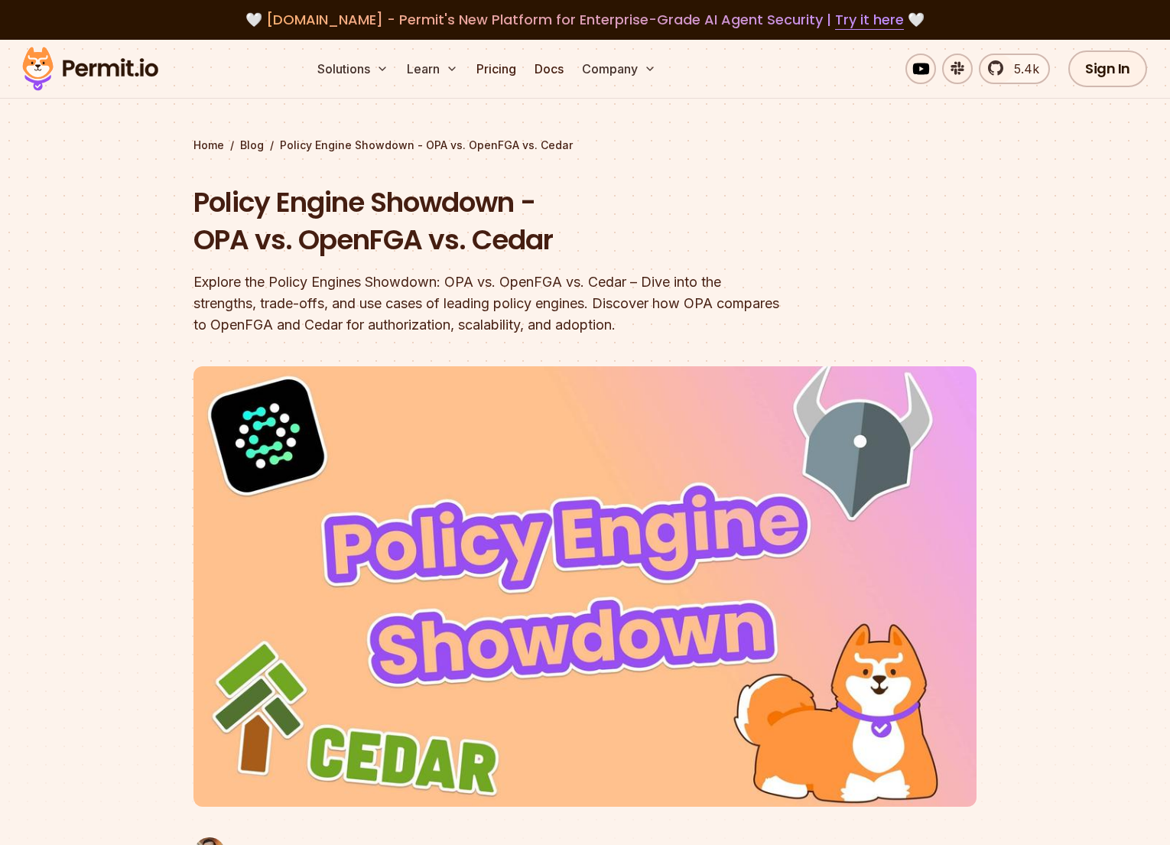
click at [372, 294] on div "Explore the Policy Engines Showdown: OPA vs. OpenFGA vs. Cedar – Dive into the …" at bounding box center [486, 303] width 587 height 64
click at [539, 125] on link "Videos" at bounding box center [574, 115] width 151 height 43
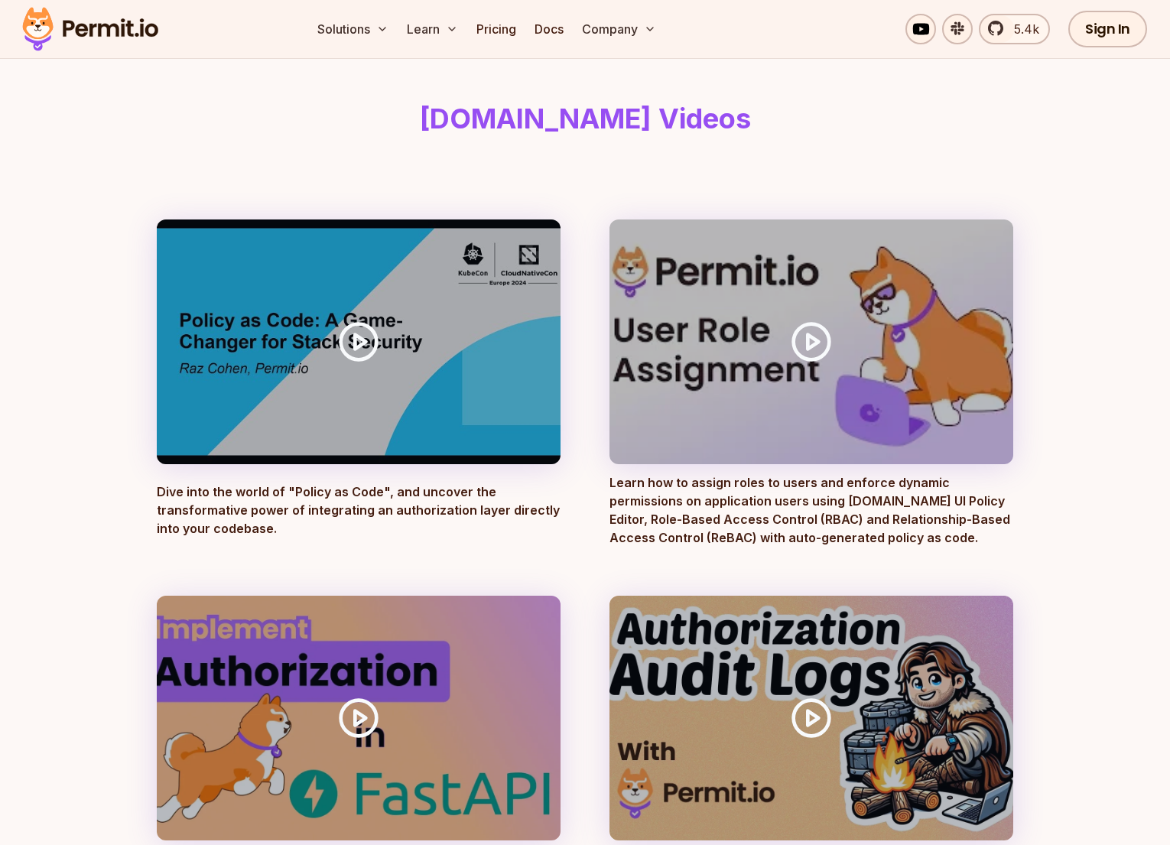
scroll to position [65, 0]
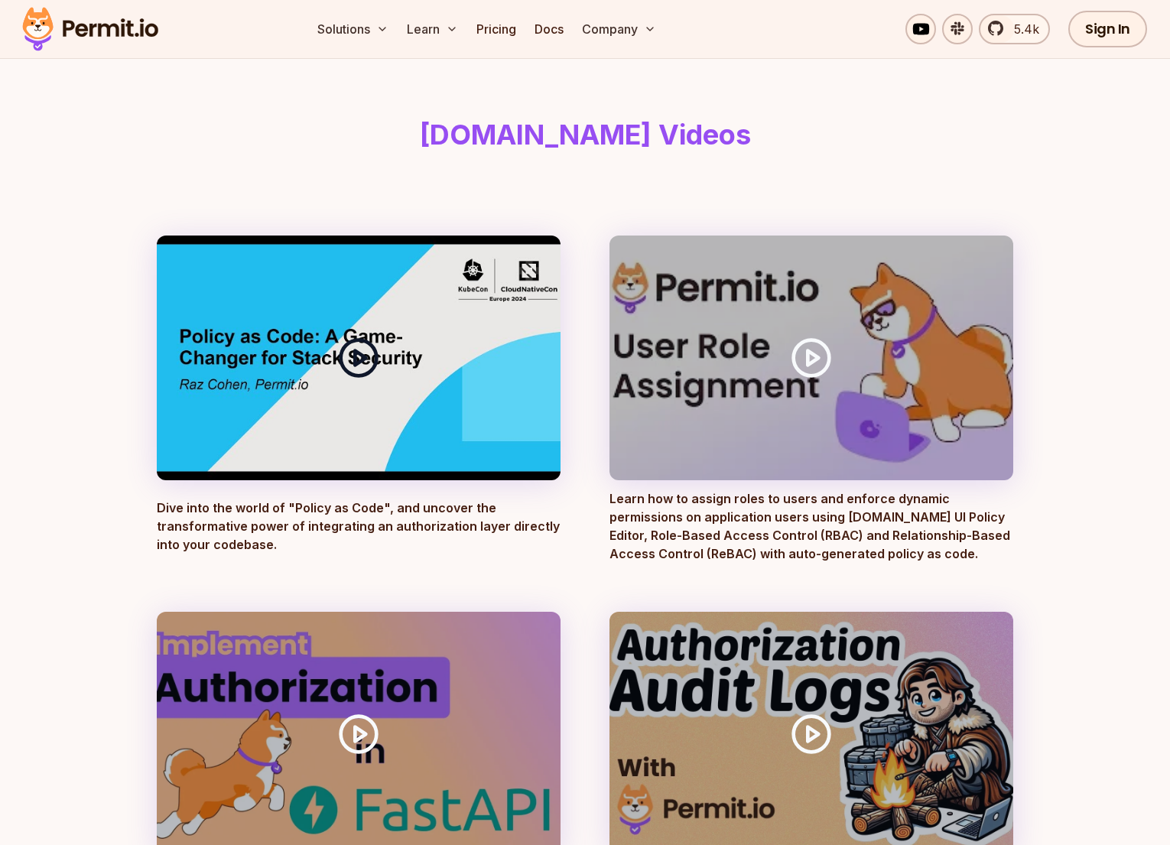
click at [356, 363] on polygon at bounding box center [360, 357] width 11 height 15
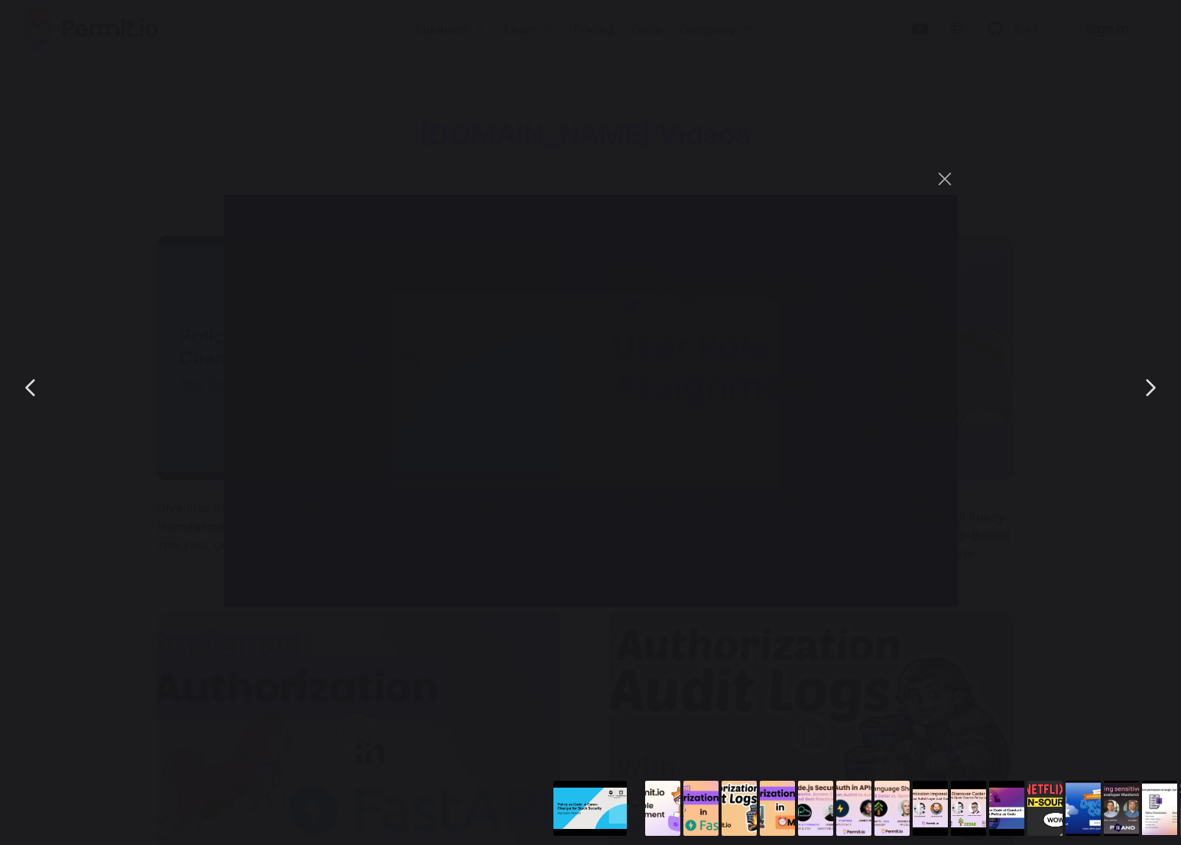
click at [1089, 54] on div "You can close this modal content with the ESC key" at bounding box center [590, 387] width 1181 height 775
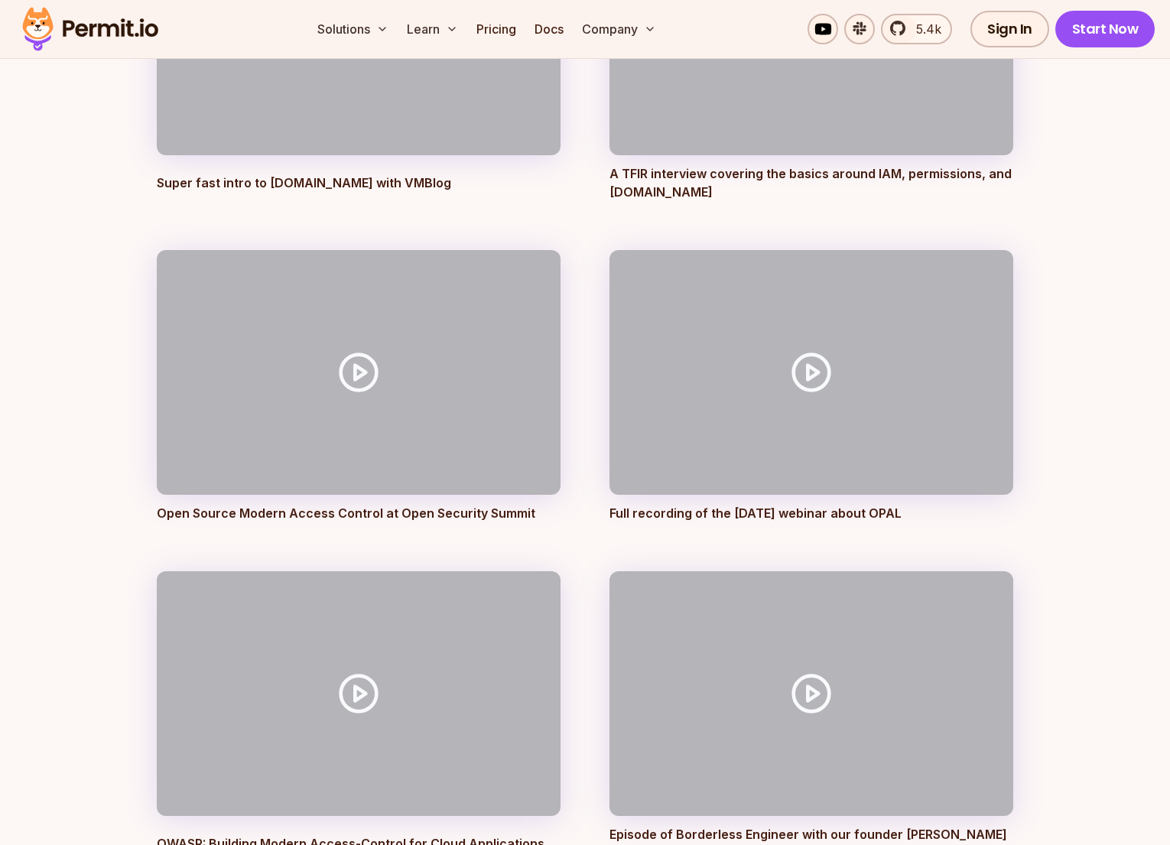
scroll to position [4002, 0]
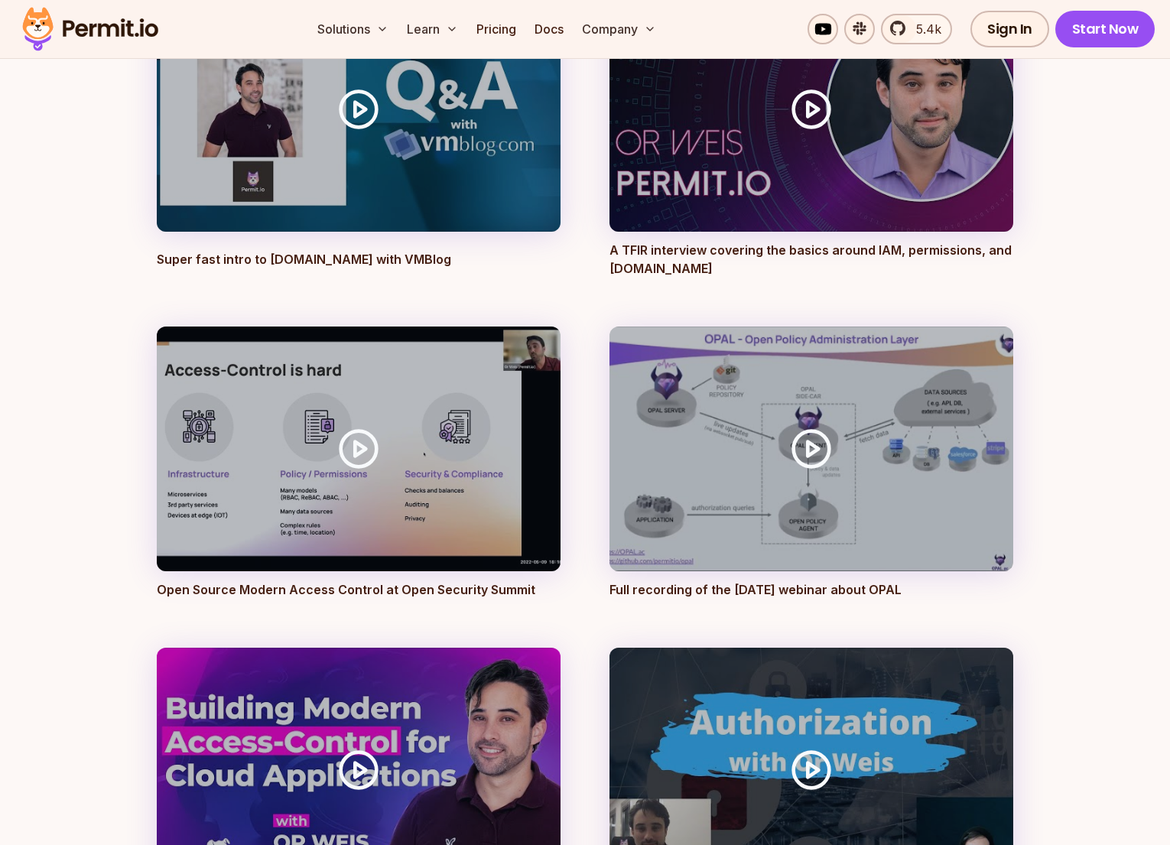
drag, startPoint x: 607, startPoint y: 570, endPoint x: 932, endPoint y: 575, distance: 325.0
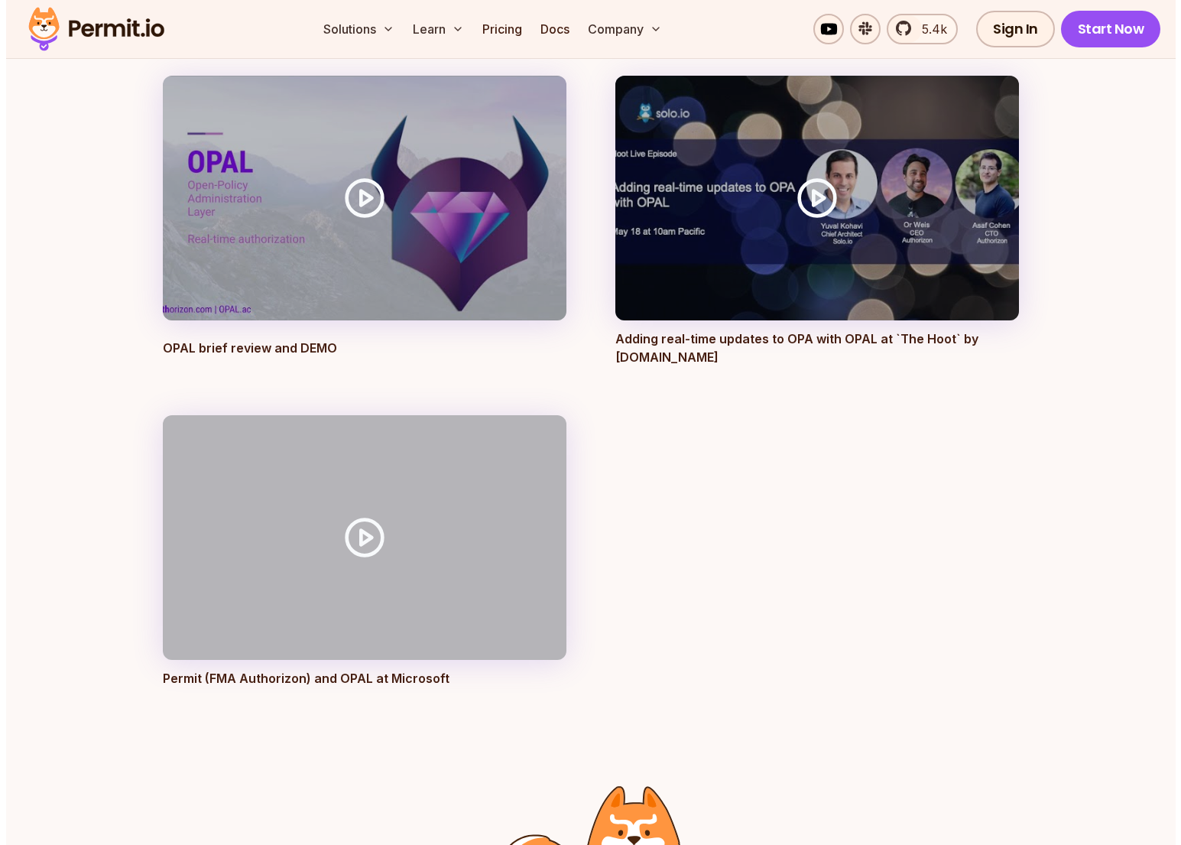
scroll to position [5630, 0]
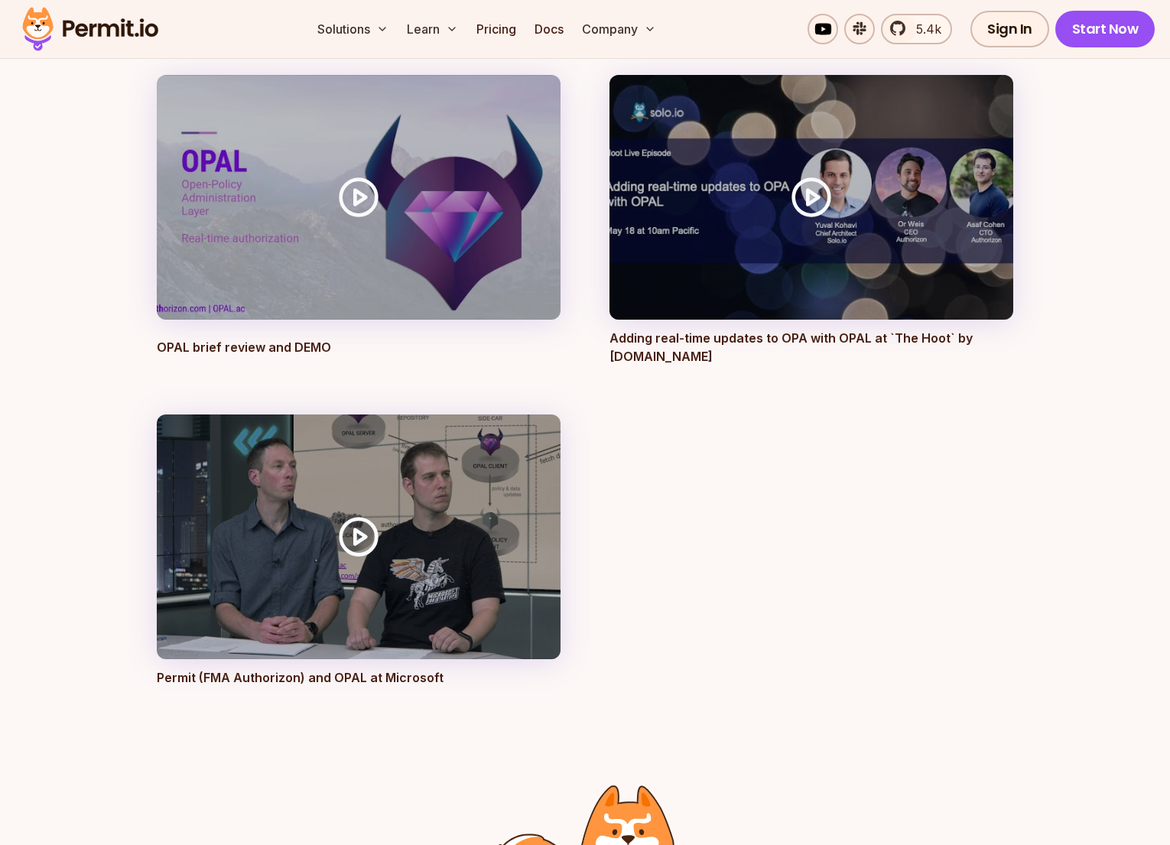
click at [252, 668] on p "Permit (FMA Authorizon) and OPAL at Microsoft" at bounding box center [359, 677] width 404 height 18
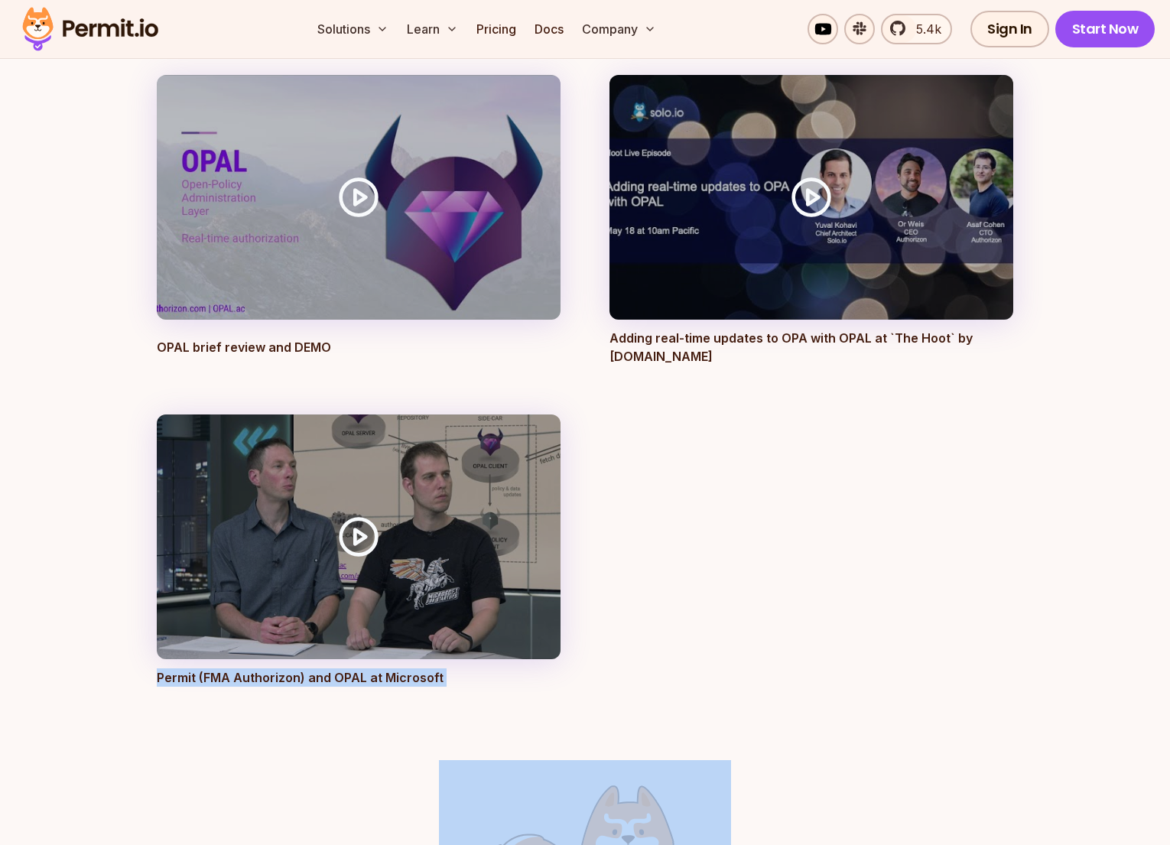
click at [252, 668] on p "Permit (FMA Authorizon) and OPAL at Microsoft" at bounding box center [359, 677] width 404 height 18
click at [267, 668] on p "Permit (FMA Authorizon) and OPAL at Microsoft" at bounding box center [359, 677] width 404 height 18
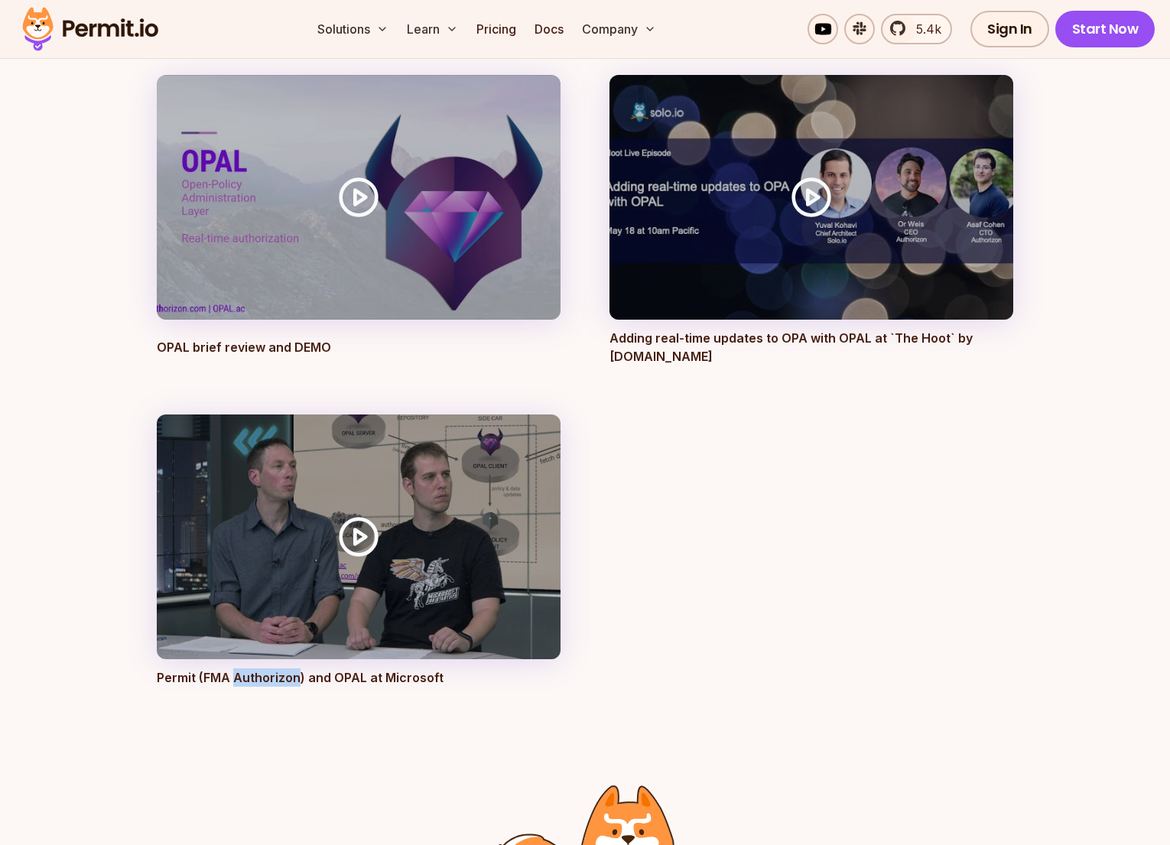
click at [267, 668] on p "Permit (FMA Authorizon) and OPAL at Microsoft" at bounding box center [359, 677] width 404 height 18
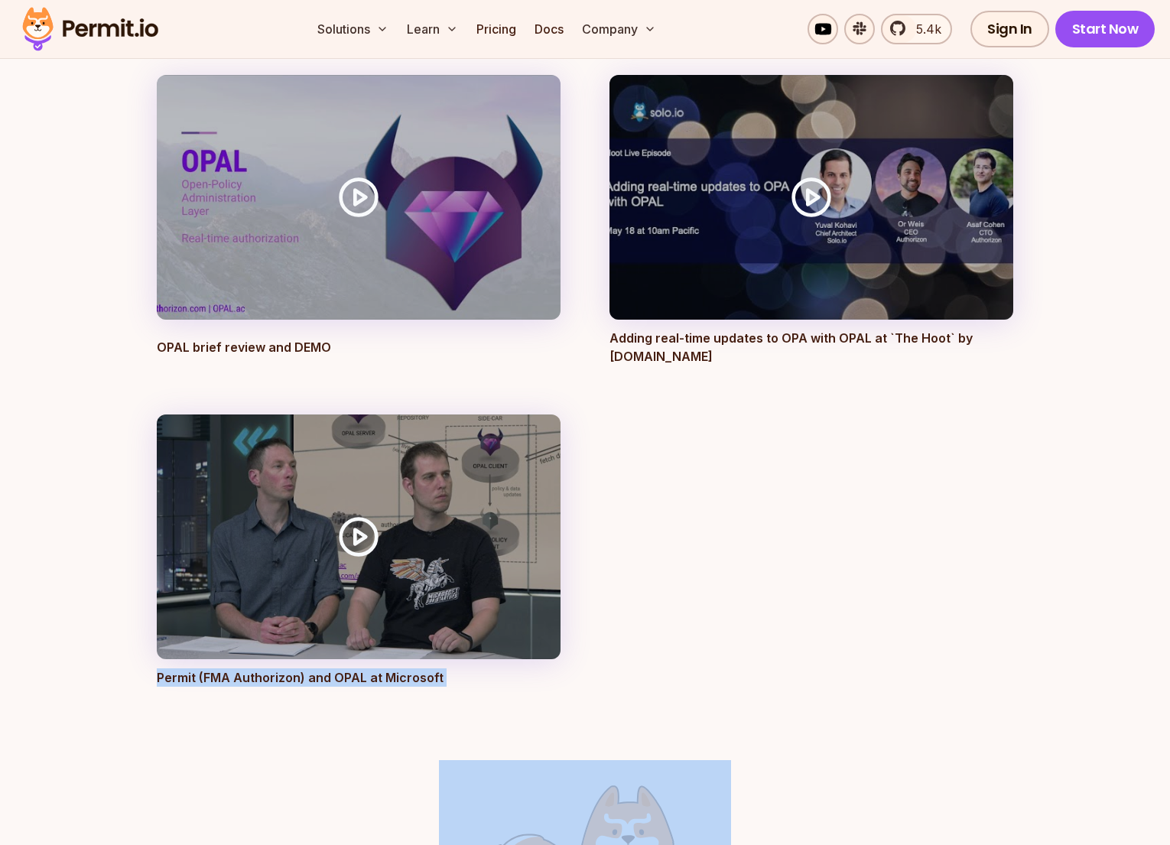
click at [267, 668] on p "Permit (FMA Authorizon) and OPAL at Microsoft" at bounding box center [359, 677] width 404 height 18
click at [346, 668] on p "Permit (FMA Authorizon) and OPAL at Microsoft" at bounding box center [359, 677] width 404 height 18
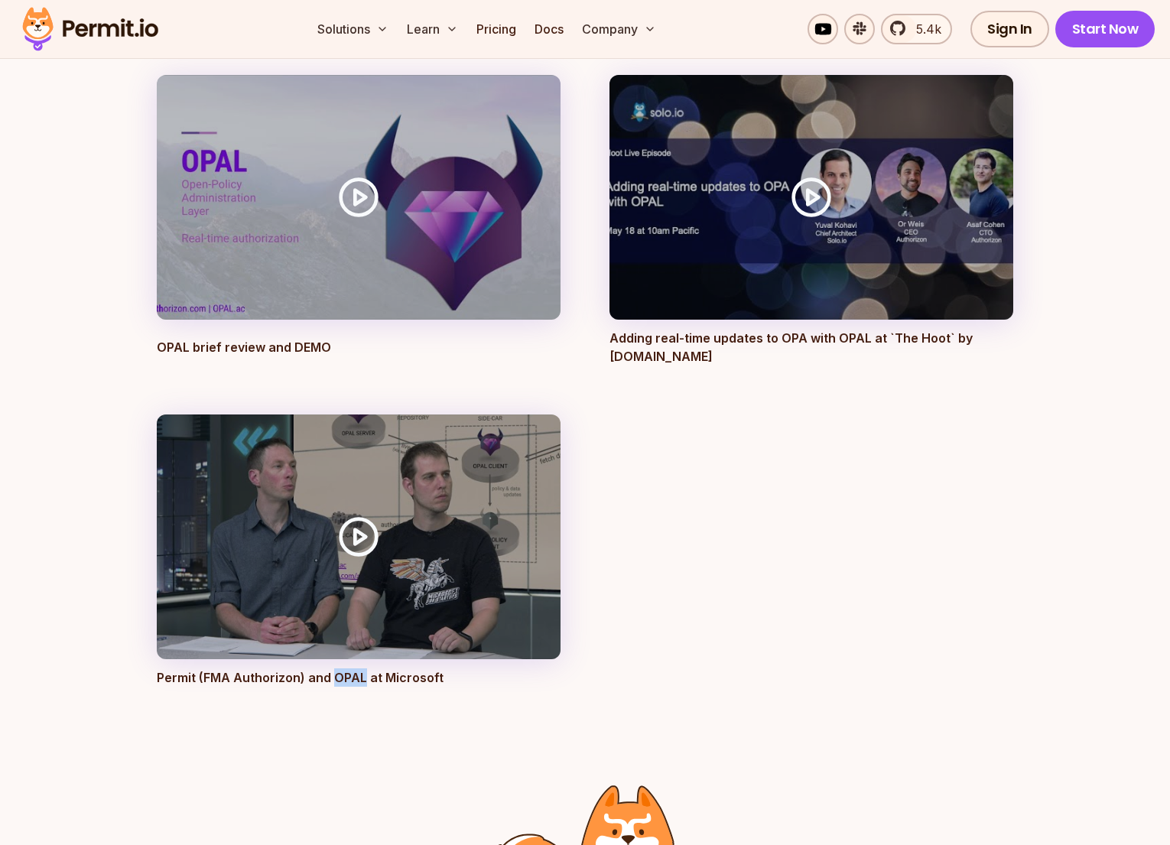
click at [346, 668] on p "Permit (FMA Authorizon) and OPAL at Microsoft" at bounding box center [359, 677] width 404 height 18
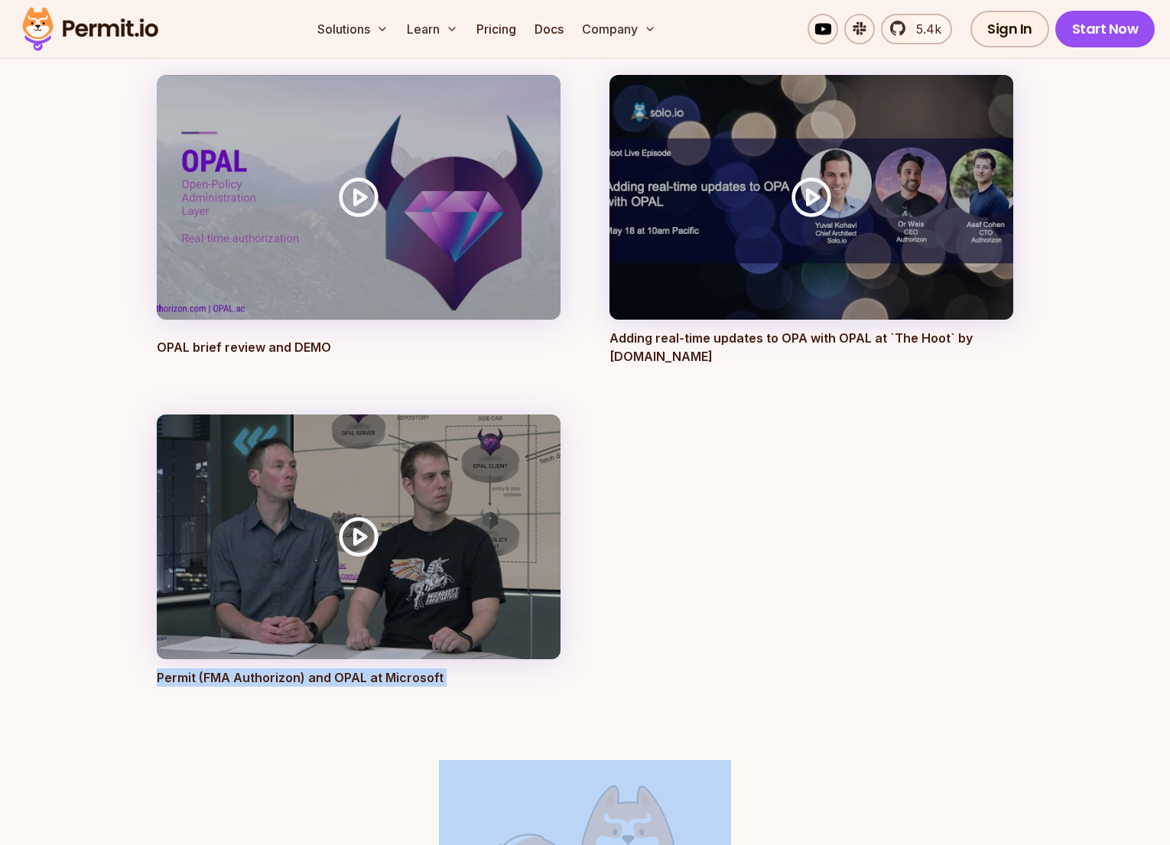
click at [346, 668] on p "Permit (FMA Authorizon) and OPAL at Microsoft" at bounding box center [359, 677] width 404 height 18
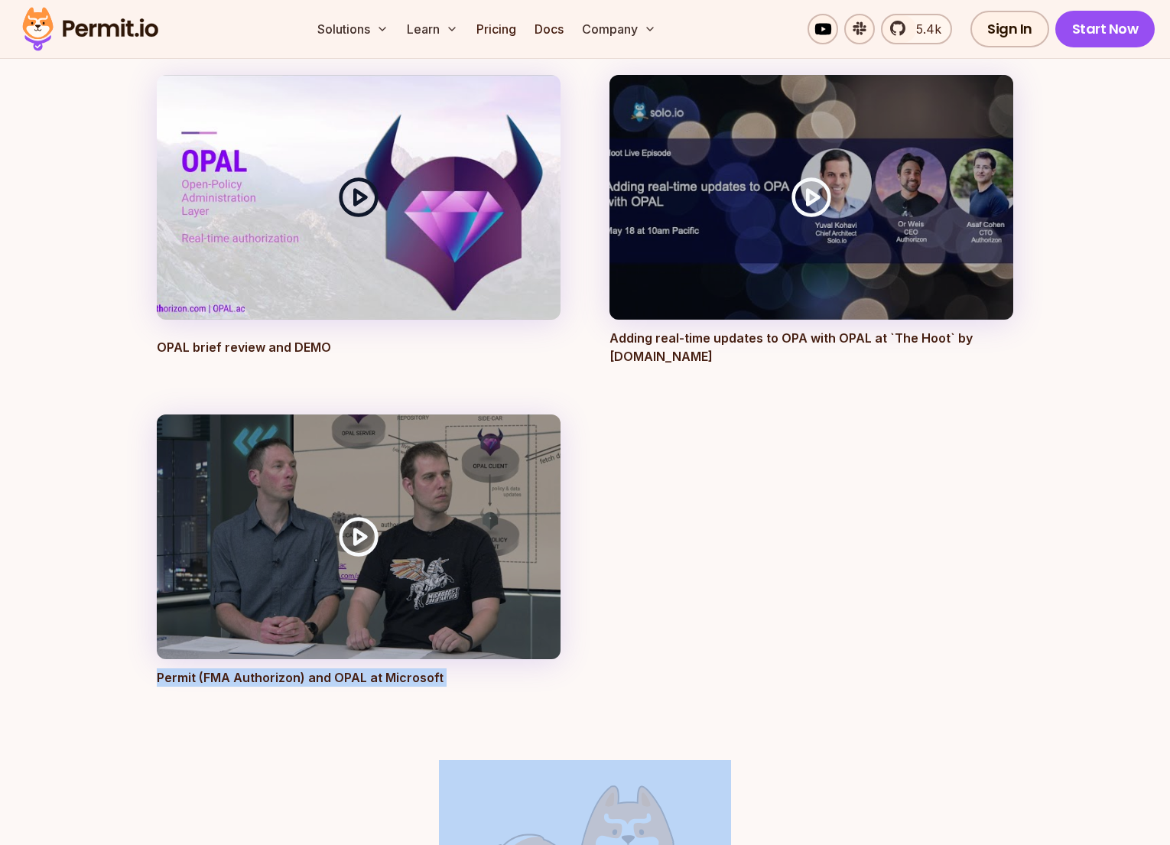
click at [359, 176] on icon at bounding box center [358, 197] width 43 height 43
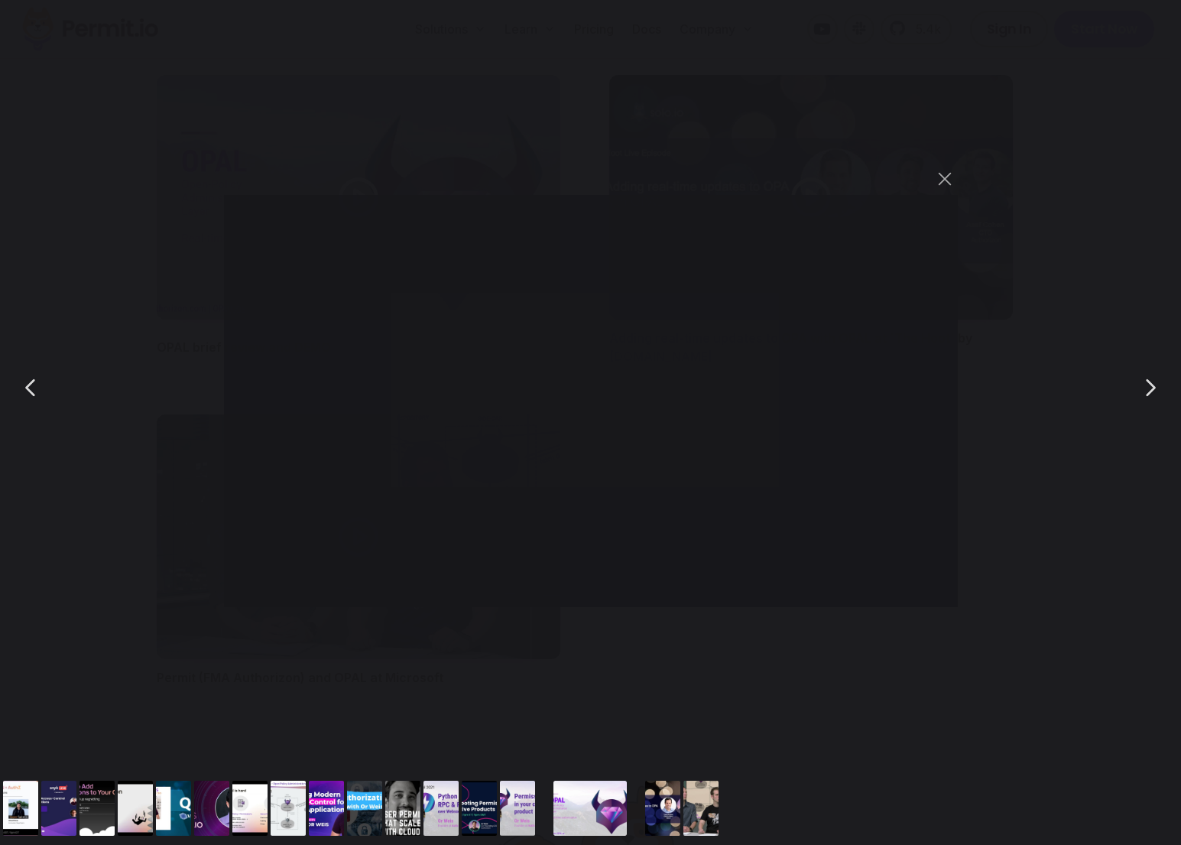
click at [437, 710] on div "You can close this modal content with the ESC key" at bounding box center [590, 387] width 1181 height 775
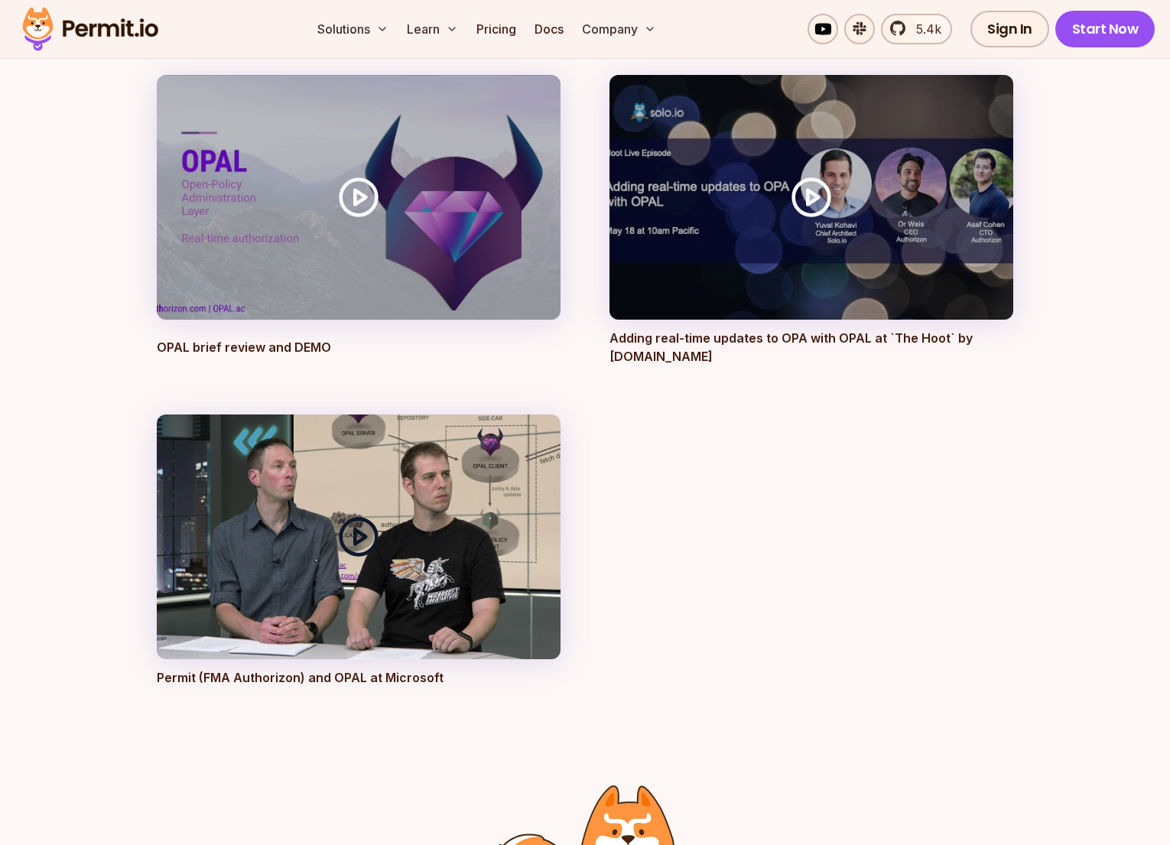
click at [356, 515] on icon at bounding box center [358, 536] width 43 height 43
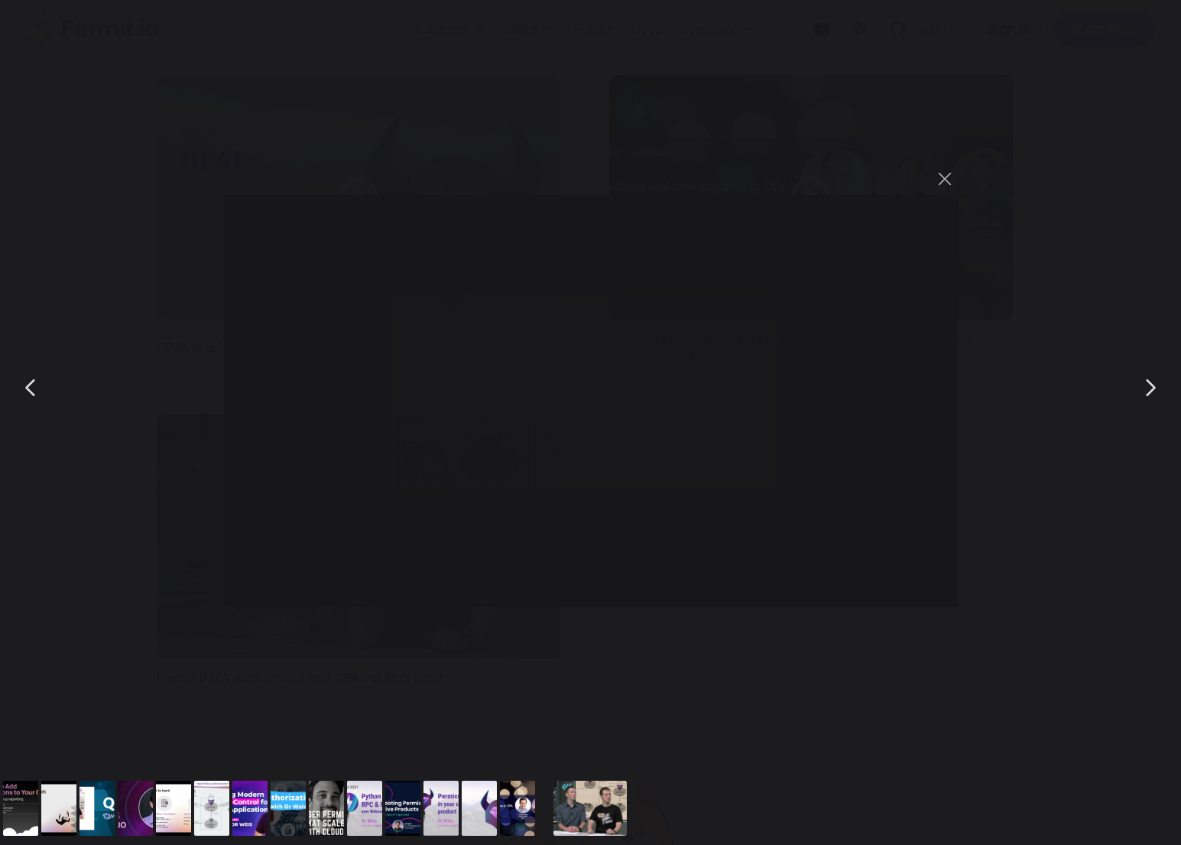
click at [404, 673] on div "You can close this modal content with the ESC key" at bounding box center [590, 387] width 1181 height 775
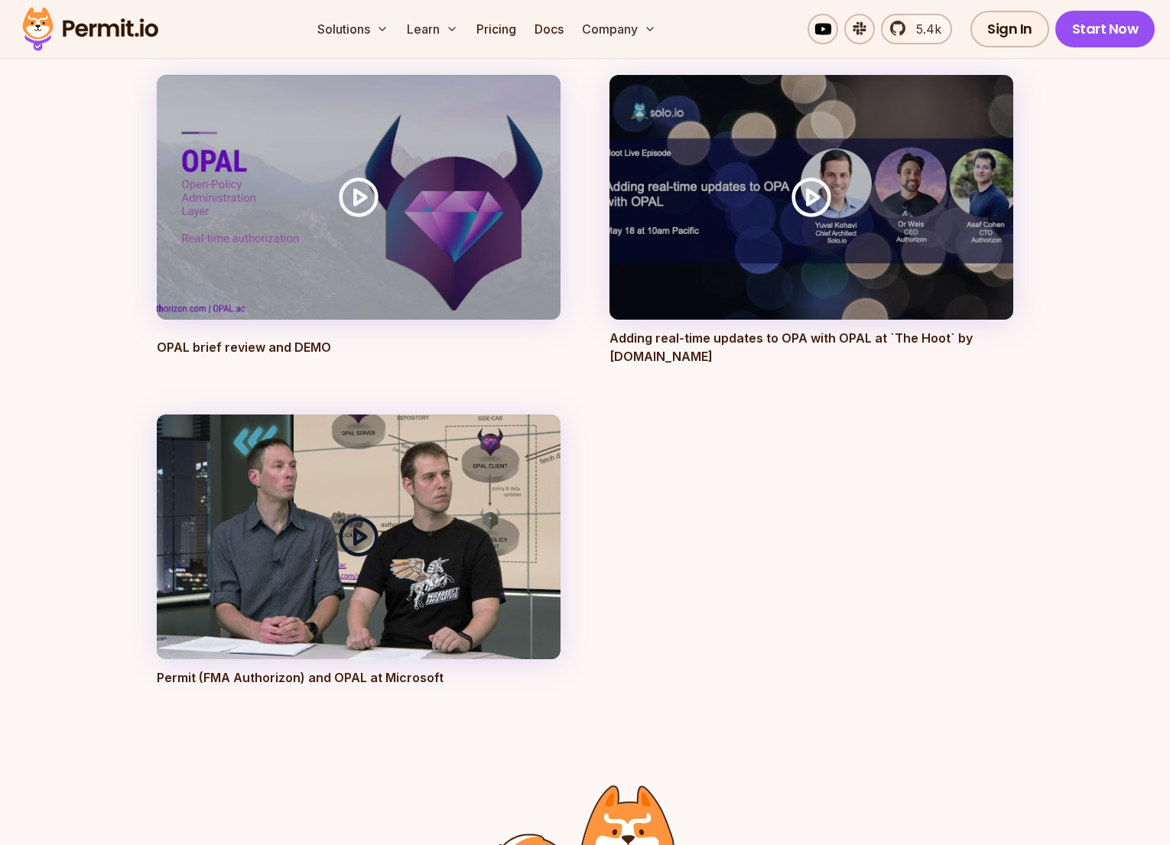
click at [369, 515] on icon at bounding box center [358, 536] width 43 height 43
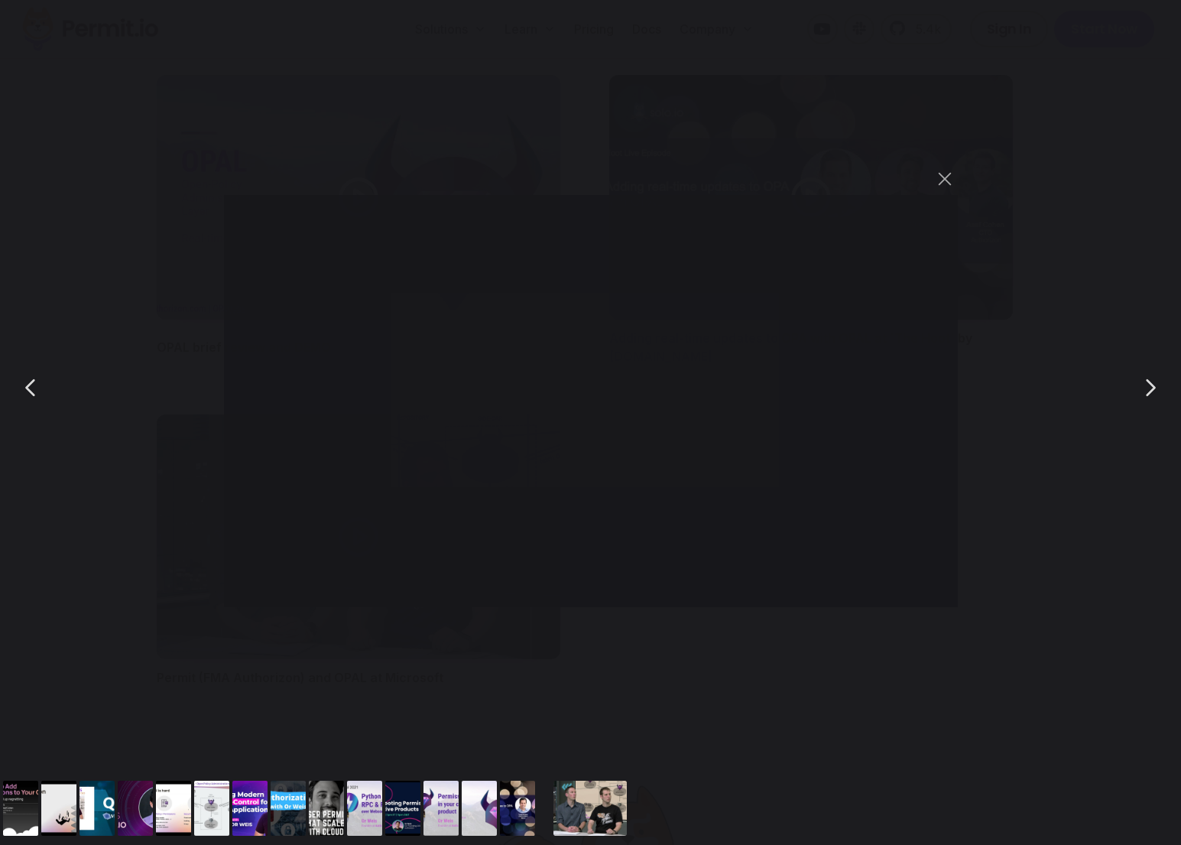
click at [93, 414] on div "You can close this modal content with the ESC key" at bounding box center [590, 387] width 1181 height 775
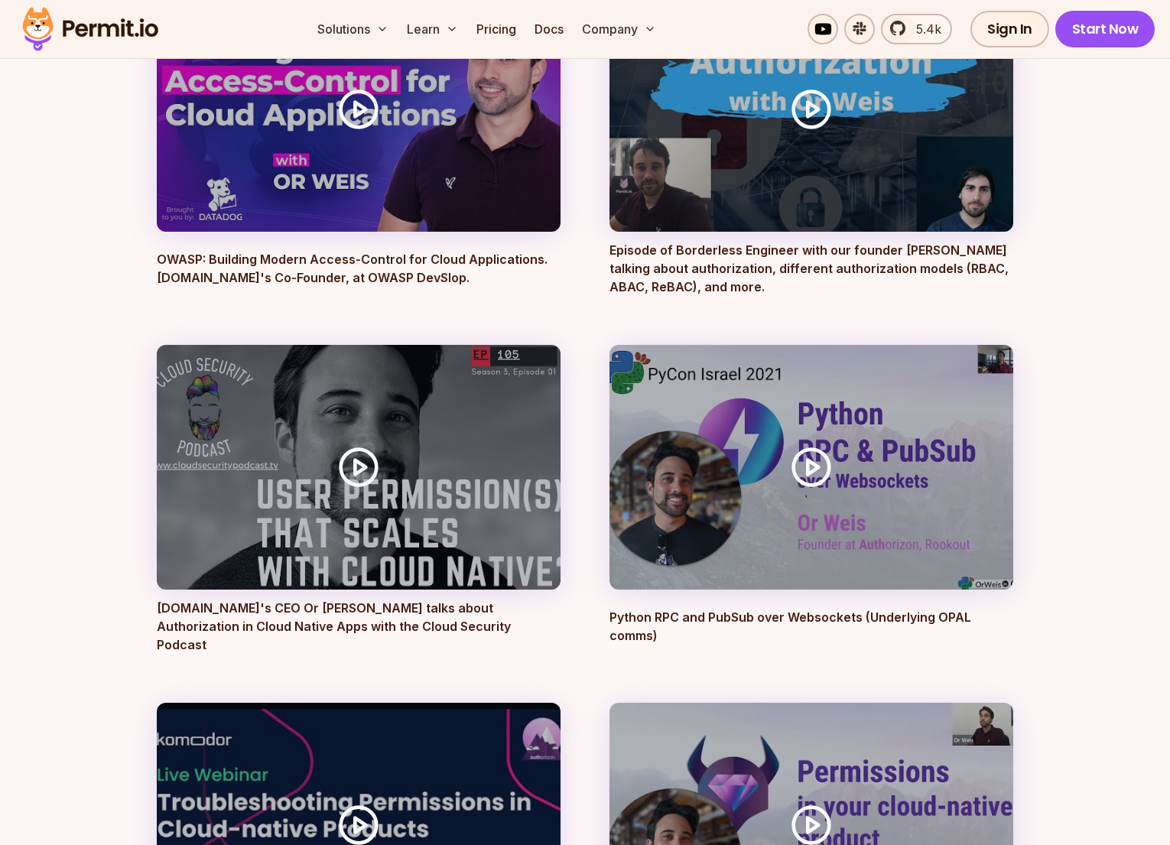
scroll to position [4452, 0]
